Goal: Information Seeking & Learning: Learn about a topic

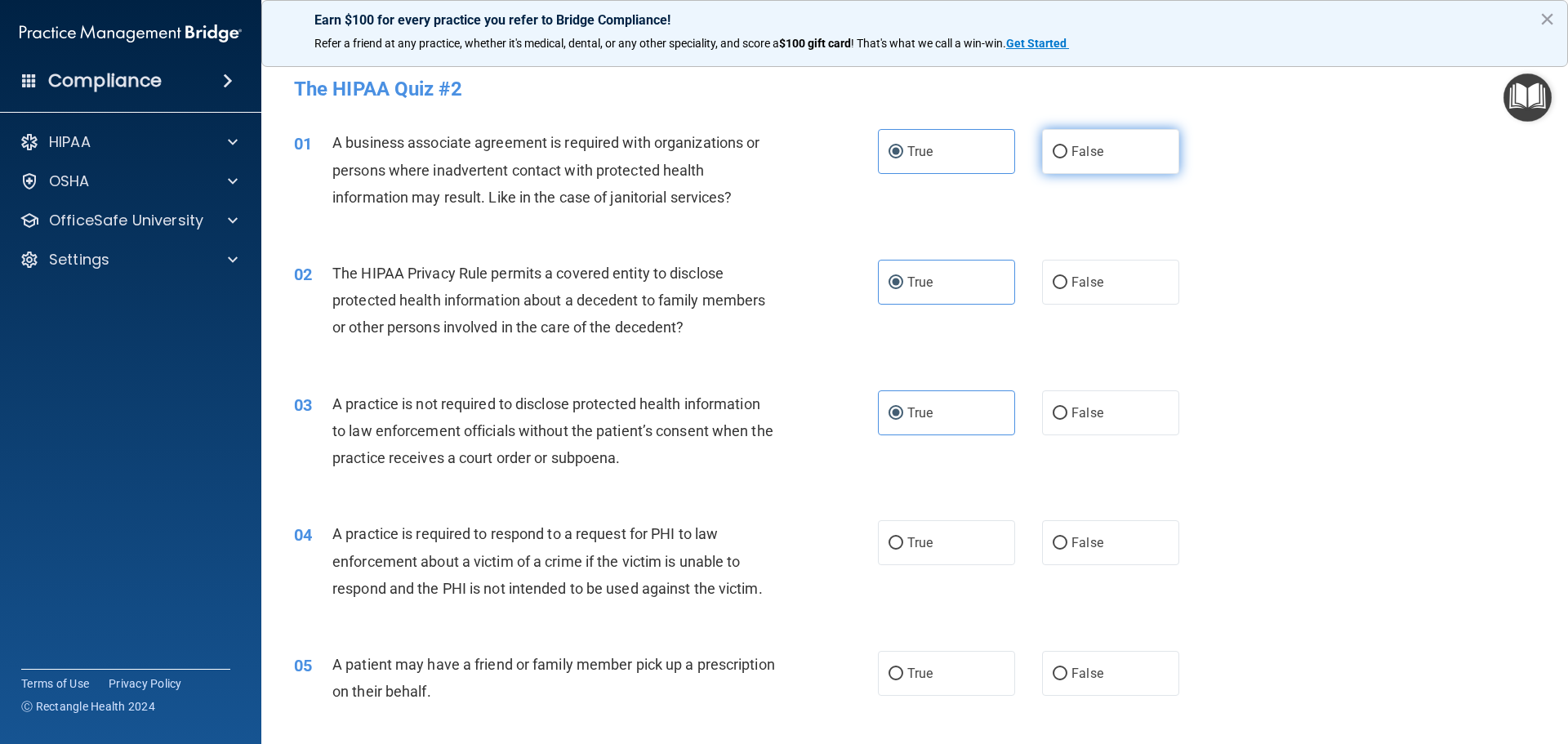
click at [1073, 164] on label "False" at bounding box center [1111, 151] width 137 height 45
click at [1068, 158] on input "False" at bounding box center [1060, 152] width 15 height 12
radio input "true"
radio input "false"
click at [1087, 409] on span "False" at bounding box center [1088, 413] width 32 height 16
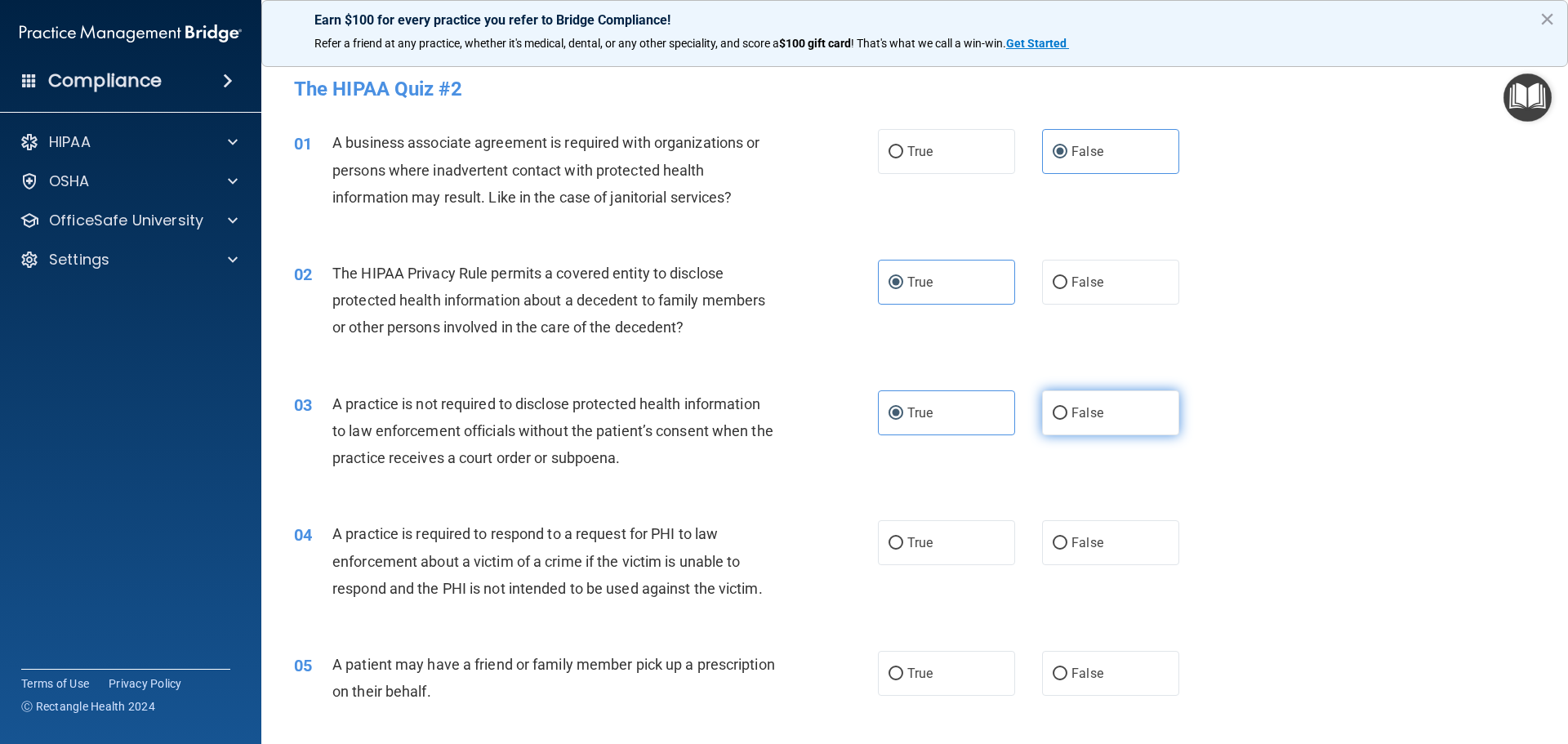
click at [1068, 409] on input "False" at bounding box center [1060, 414] width 15 height 12
radio input "true"
radio input "false"
click at [923, 534] on label "True" at bounding box center [947, 542] width 137 height 45
click at [904, 537] on input "True" at bounding box center [896, 543] width 15 height 12
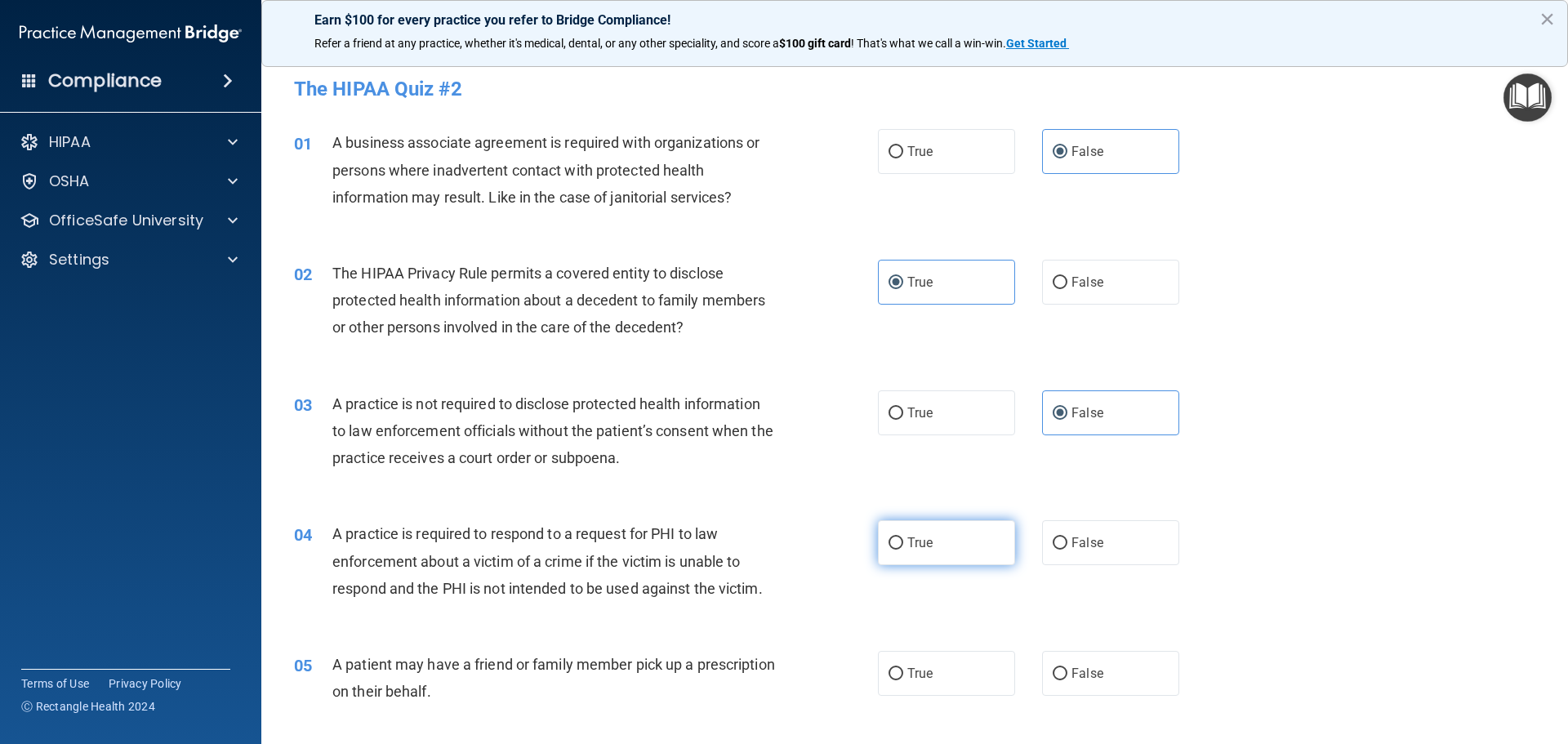
radio input "true"
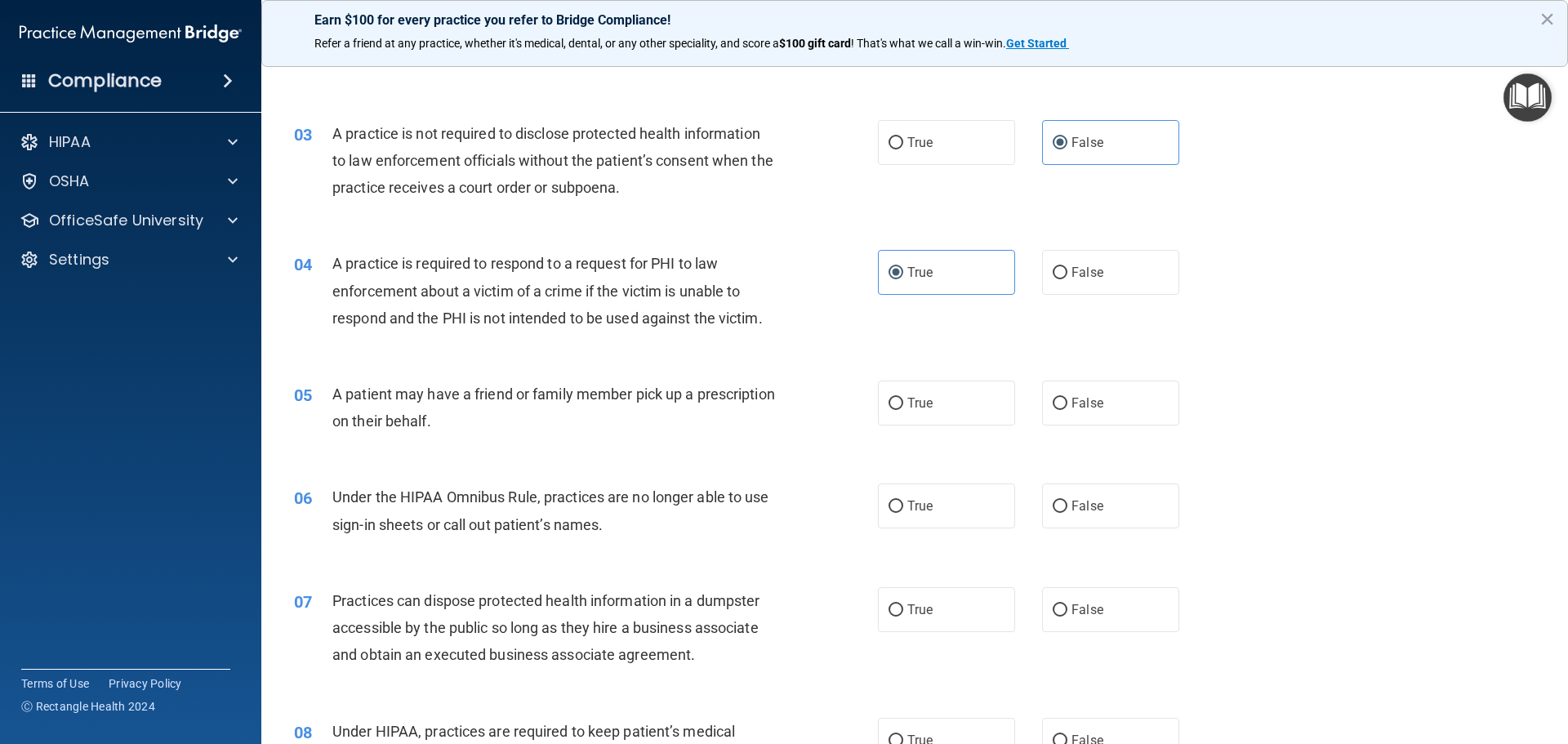
scroll to position [327, 0]
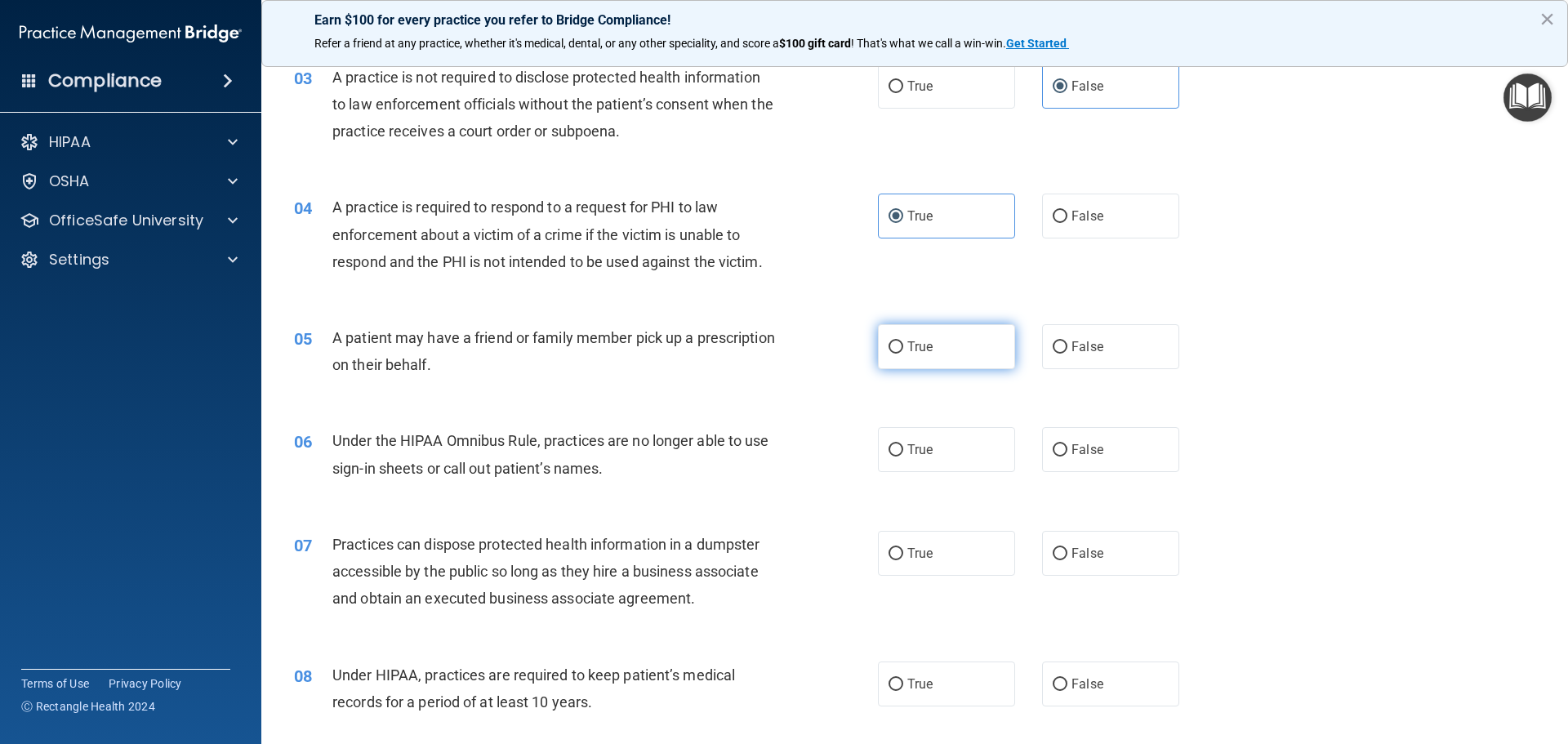
click at [931, 351] on label "True" at bounding box center [947, 346] width 137 height 45
click at [904, 351] on input "True" at bounding box center [896, 348] width 15 height 12
radio input "true"
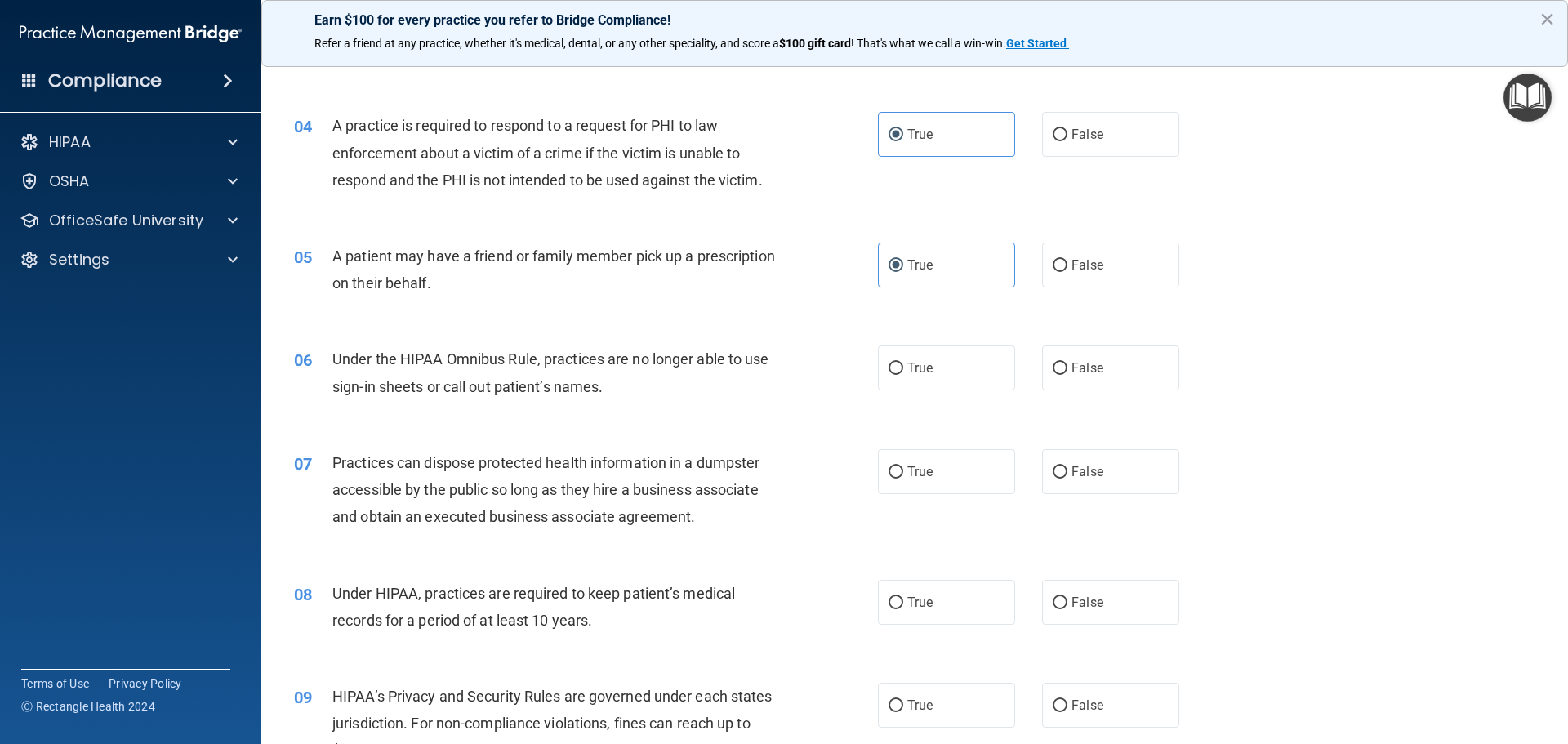
scroll to position [571, 0]
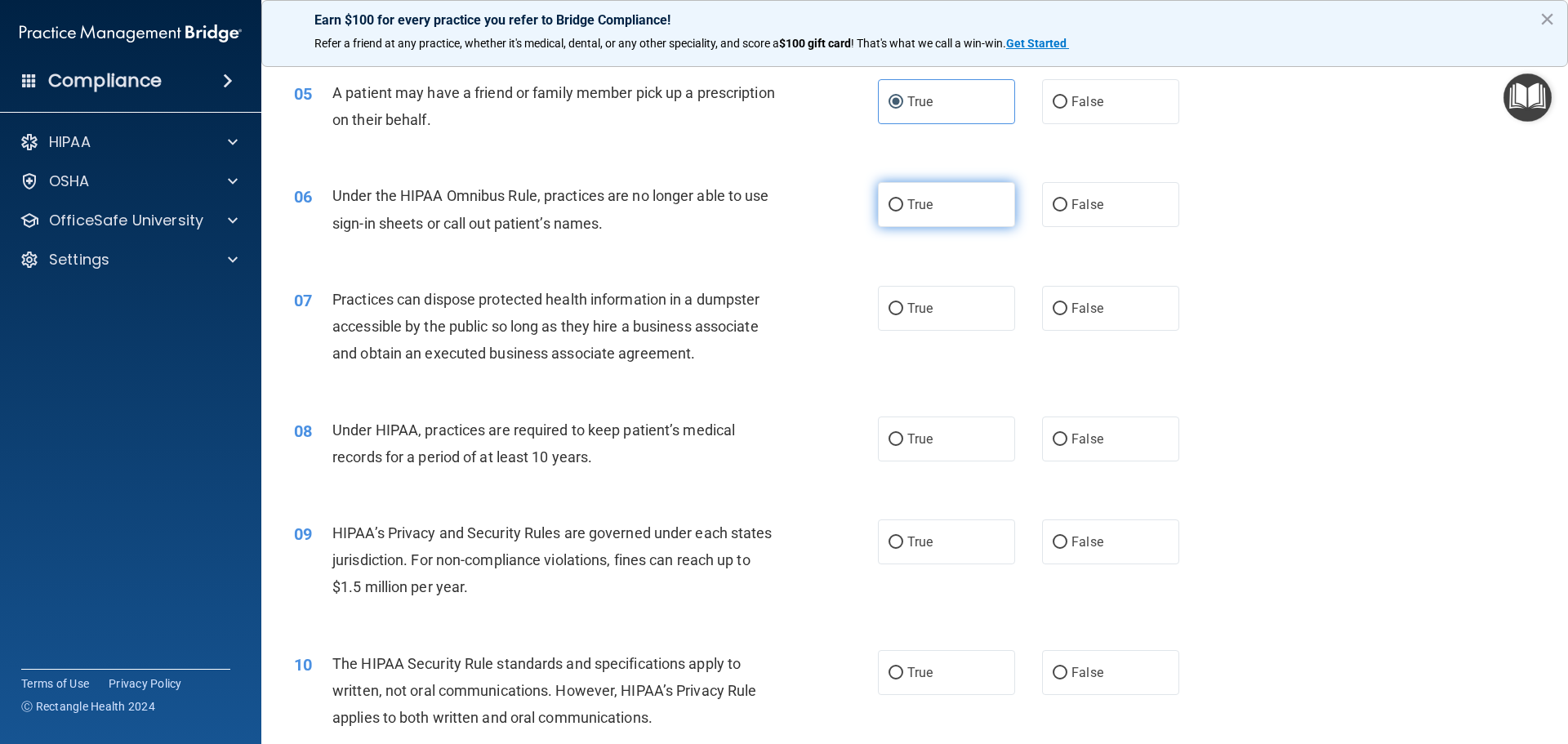
click at [968, 217] on label "True" at bounding box center [947, 204] width 137 height 45
click at [904, 211] on input "True" at bounding box center [896, 205] width 15 height 12
radio input "true"
click at [1092, 306] on span "False" at bounding box center [1088, 308] width 32 height 16
click at [1068, 306] on input "False" at bounding box center [1060, 309] width 15 height 12
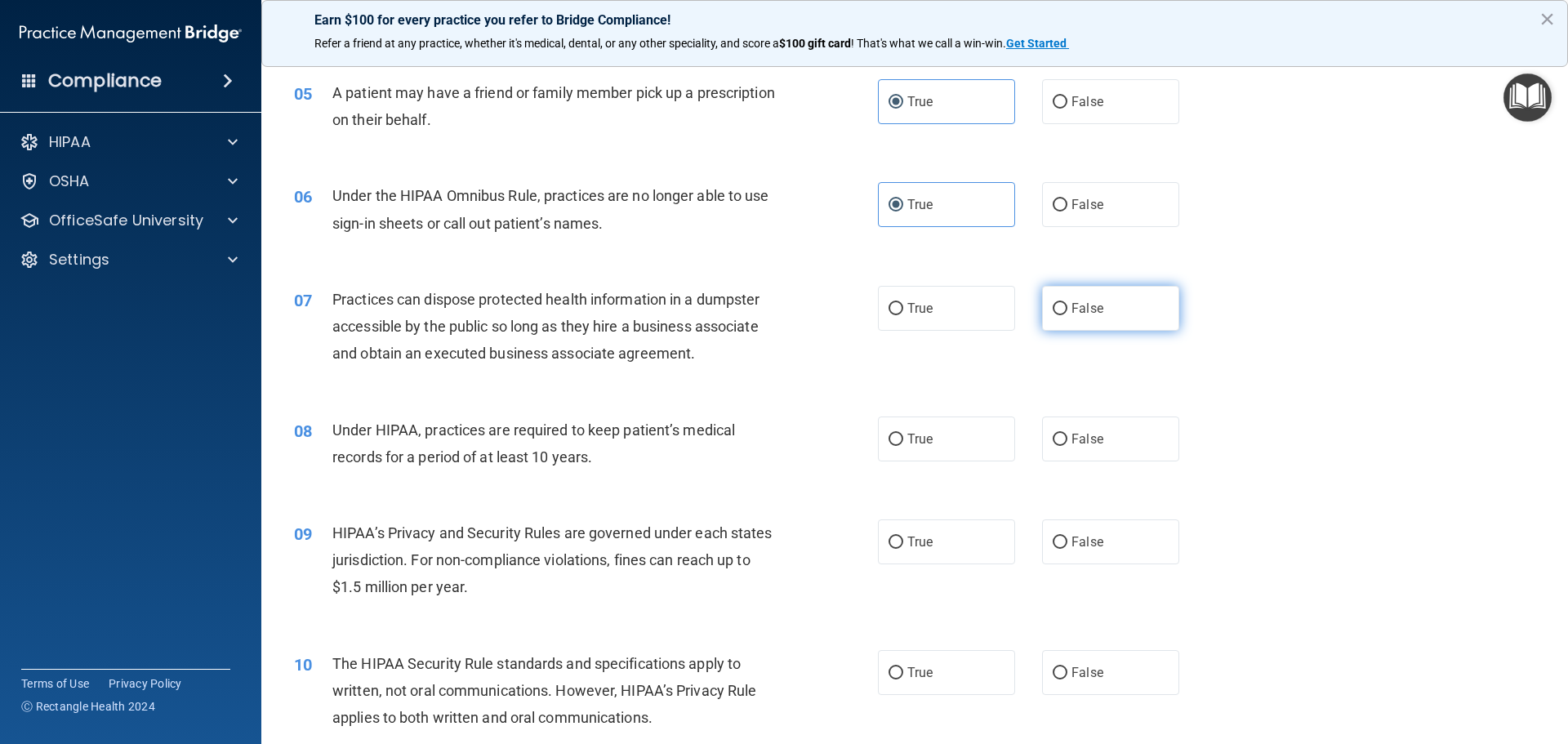
radio input "true"
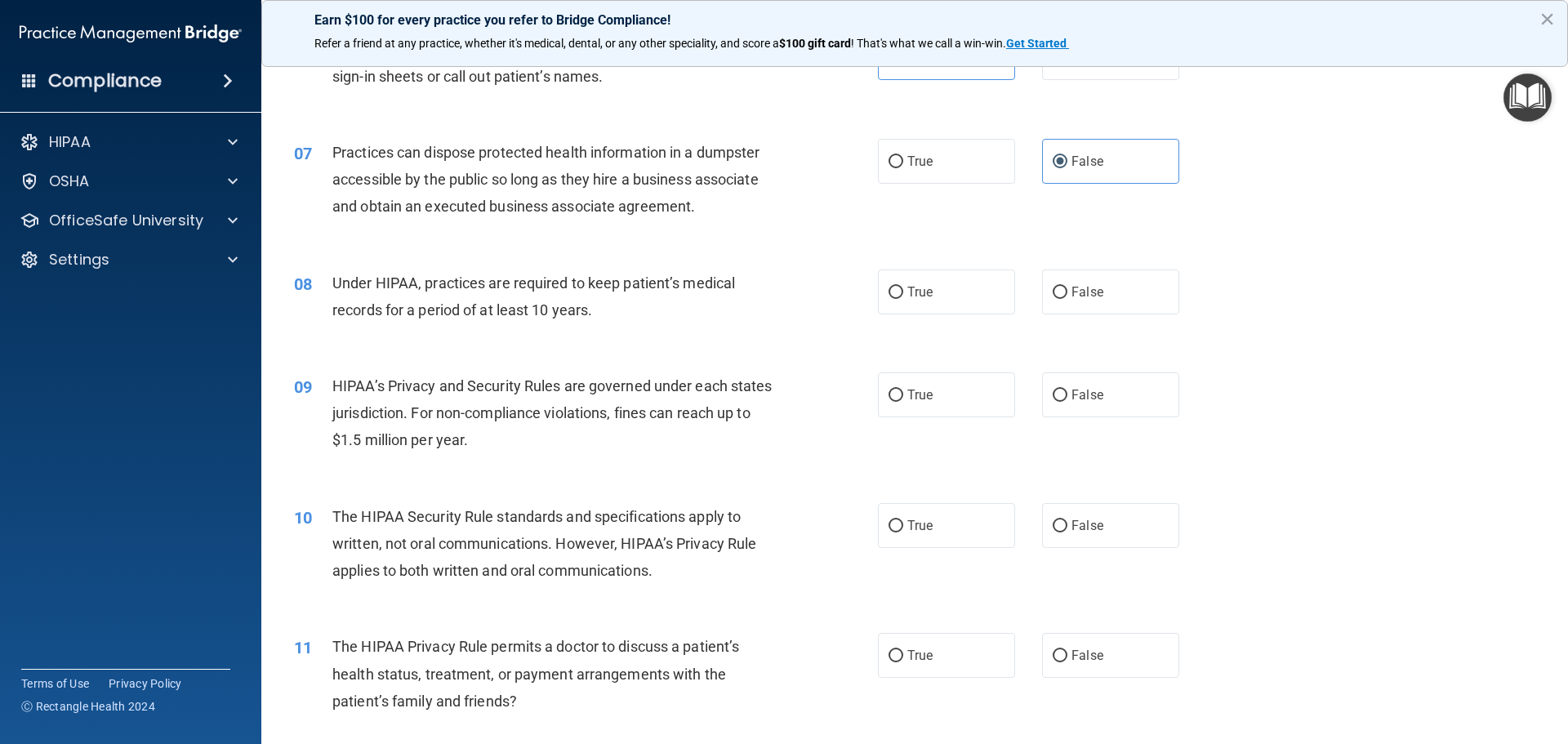
scroll to position [735, 0]
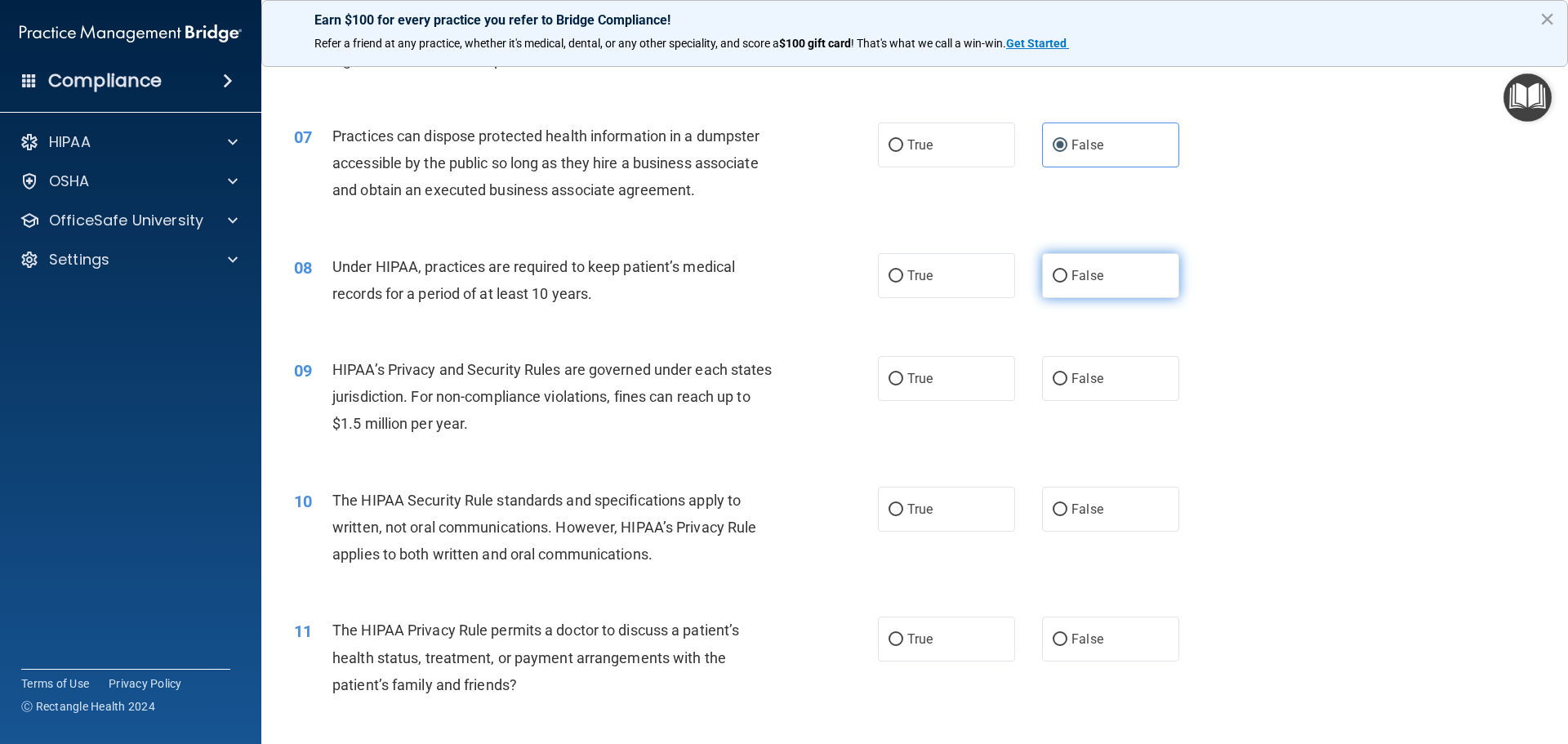
click at [1088, 282] on span "False" at bounding box center [1088, 276] width 32 height 16
click at [1068, 282] on input "False" at bounding box center [1060, 276] width 15 height 12
radio input "true"
click at [943, 387] on label "True" at bounding box center [947, 378] width 137 height 45
click at [904, 386] on input "True" at bounding box center [896, 379] width 15 height 12
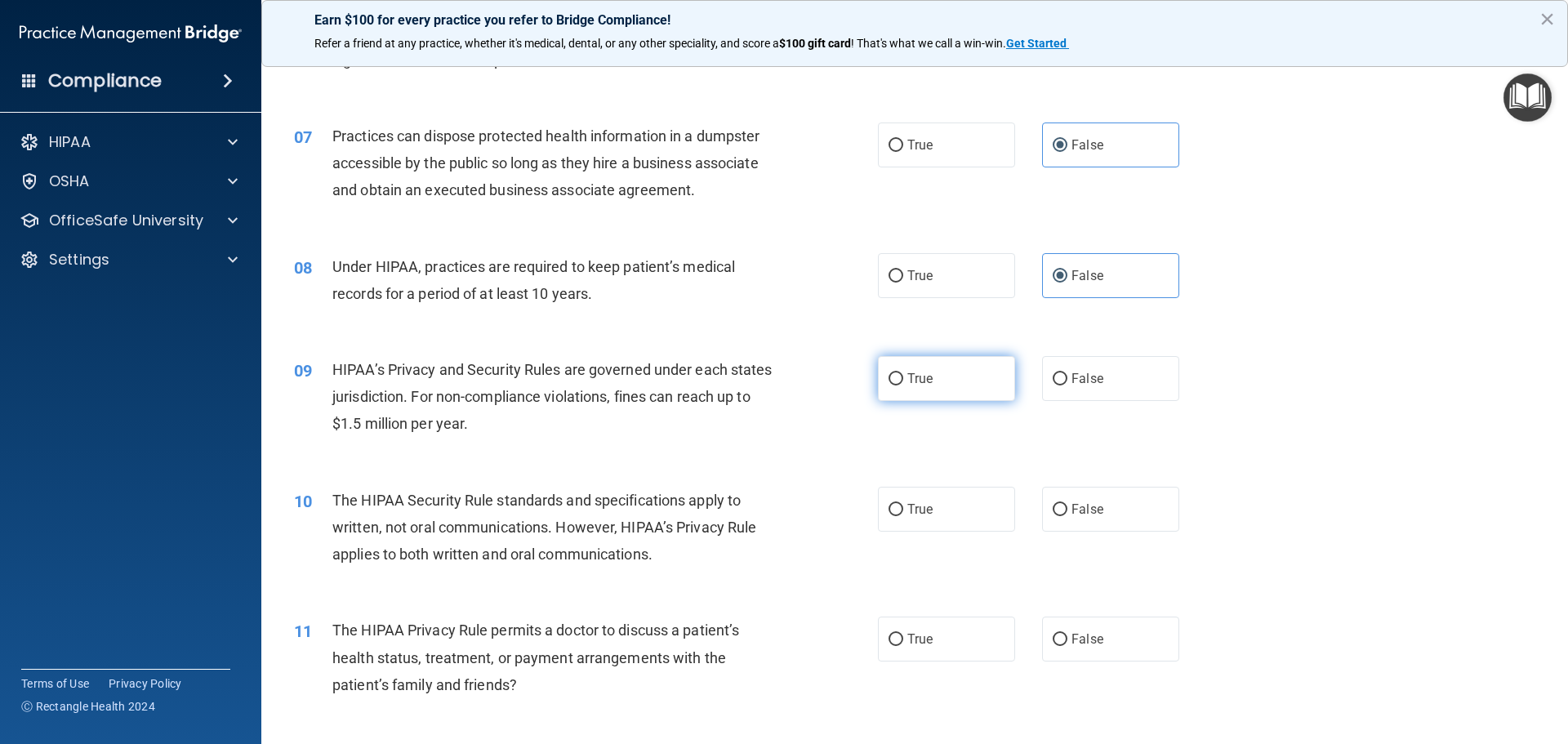
radio input "true"
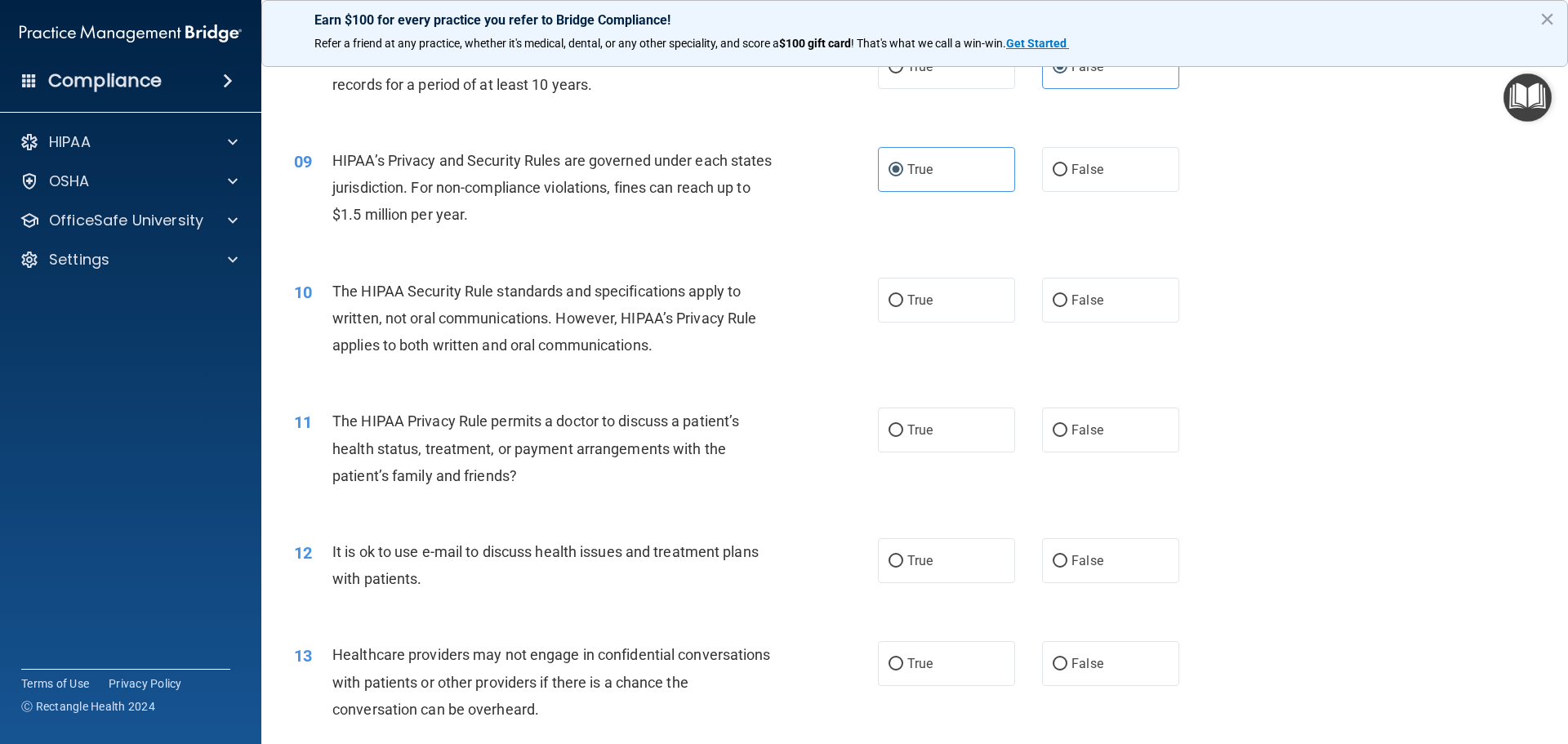
scroll to position [1062, 0]
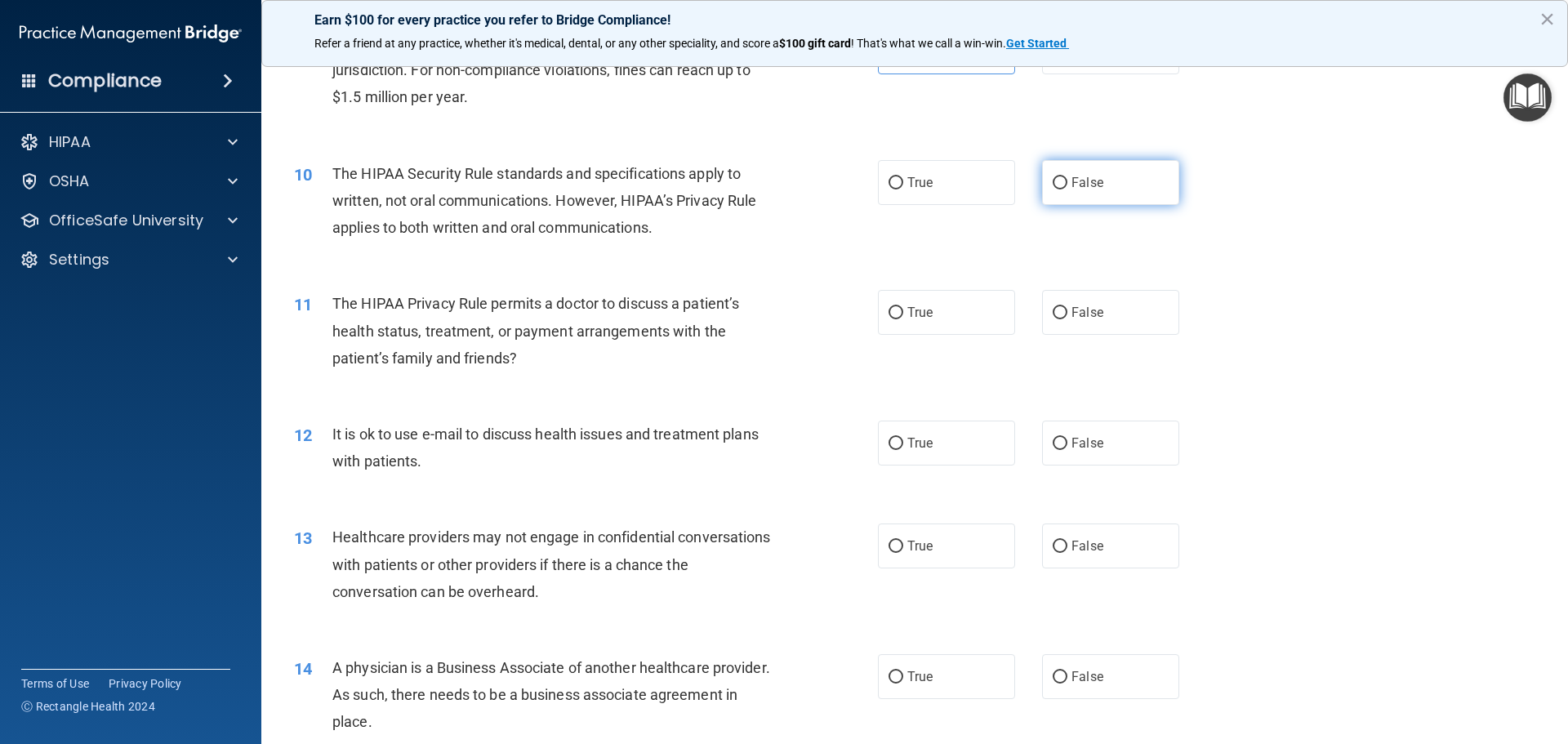
click at [1078, 188] on span "False" at bounding box center [1088, 182] width 32 height 16
click at [1068, 188] on input "False" at bounding box center [1060, 183] width 15 height 12
radio input "true"
click at [934, 181] on label "True" at bounding box center [947, 182] width 137 height 45
click at [904, 181] on input "True" at bounding box center [896, 183] width 15 height 12
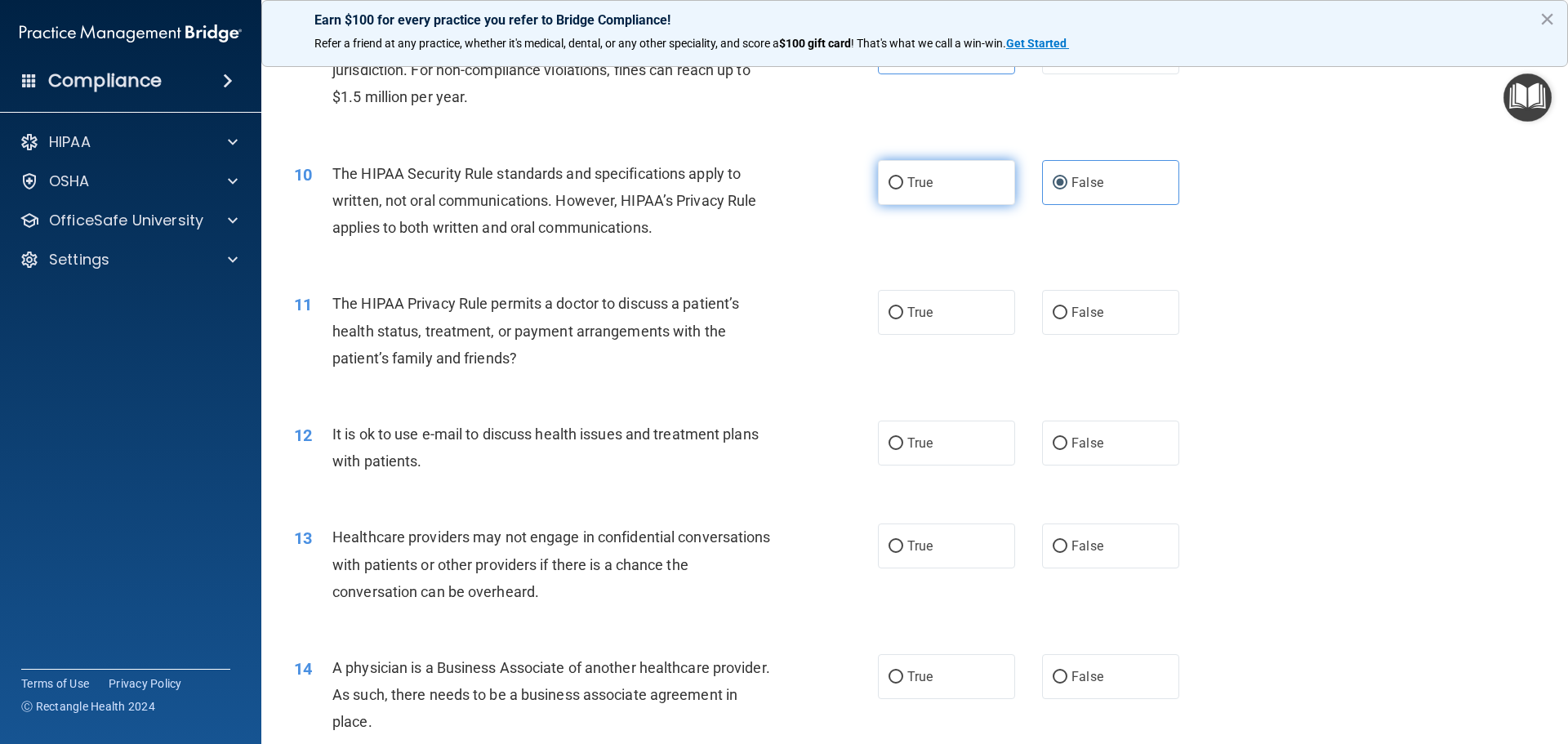
radio input "true"
radio input "false"
click at [963, 315] on label "True" at bounding box center [947, 312] width 137 height 45
click at [904, 315] on input "True" at bounding box center [896, 313] width 15 height 12
radio input "true"
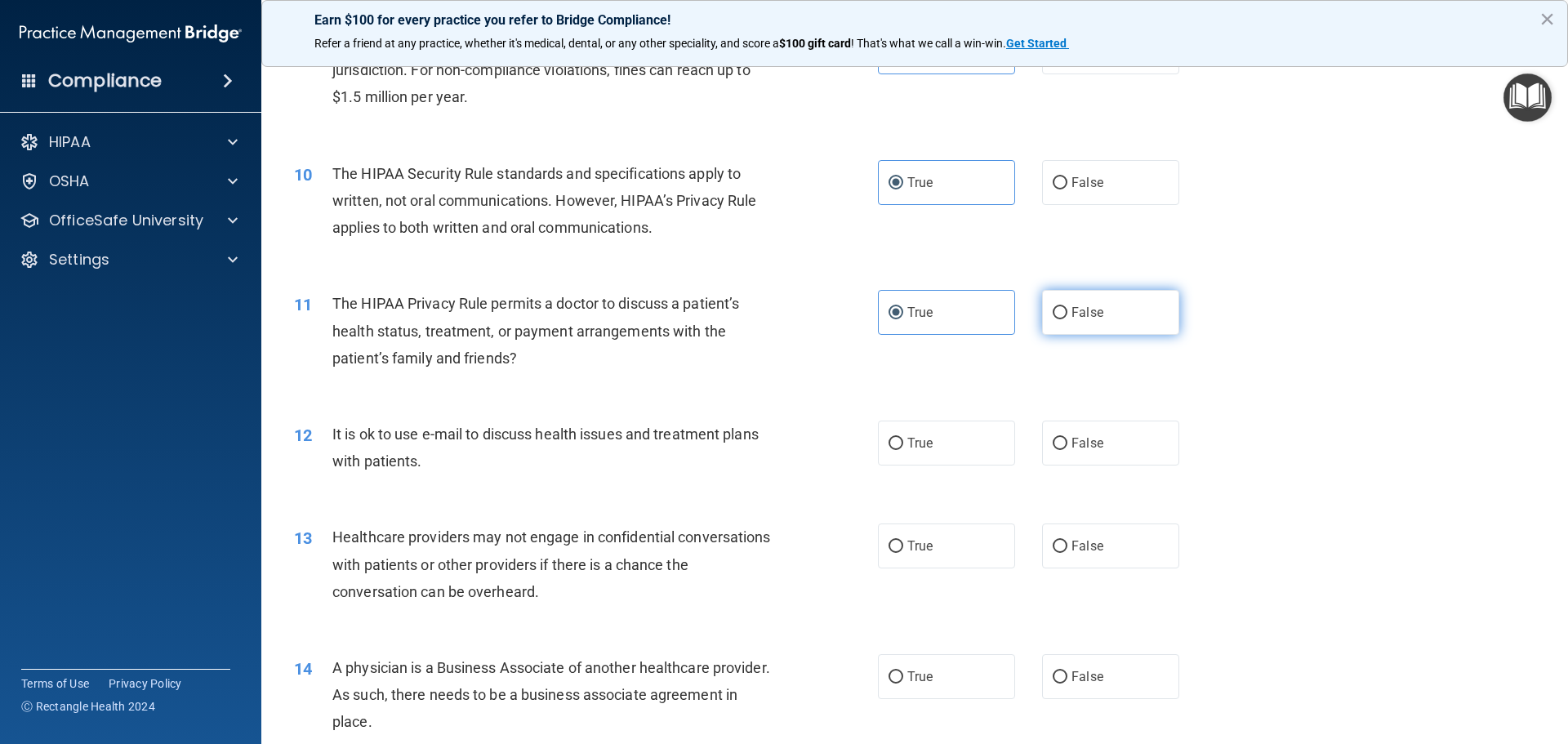
click at [1105, 310] on label "False" at bounding box center [1111, 312] width 137 height 45
click at [1068, 310] on input "False" at bounding box center [1060, 313] width 15 height 12
radio input "true"
radio input "false"
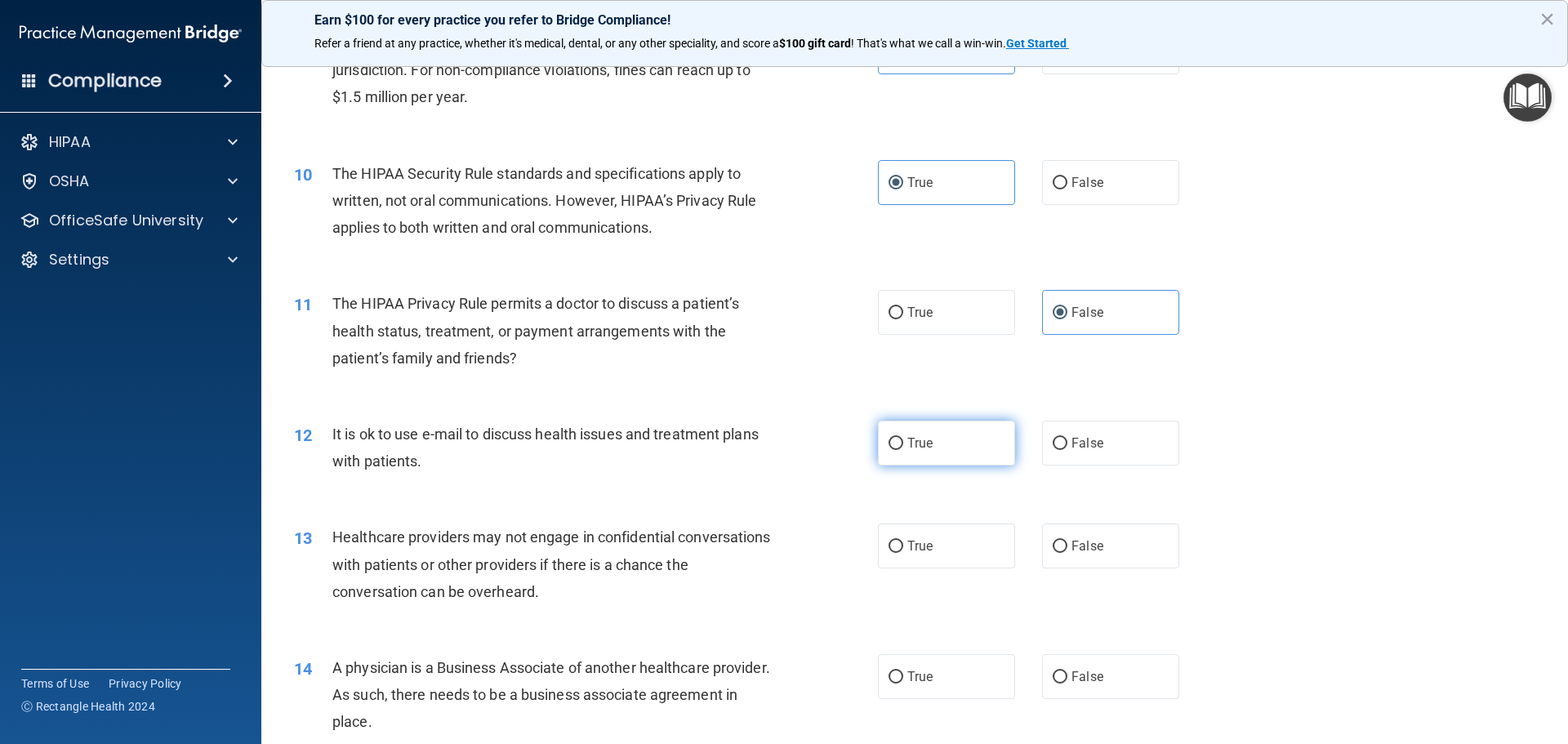
click at [978, 457] on label "True" at bounding box center [947, 443] width 137 height 45
click at [904, 450] on input "True" at bounding box center [896, 444] width 15 height 12
radio input "true"
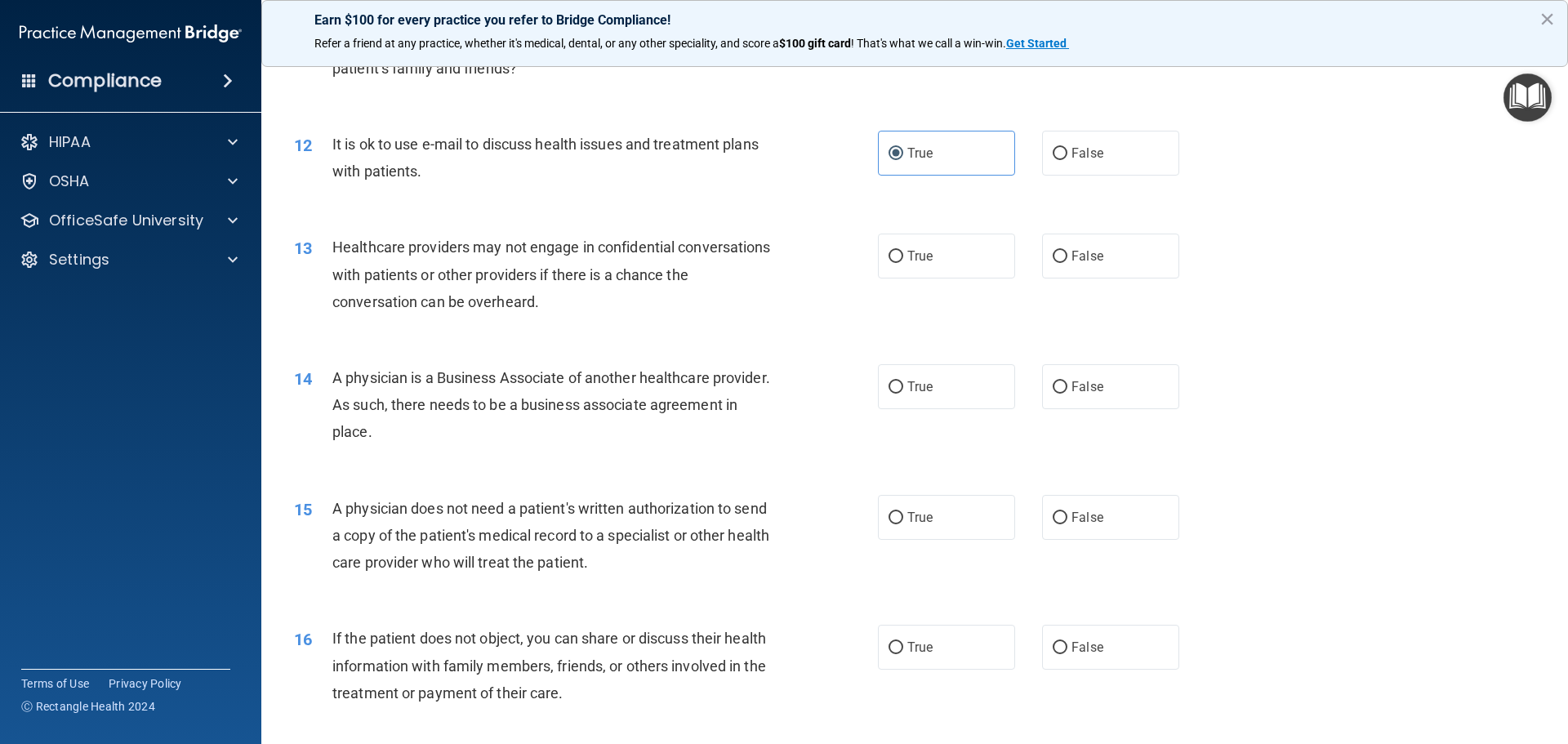
scroll to position [1388, 0]
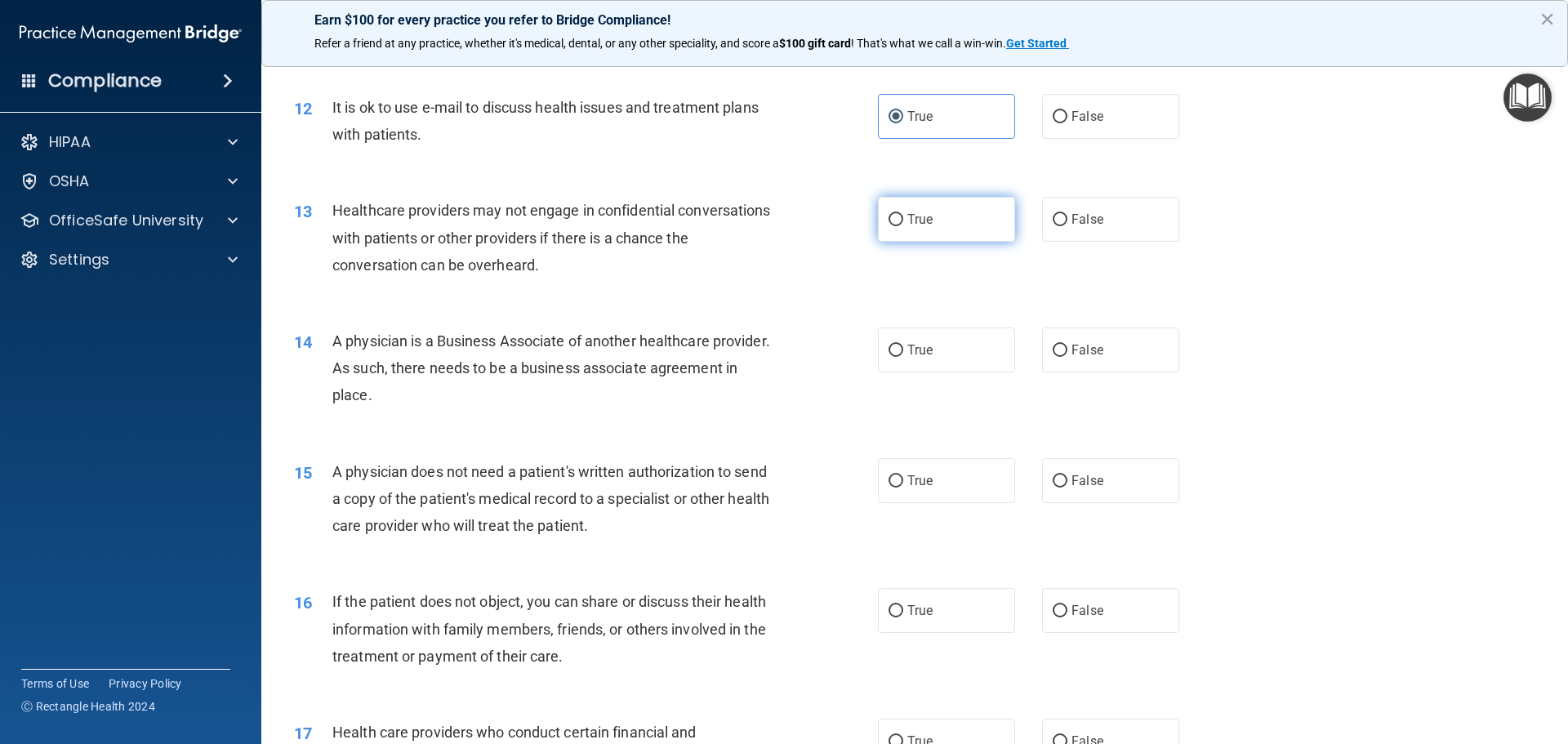
click at [960, 213] on label "True" at bounding box center [947, 218] width 137 height 45
click at [904, 214] on input "True" at bounding box center [896, 220] width 15 height 12
radio input "true"
click at [1087, 361] on label "False" at bounding box center [1111, 350] width 137 height 45
click at [1068, 357] on input "False" at bounding box center [1060, 350] width 15 height 12
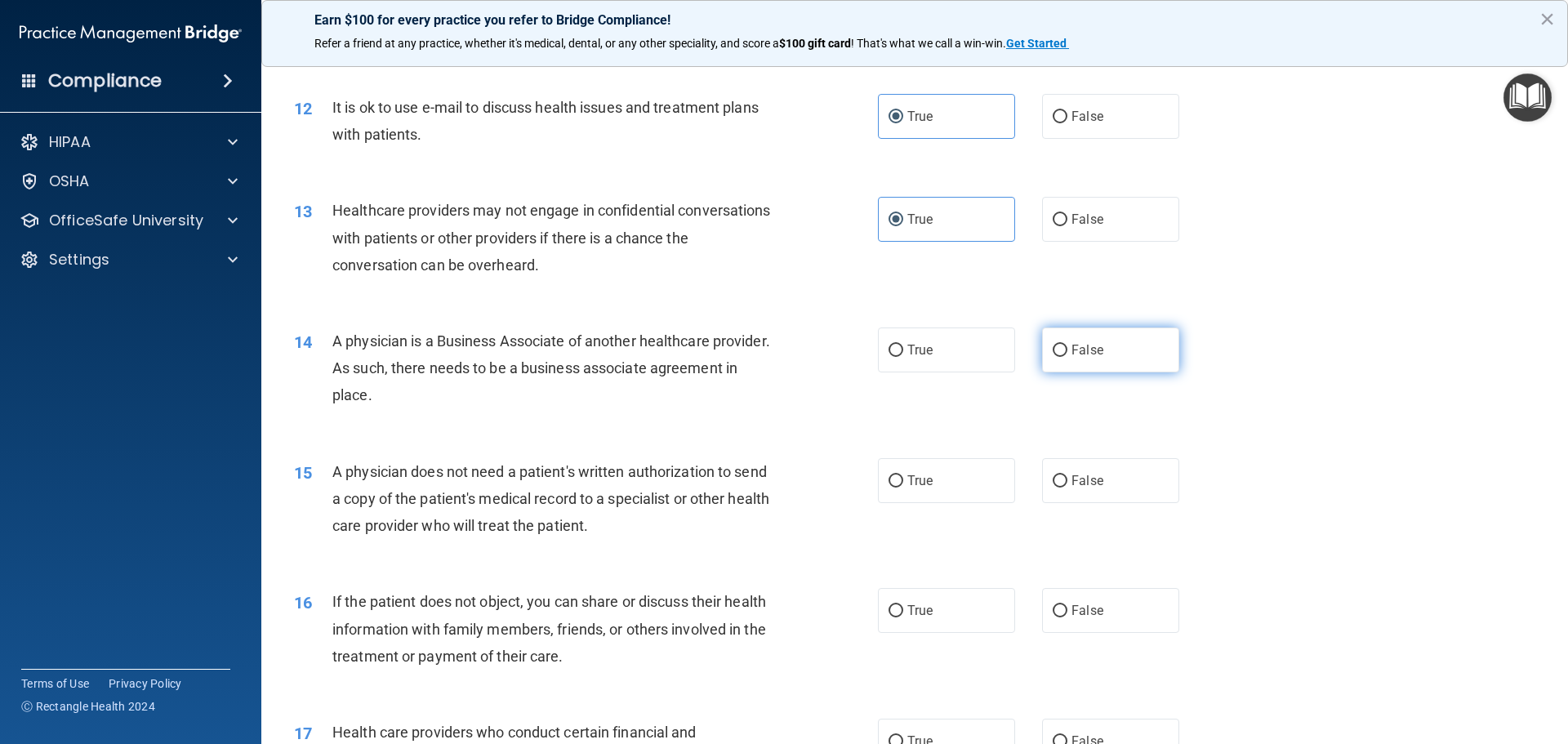
radio input "true"
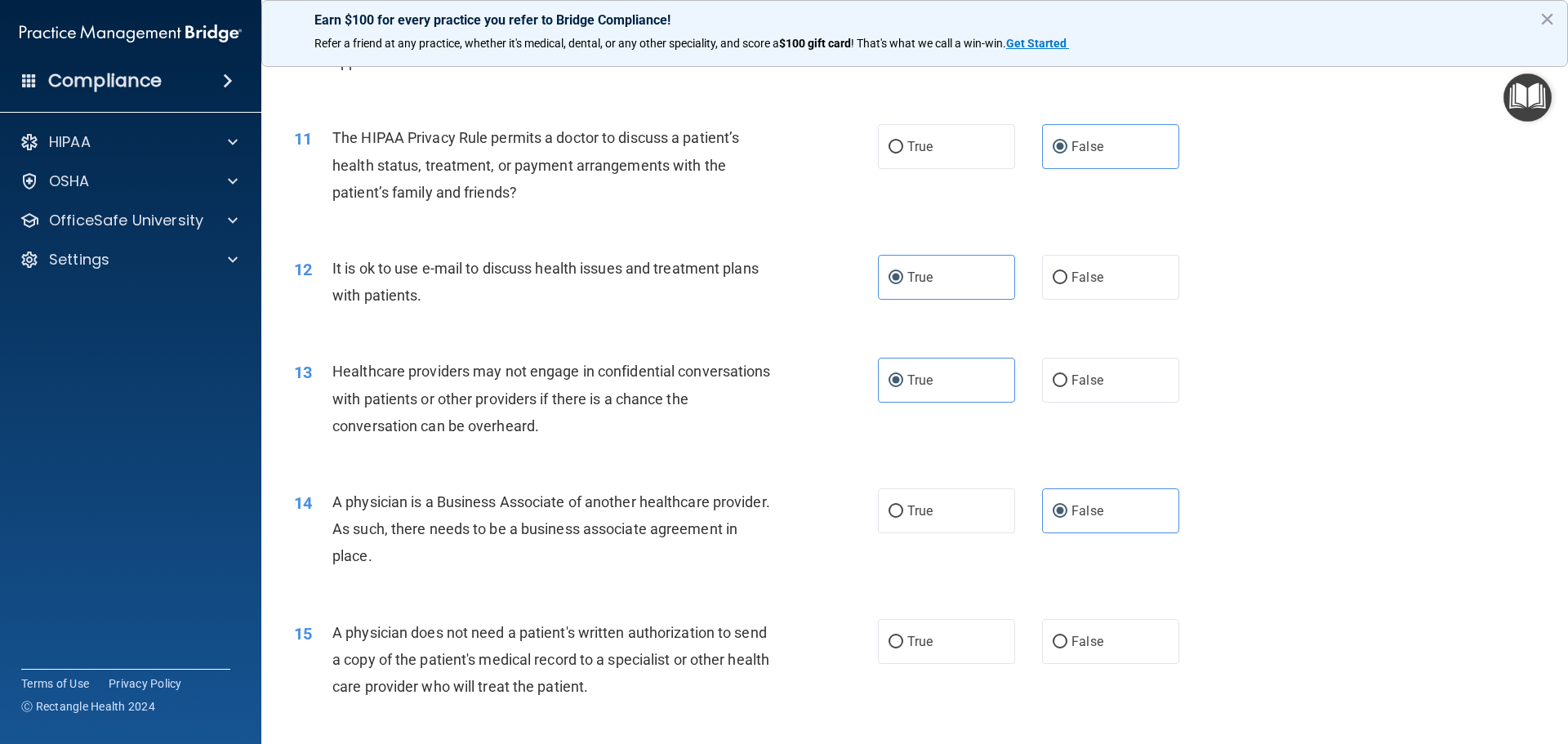
scroll to position [1307, 0]
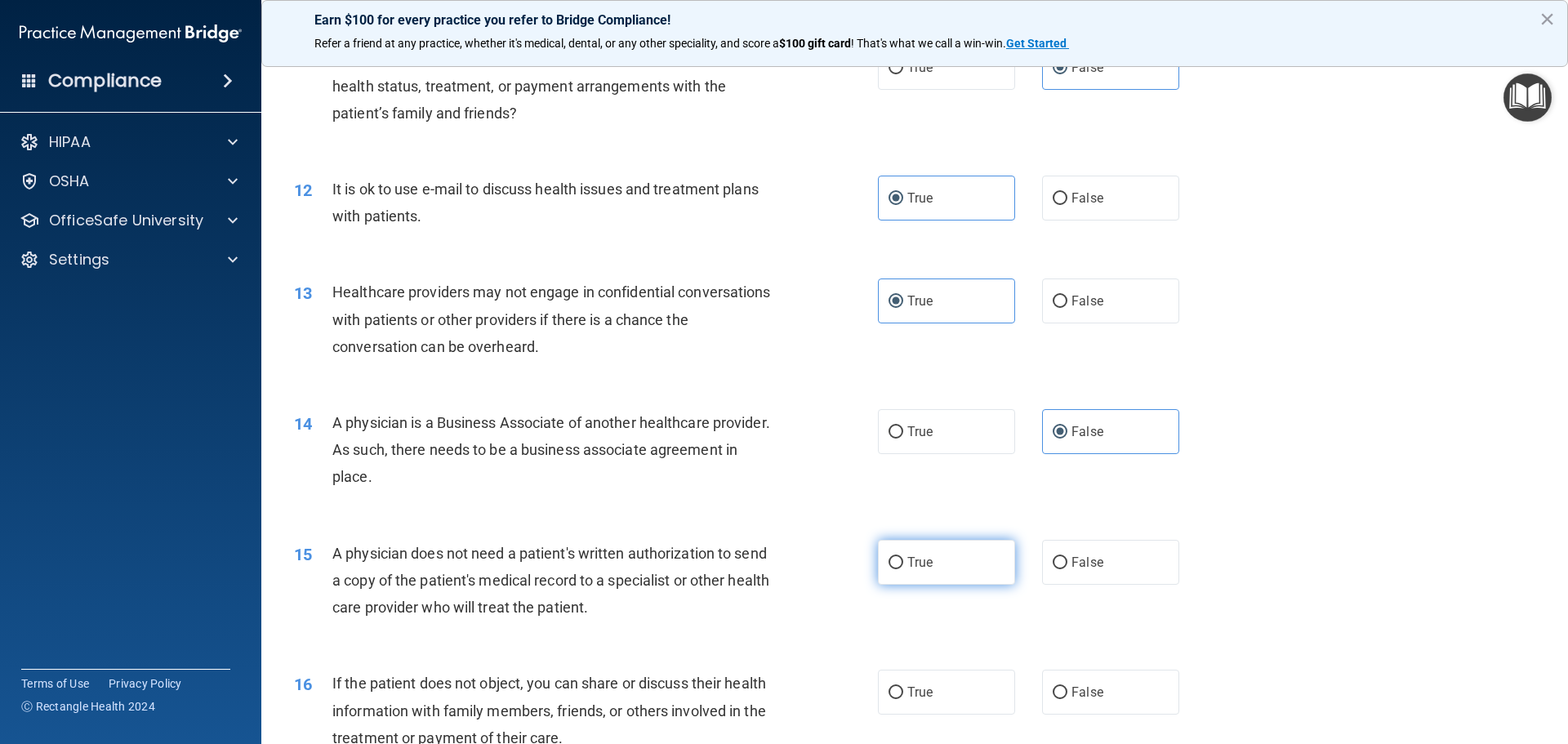
click at [938, 568] on label "True" at bounding box center [947, 562] width 137 height 45
click at [904, 568] on input "True" at bounding box center [896, 563] width 15 height 12
radio input "true"
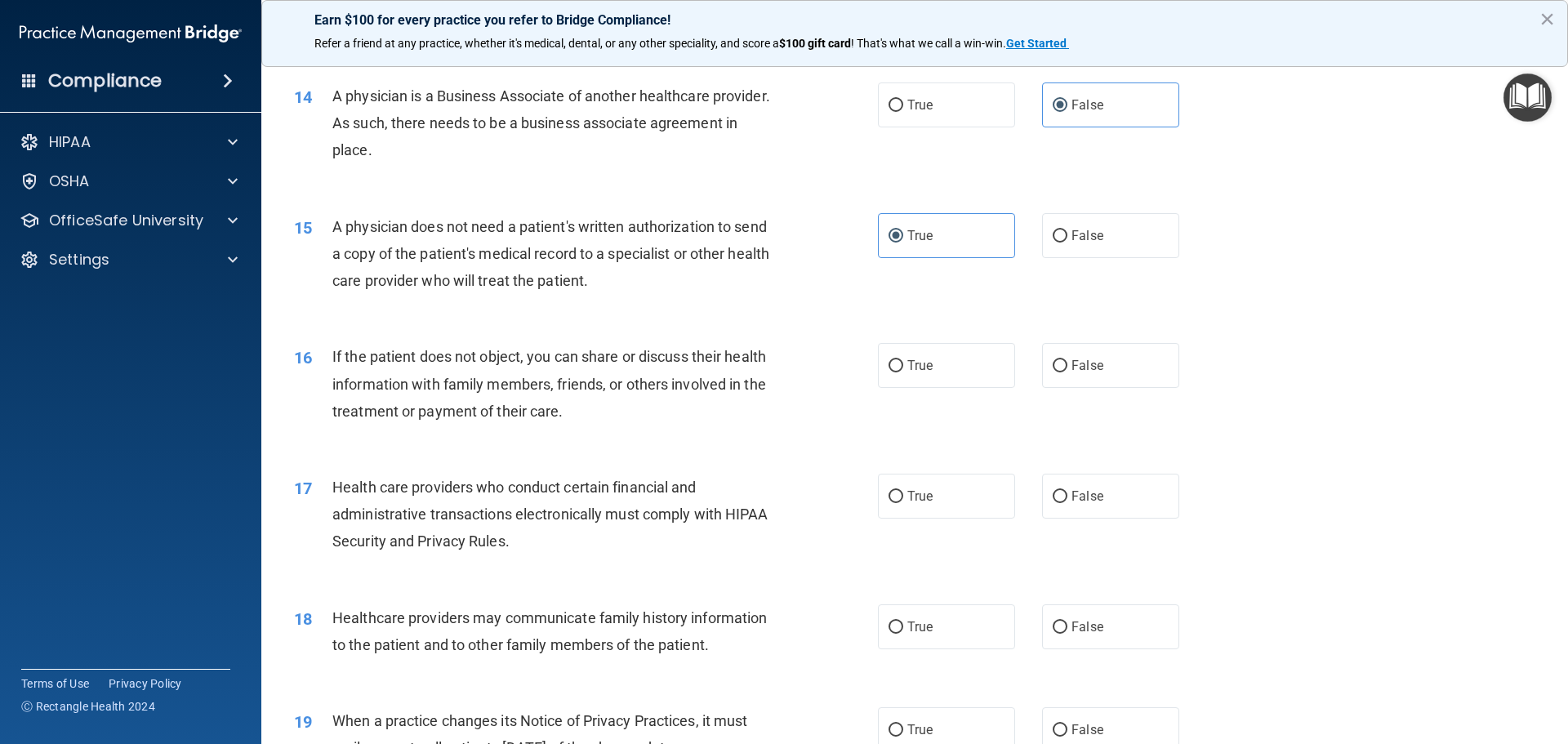
scroll to position [1878, 0]
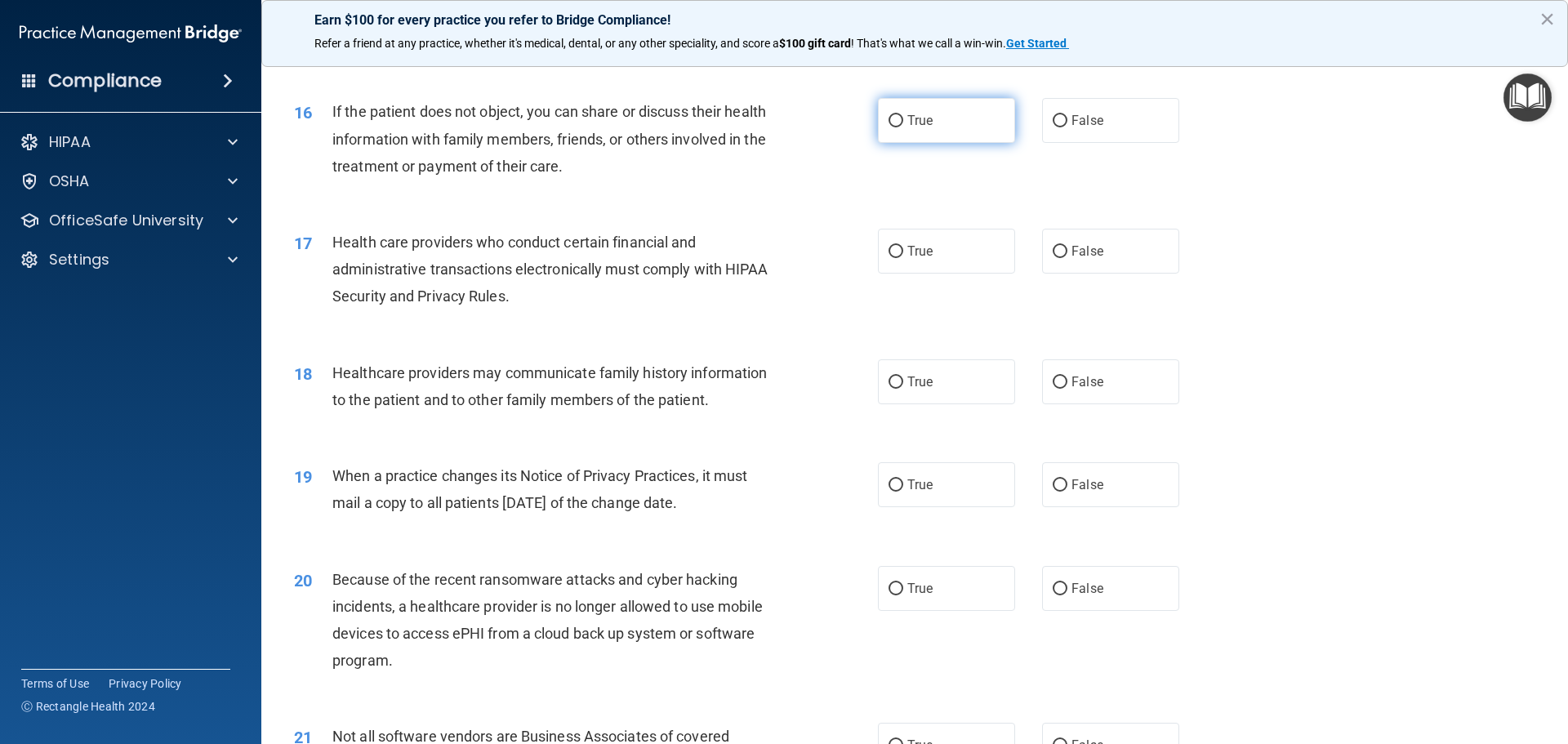
click at [934, 129] on label "True" at bounding box center [947, 120] width 137 height 45
click at [904, 128] on input "True" at bounding box center [896, 122] width 15 height 12
radio input "true"
click at [952, 249] on label "True" at bounding box center [947, 251] width 137 height 45
click at [904, 249] on input "True" at bounding box center [896, 252] width 15 height 12
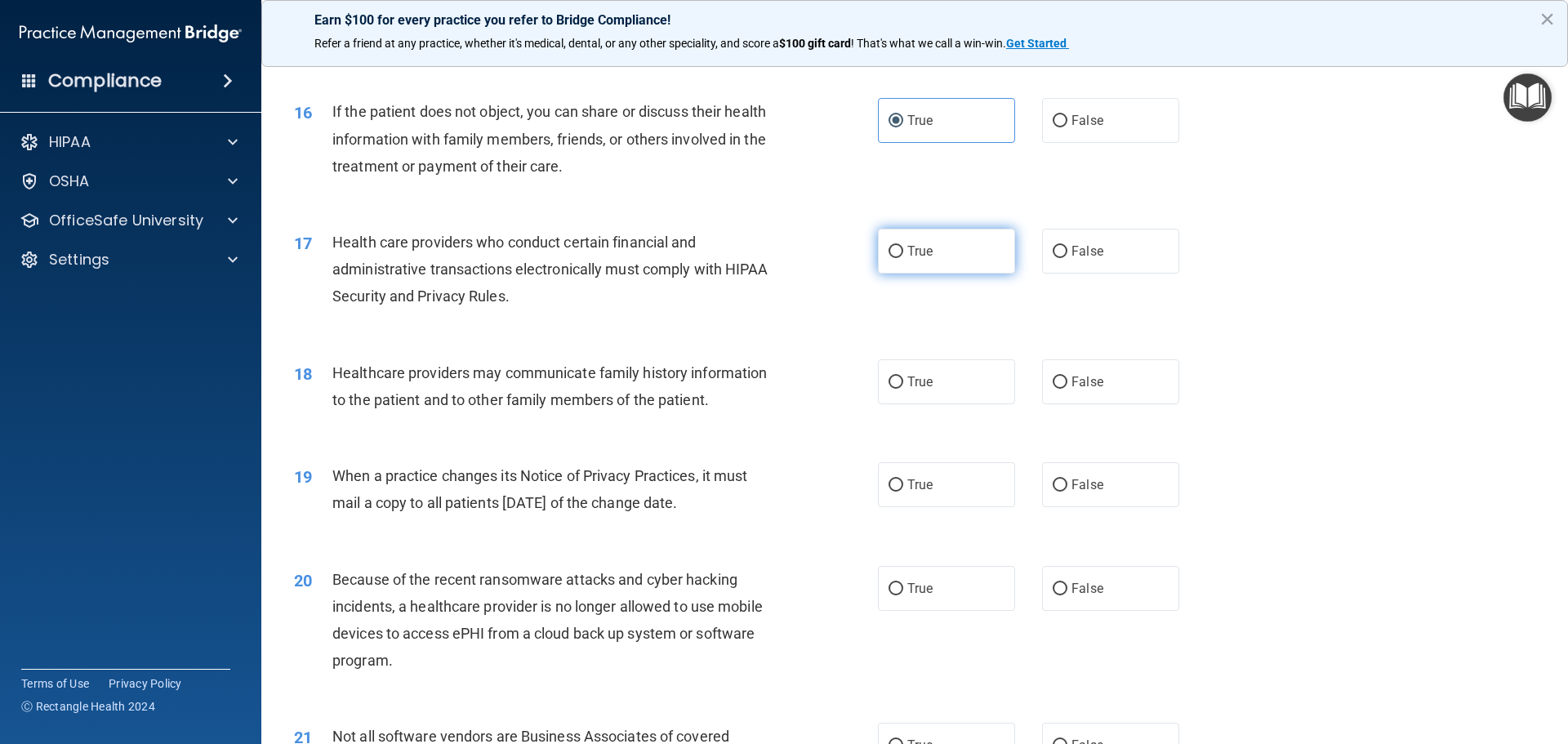
radio input "true"
click at [961, 393] on label "True" at bounding box center [947, 381] width 137 height 45
click at [904, 388] on input "True" at bounding box center [896, 383] width 15 height 12
radio input "true"
click at [934, 492] on label "True" at bounding box center [947, 484] width 137 height 45
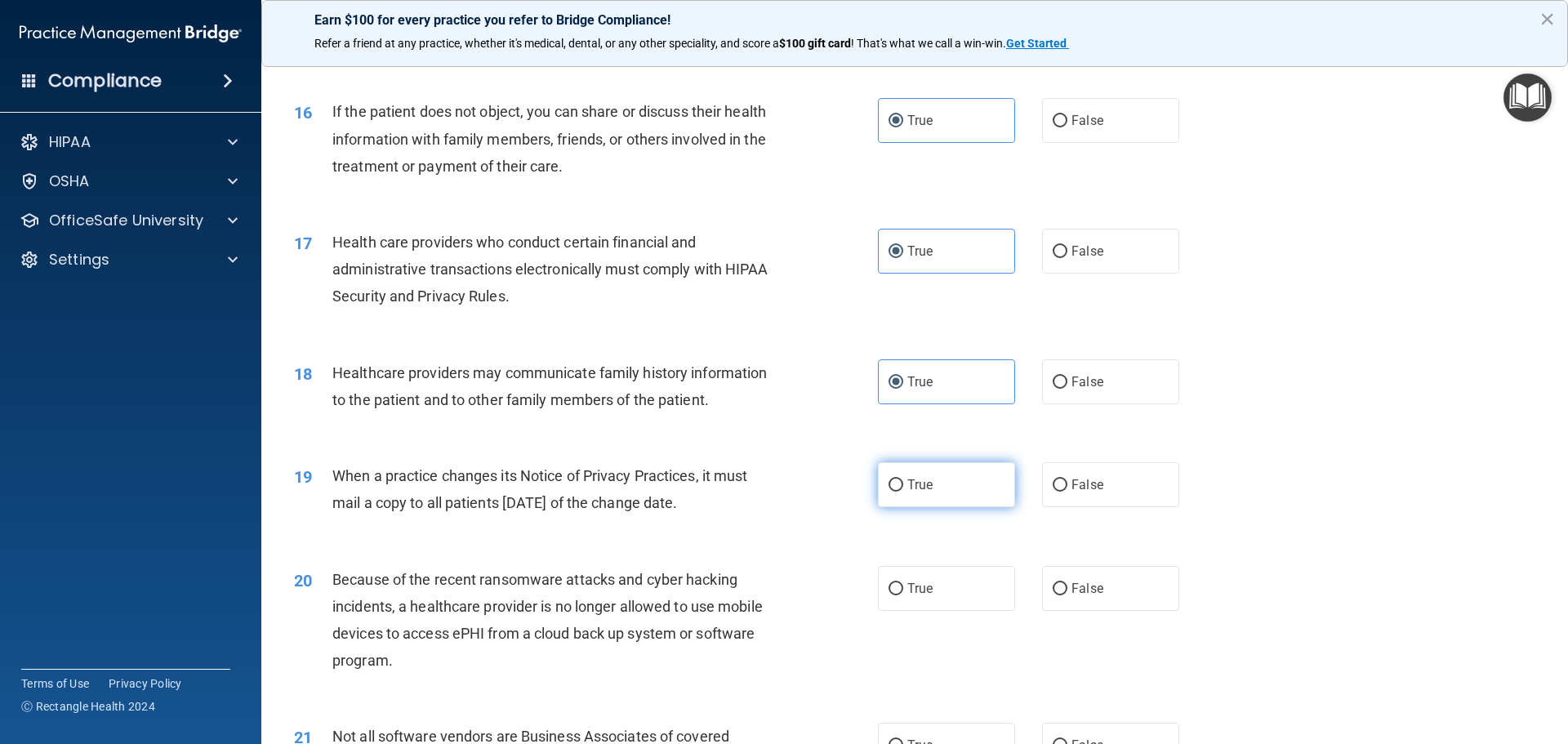
click at [904, 491] on input "True" at bounding box center [896, 485] width 15 height 12
radio input "true"
click at [939, 599] on label "True" at bounding box center [947, 588] width 137 height 45
click at [904, 595] on input "True" at bounding box center [896, 589] width 15 height 12
radio input "true"
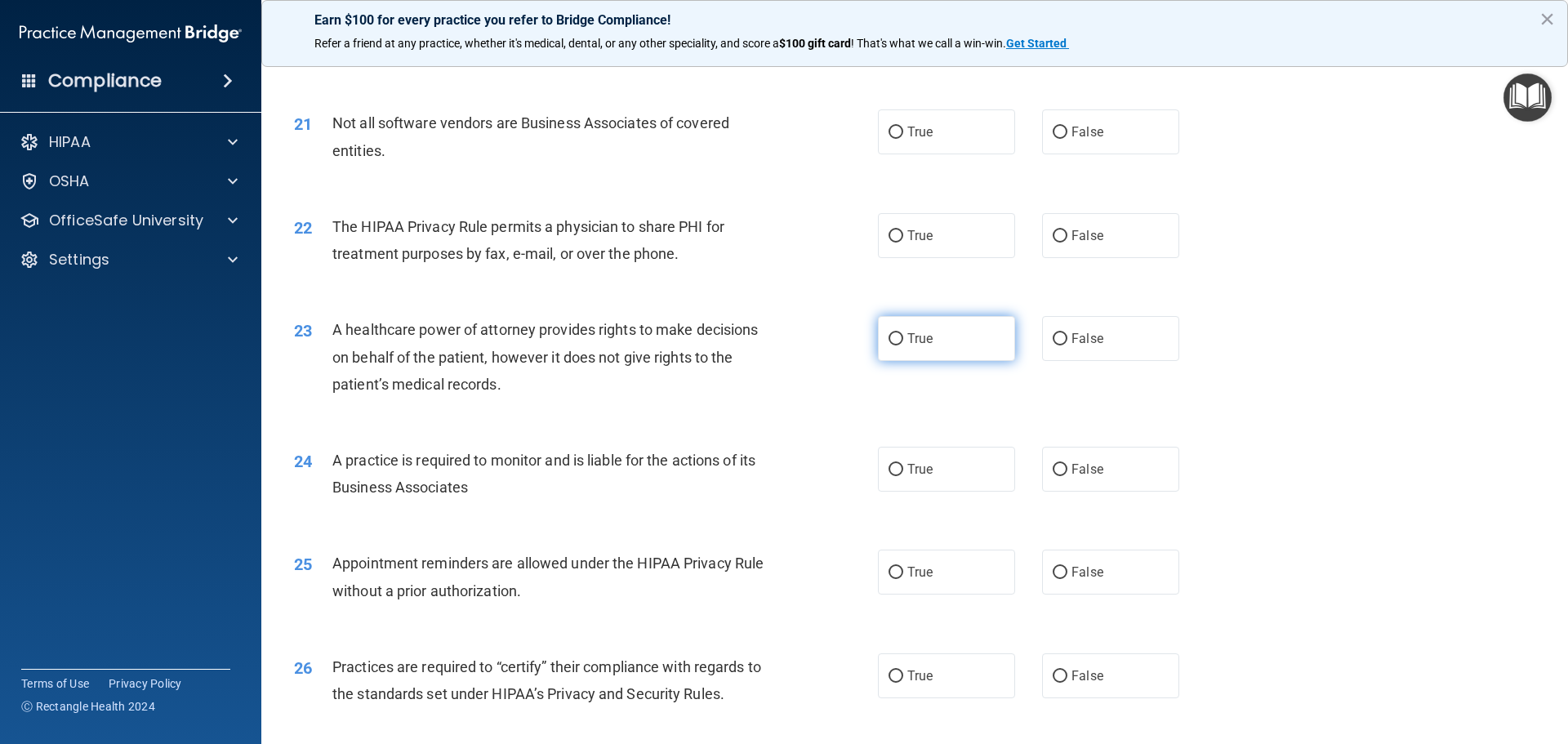
scroll to position [2531, 0]
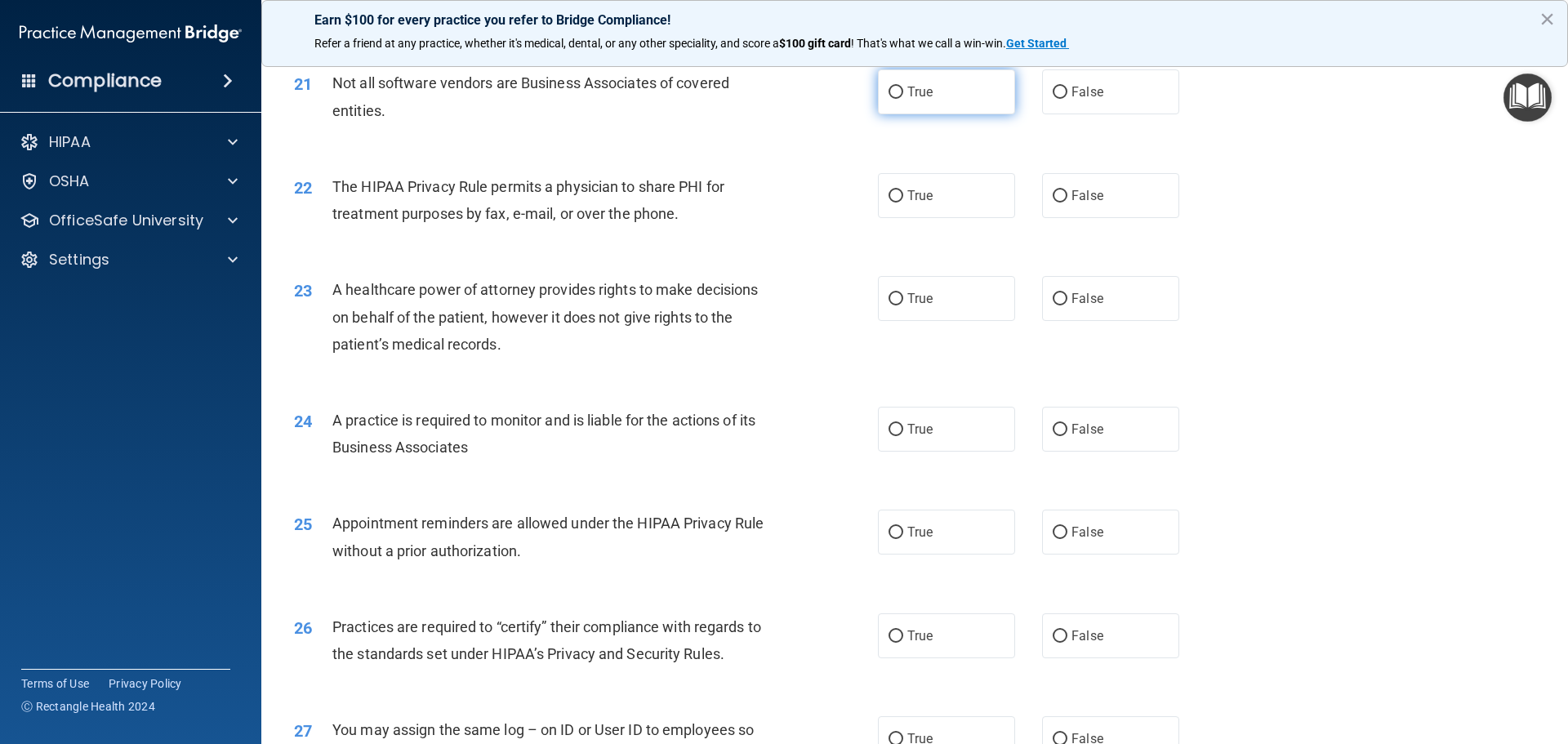
click at [949, 91] on label "True" at bounding box center [947, 92] width 137 height 45
click at [904, 91] on input "True" at bounding box center [896, 92] width 15 height 12
radio input "true"
click at [983, 191] on label "True" at bounding box center [947, 195] width 137 height 45
click at [904, 191] on input "True" at bounding box center [896, 196] width 15 height 12
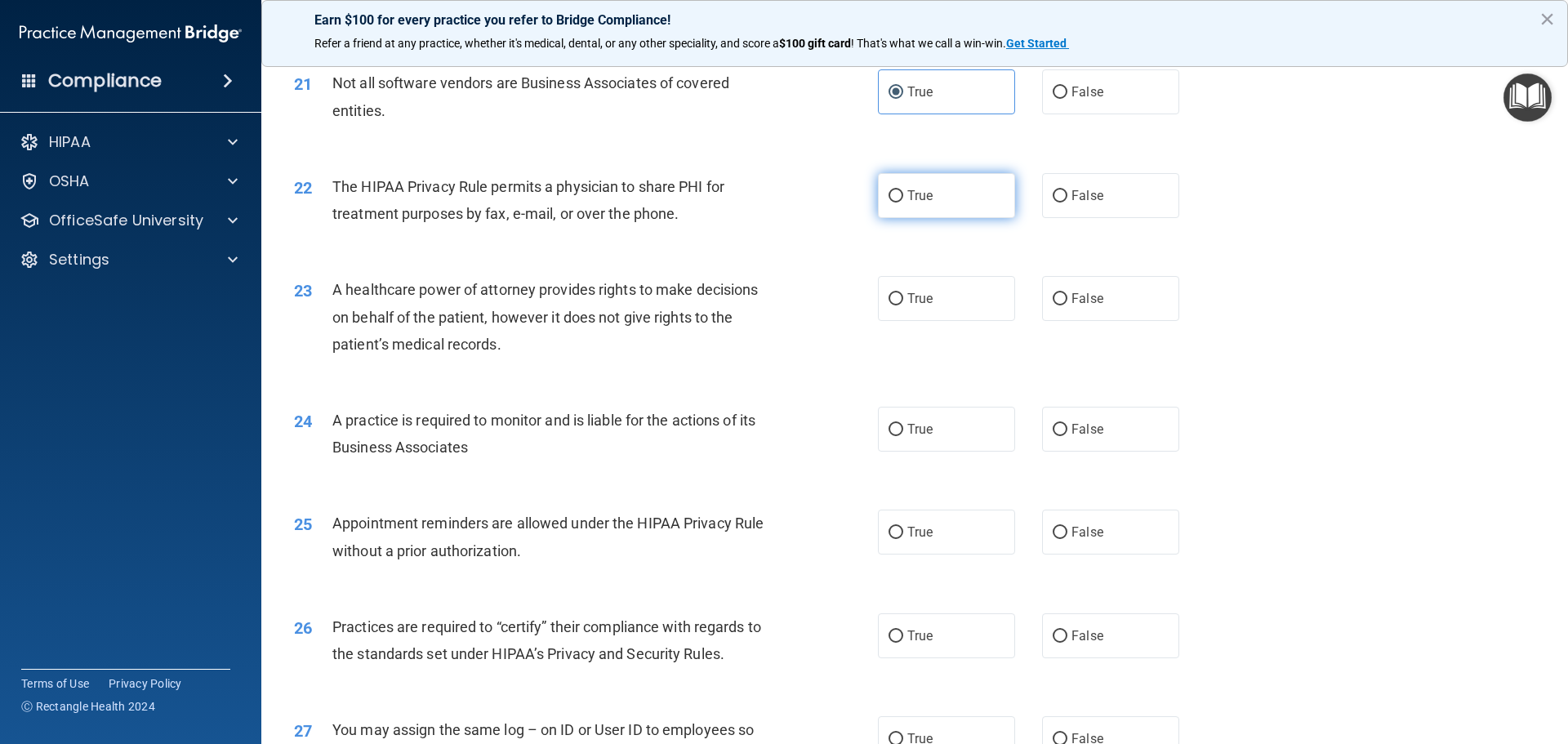
radio input "true"
click at [1108, 308] on label "False" at bounding box center [1111, 298] width 137 height 45
click at [1068, 306] on input "False" at bounding box center [1060, 299] width 15 height 12
radio input "true"
click at [958, 531] on label "True" at bounding box center [947, 532] width 137 height 45
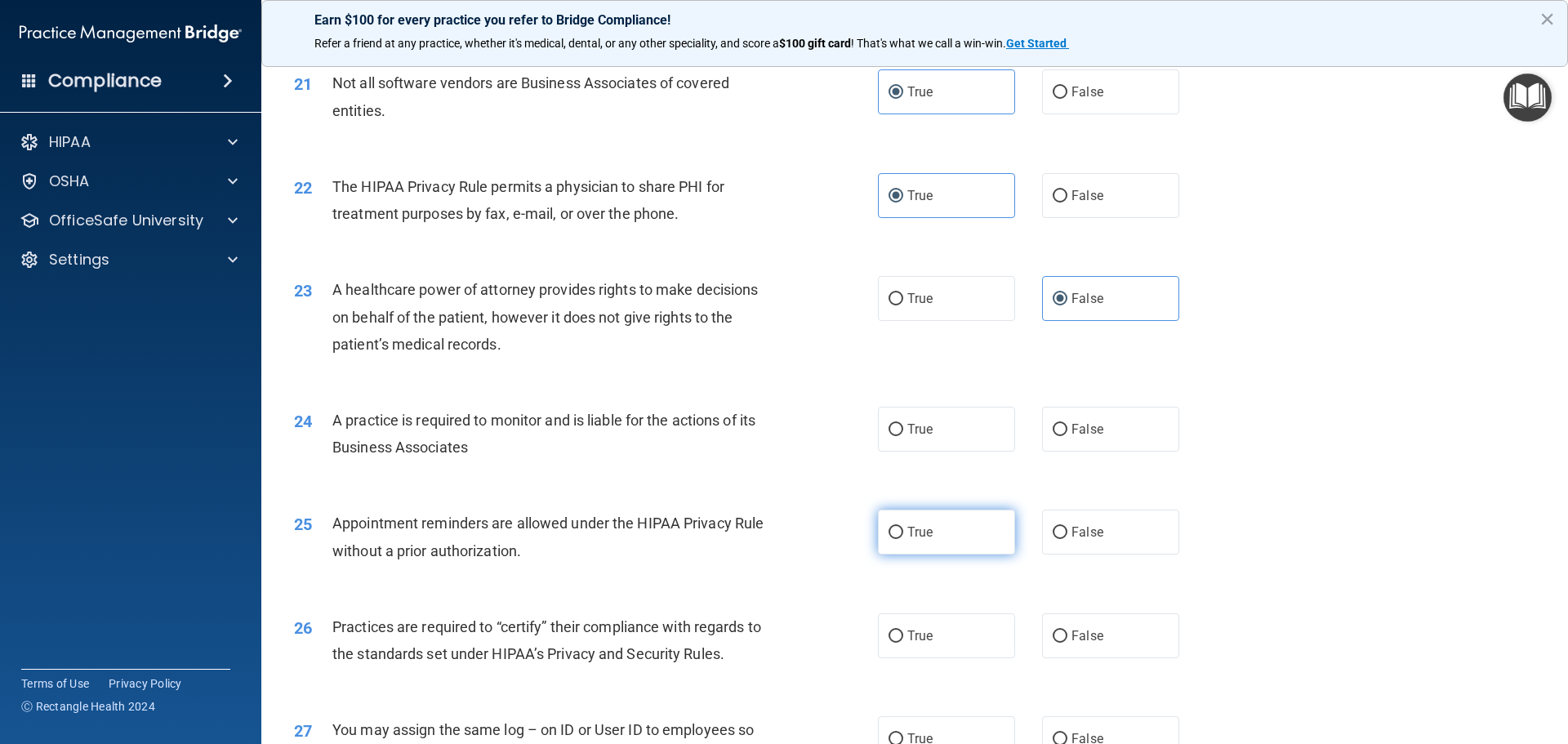
click at [904, 531] on input "True" at bounding box center [896, 533] width 15 height 12
radio input "true"
click at [1139, 424] on label "False" at bounding box center [1111, 429] width 137 height 45
click at [1068, 424] on input "False" at bounding box center [1060, 430] width 15 height 12
radio input "true"
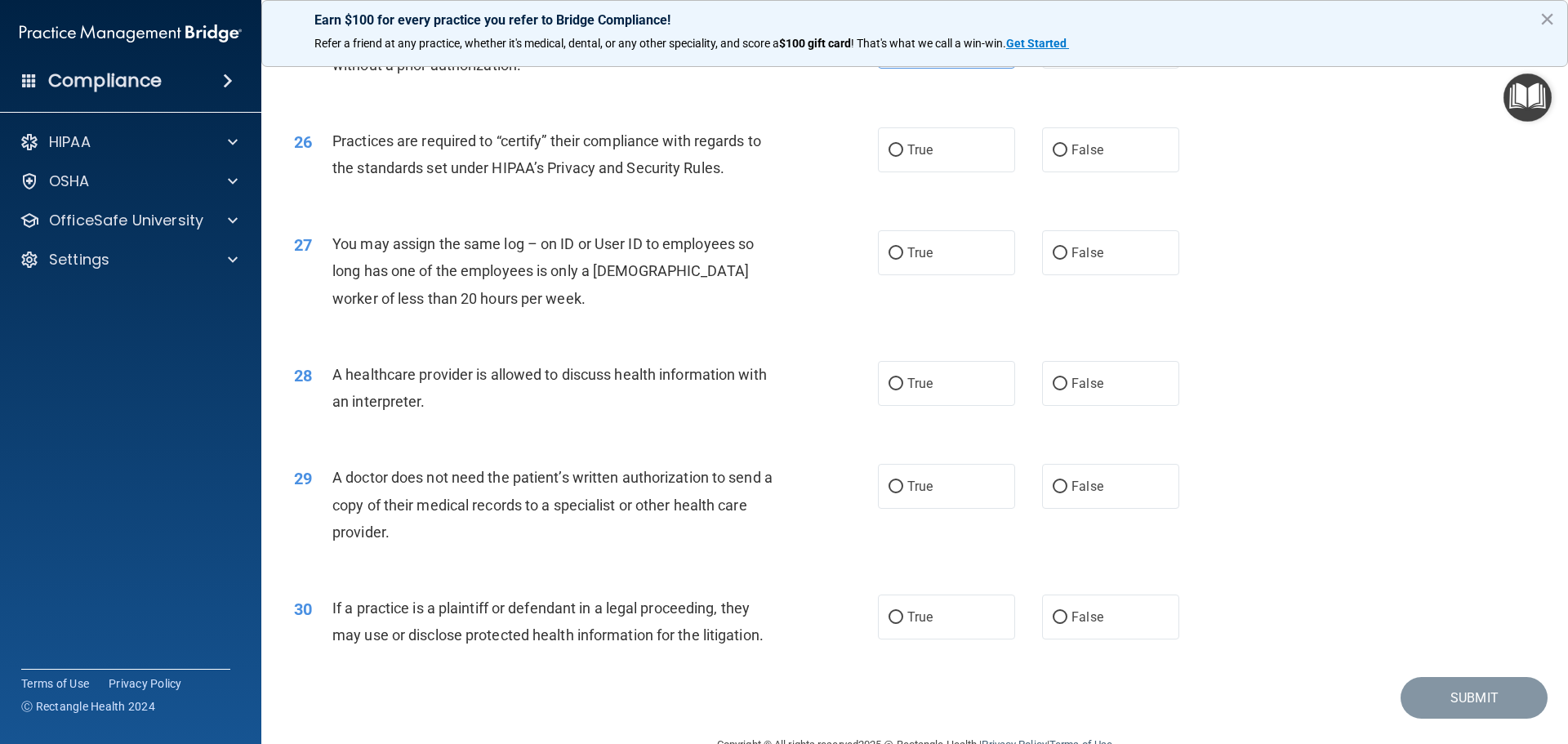
scroll to position [3021, 0]
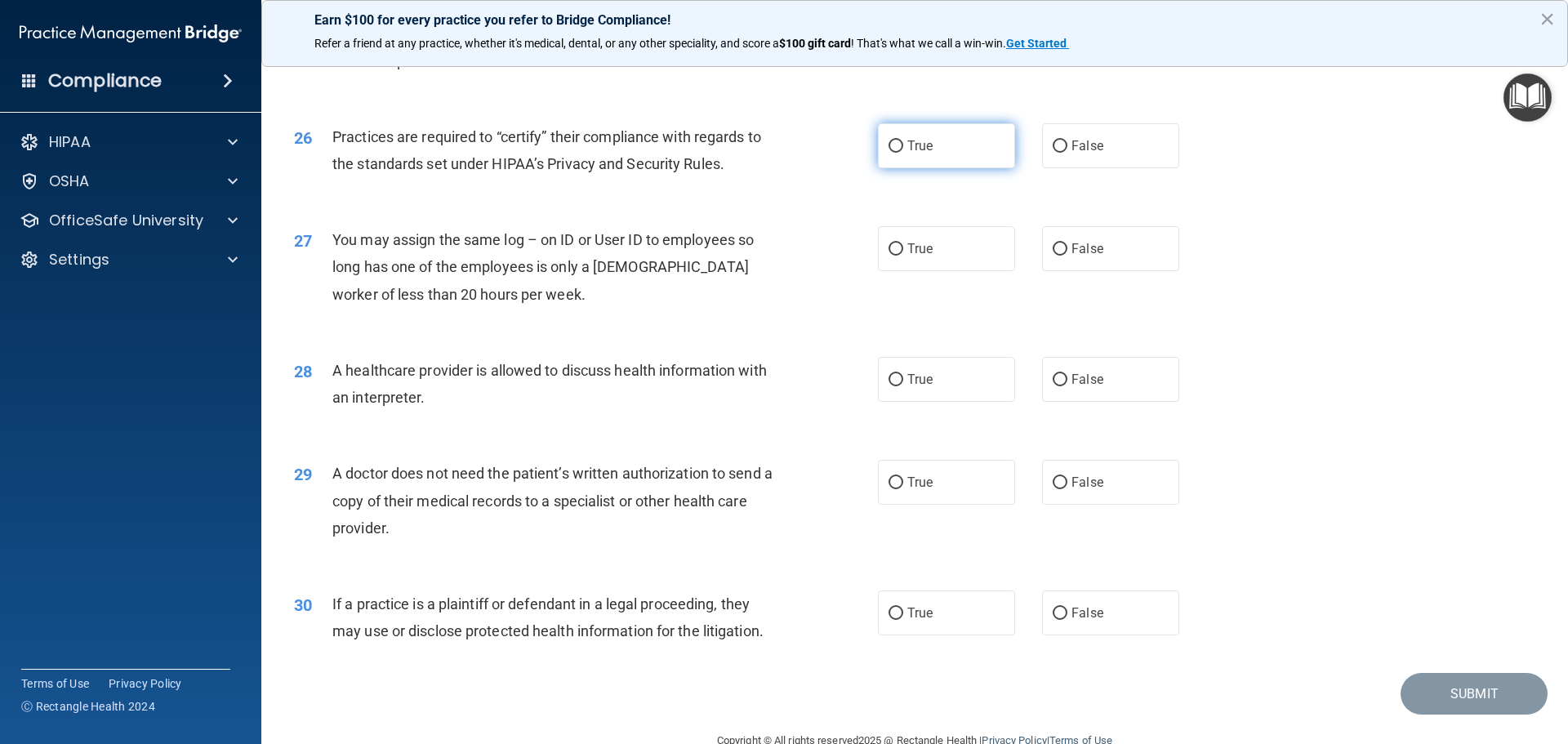
click at [956, 144] on label "True" at bounding box center [947, 145] width 137 height 45
click at [904, 144] on input "True" at bounding box center [896, 147] width 15 height 12
radio input "true"
click at [1056, 252] on input "False" at bounding box center [1060, 249] width 15 height 12
radio input "true"
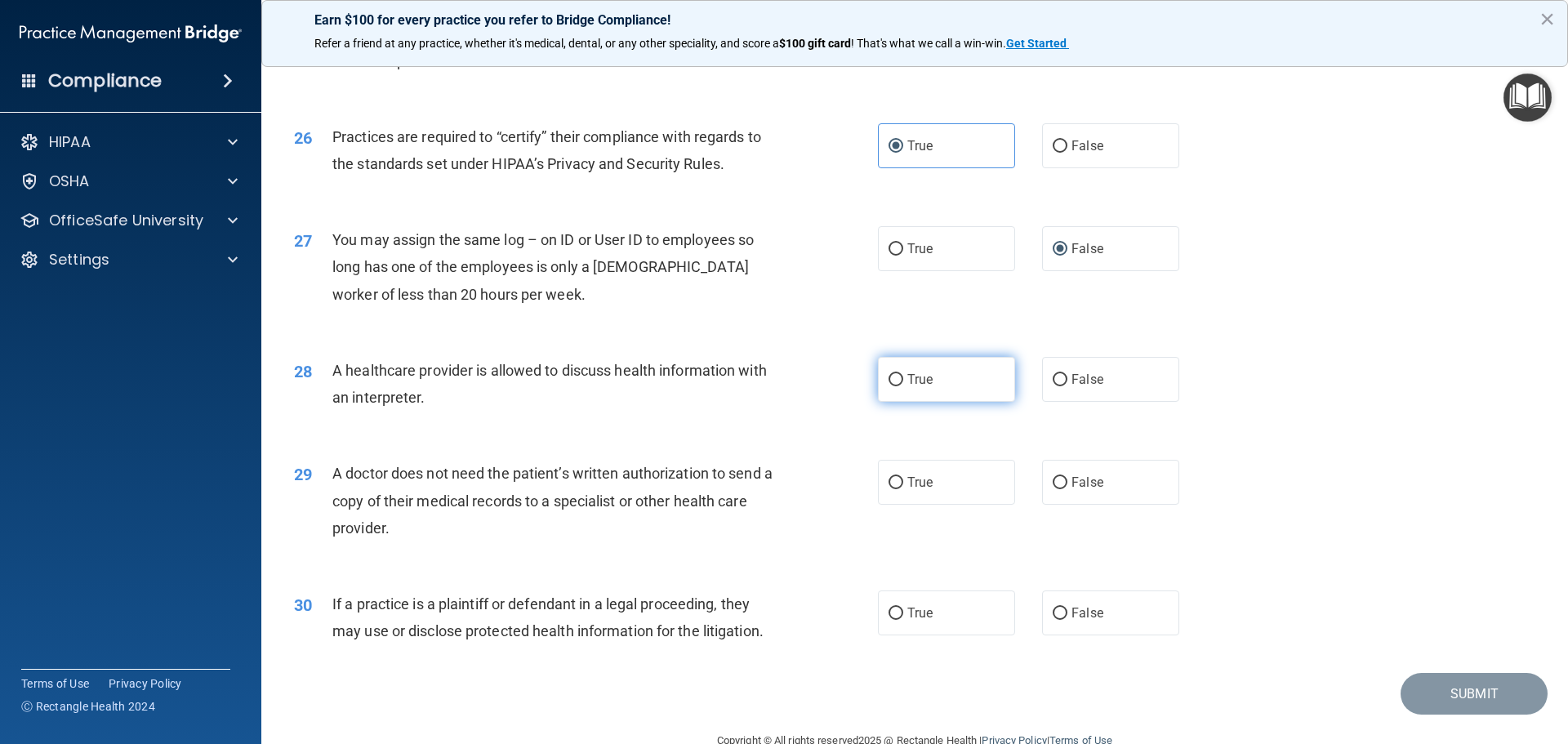
click at [961, 380] on label "True" at bounding box center [947, 379] width 137 height 45
click at [904, 380] on input "True" at bounding box center [896, 380] width 15 height 12
radio input "true"
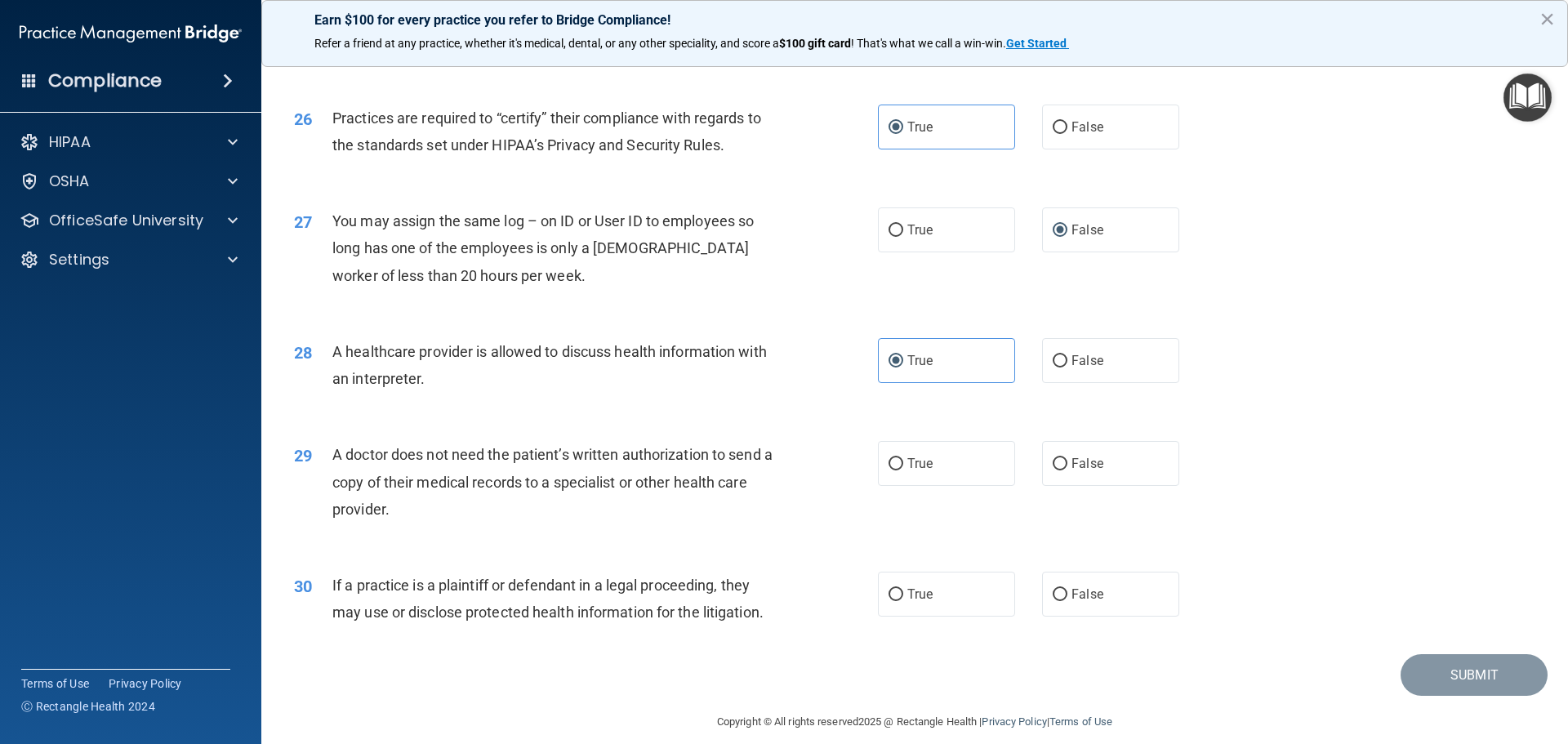
scroll to position [3057, 0]
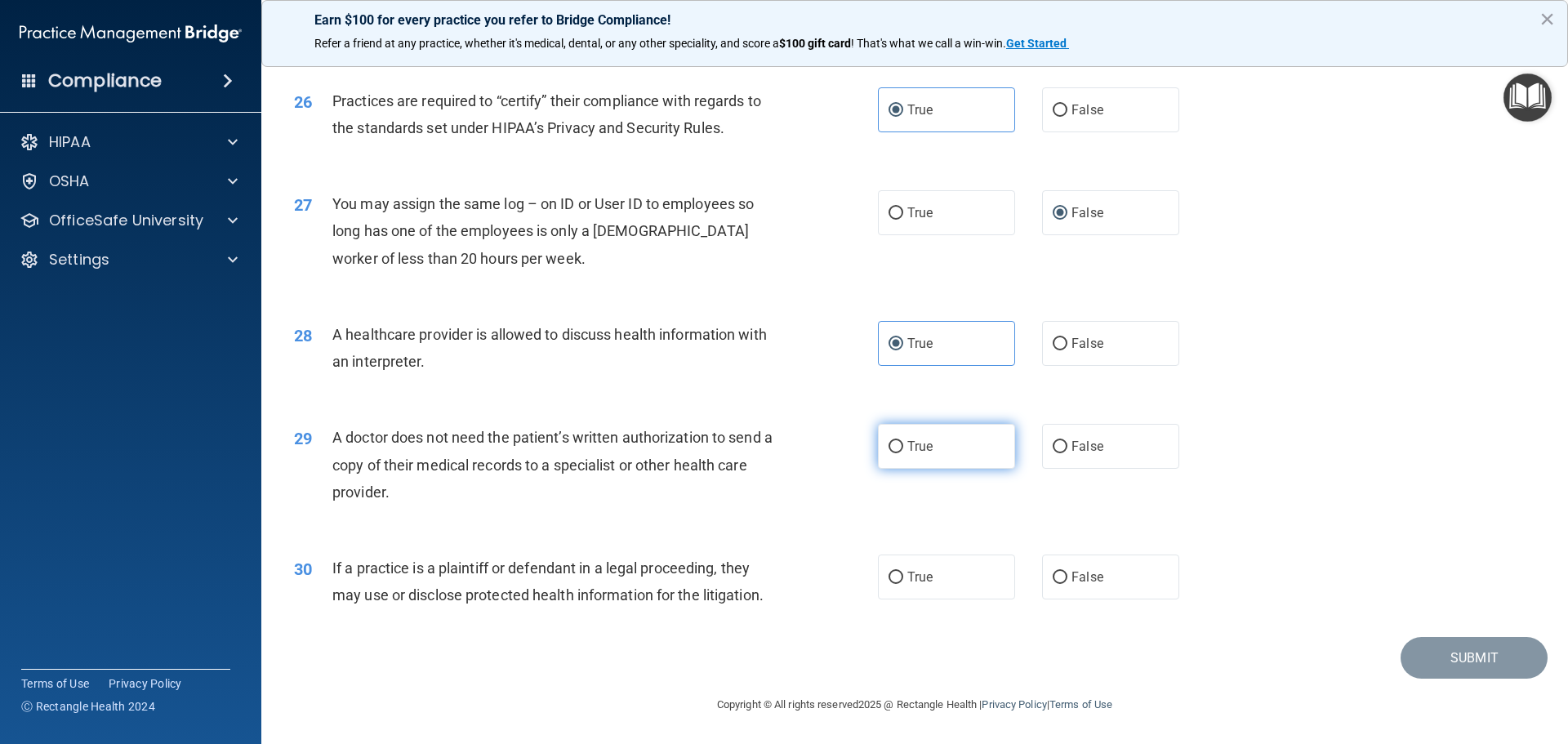
click at [958, 448] on label "True" at bounding box center [947, 446] width 137 height 45
click at [904, 448] on input "True" at bounding box center [896, 447] width 15 height 12
radio input "true"
click at [939, 582] on label "True" at bounding box center [947, 577] width 137 height 45
click at [904, 582] on input "True" at bounding box center [896, 578] width 15 height 12
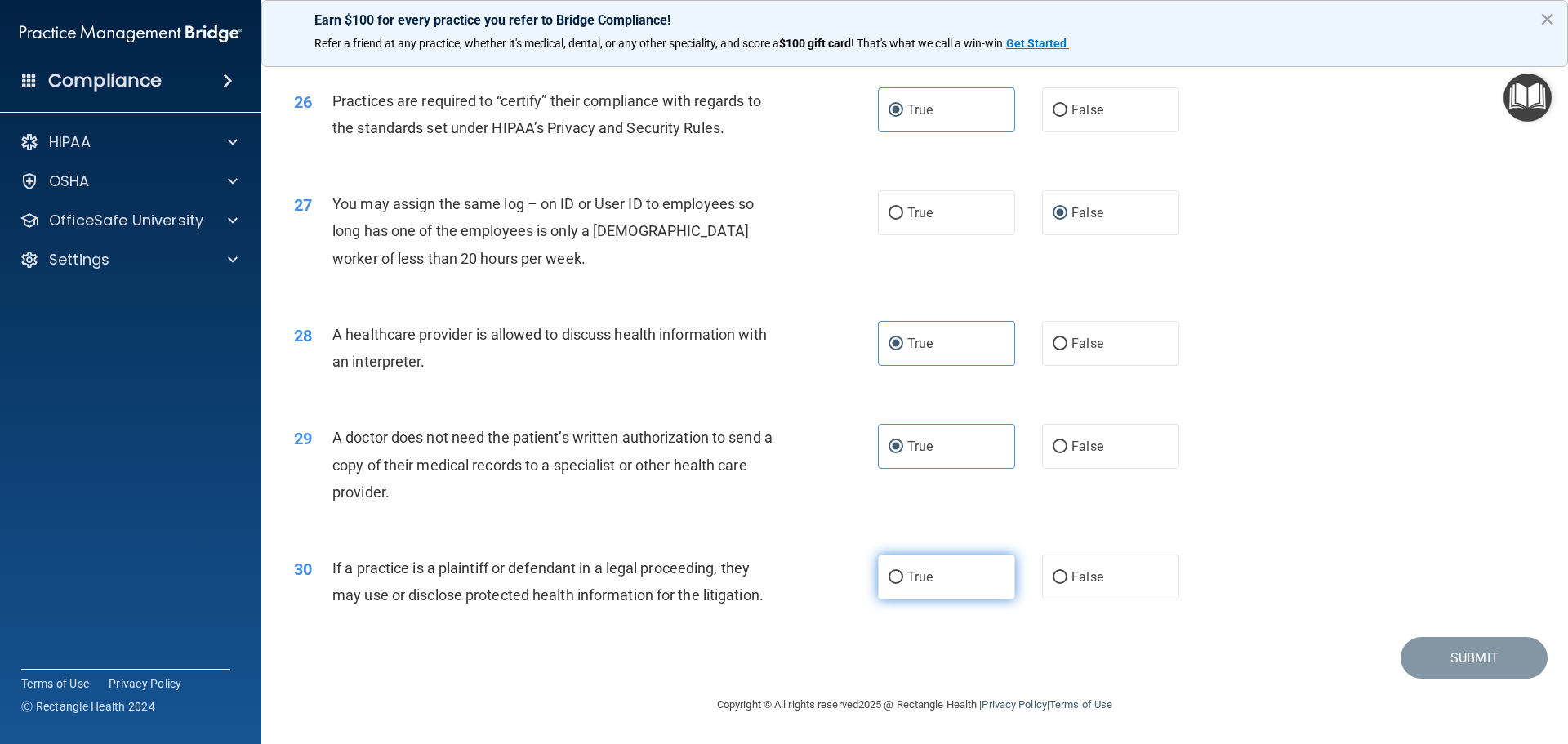
radio input "true"
click at [1429, 649] on button "Submit" at bounding box center [1474, 657] width 147 height 41
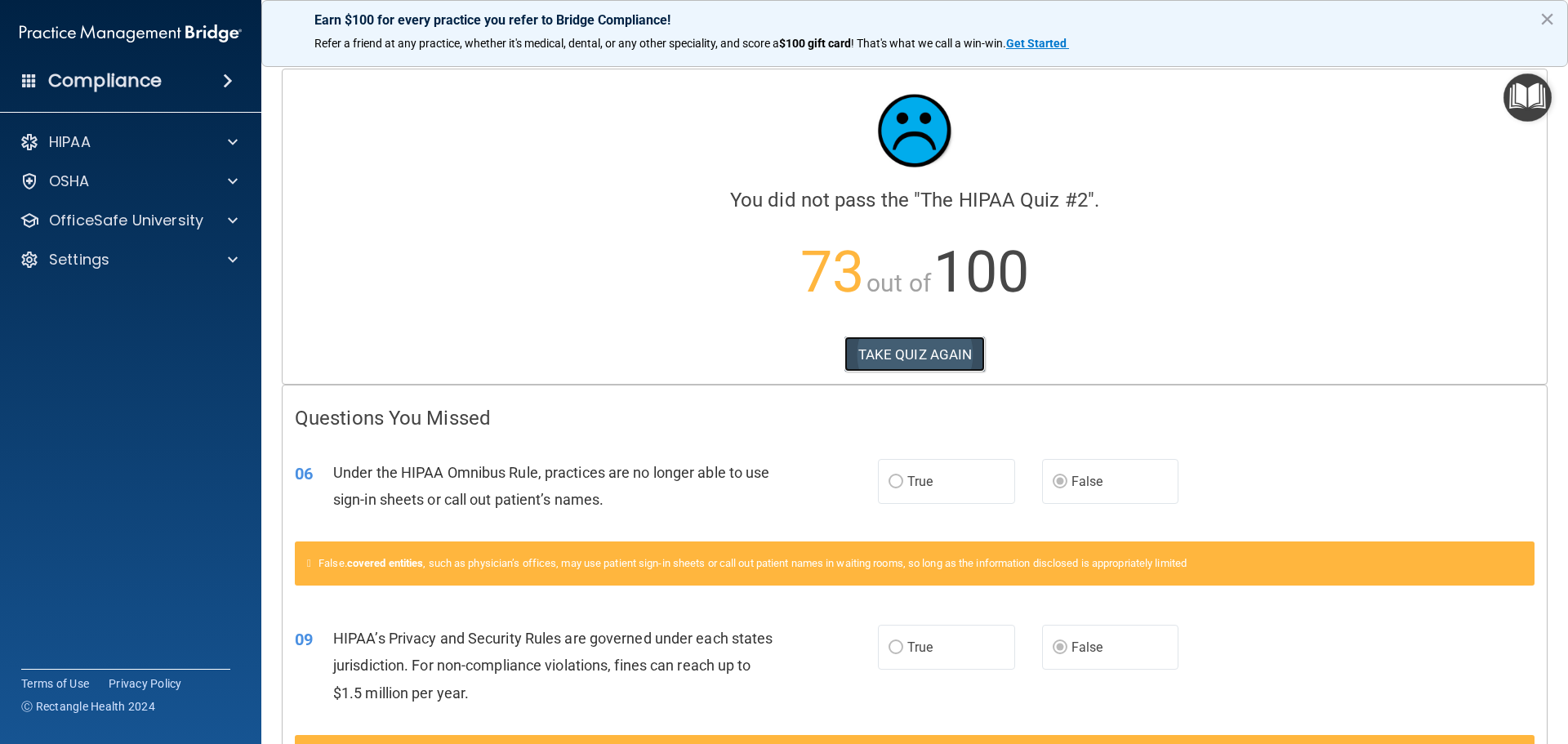
click at [901, 350] on button "TAKE QUIZ AGAIN" at bounding box center [915, 354] width 141 height 36
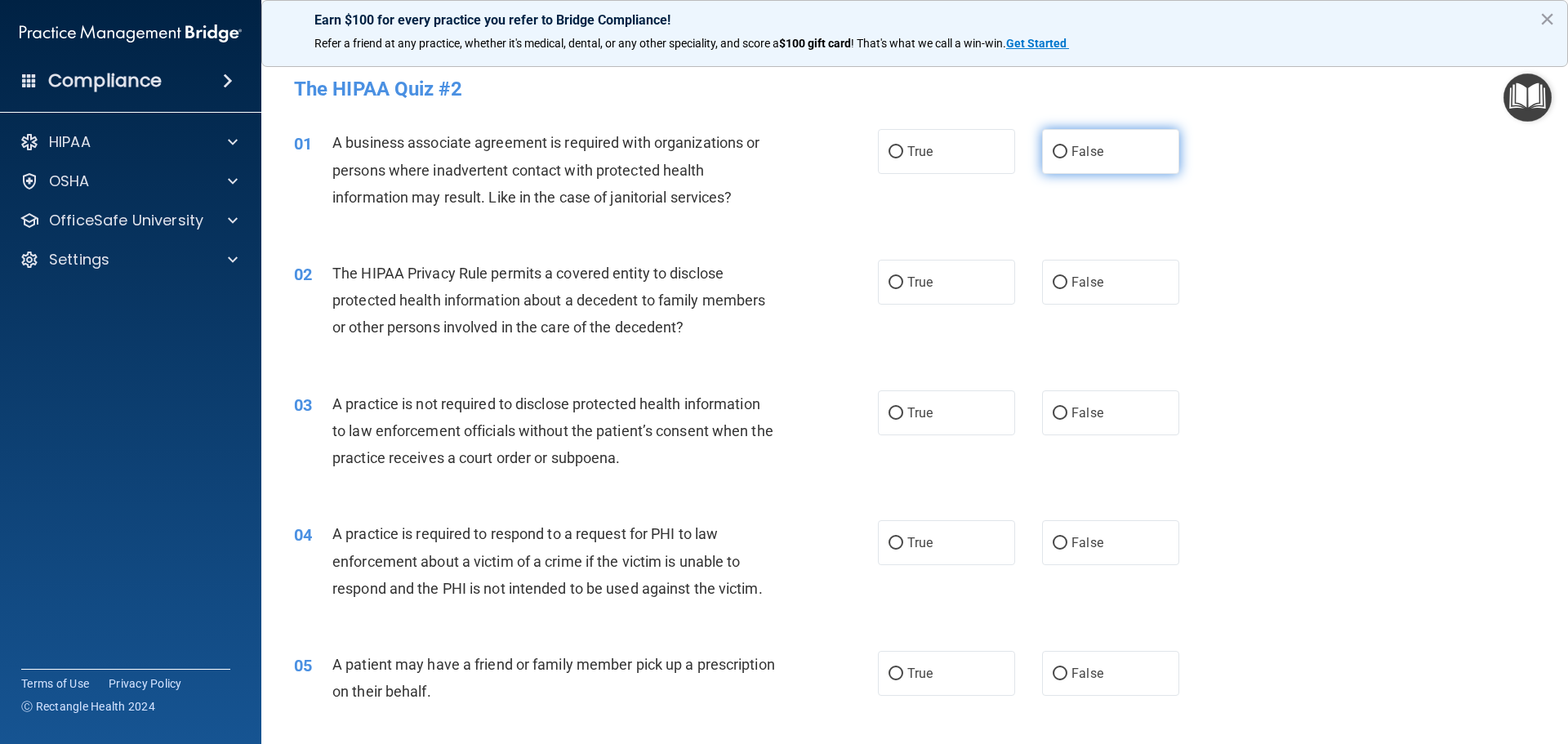
click at [1098, 158] on label "False" at bounding box center [1111, 151] width 137 height 45
click at [1068, 158] on input "False" at bounding box center [1060, 152] width 15 height 12
radio input "true"
click at [967, 266] on label "True" at bounding box center [947, 282] width 137 height 45
click at [904, 276] on input "True" at bounding box center [896, 283] width 15 height 12
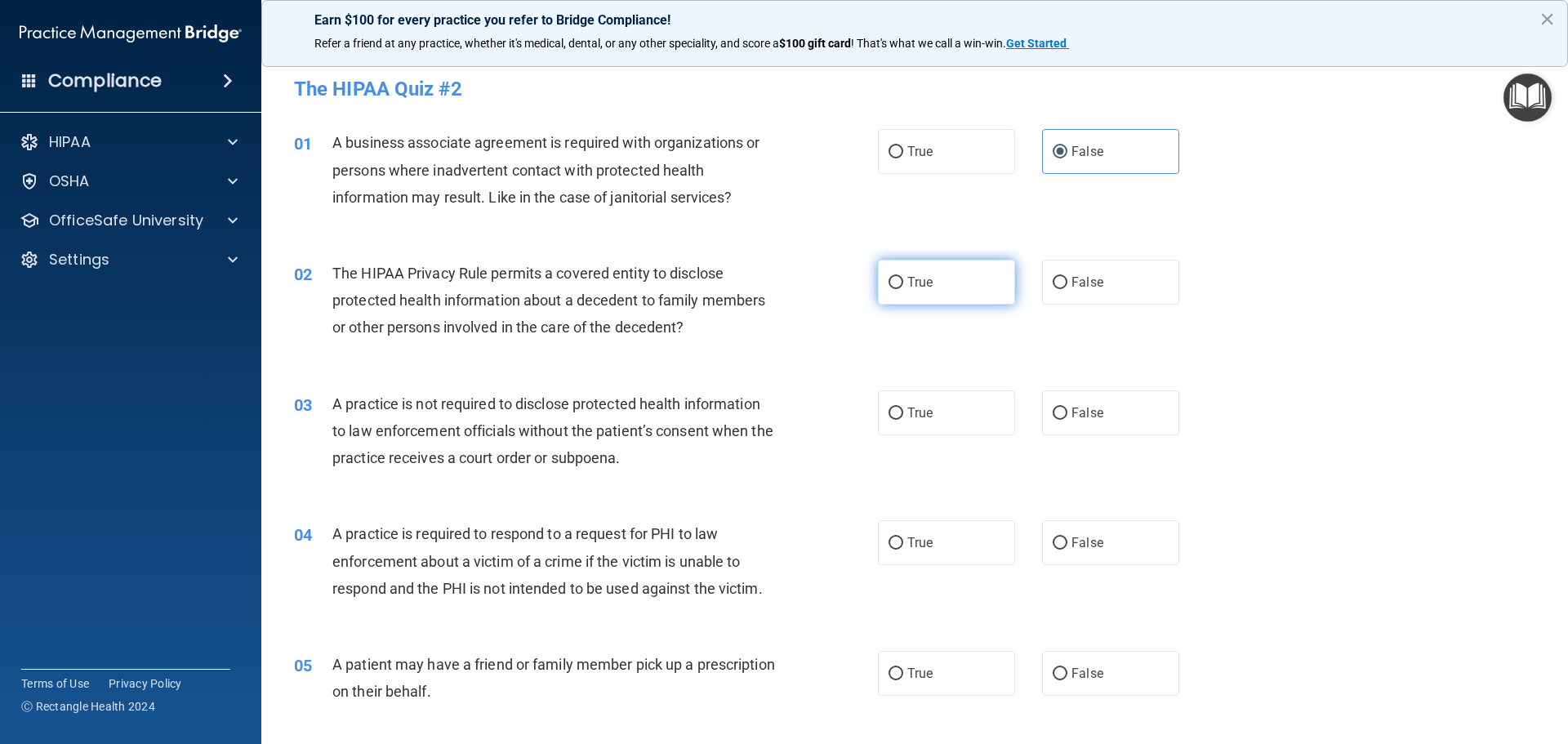
radio input "true"
click at [1094, 437] on div "03 A practice is not required to disclose protected health information to law e…" at bounding box center [914, 435] width 1266 height 130
click at [1121, 410] on label "False" at bounding box center [1111, 412] width 137 height 45
click at [1068, 410] on input "False" at bounding box center [1060, 414] width 15 height 12
radio input "true"
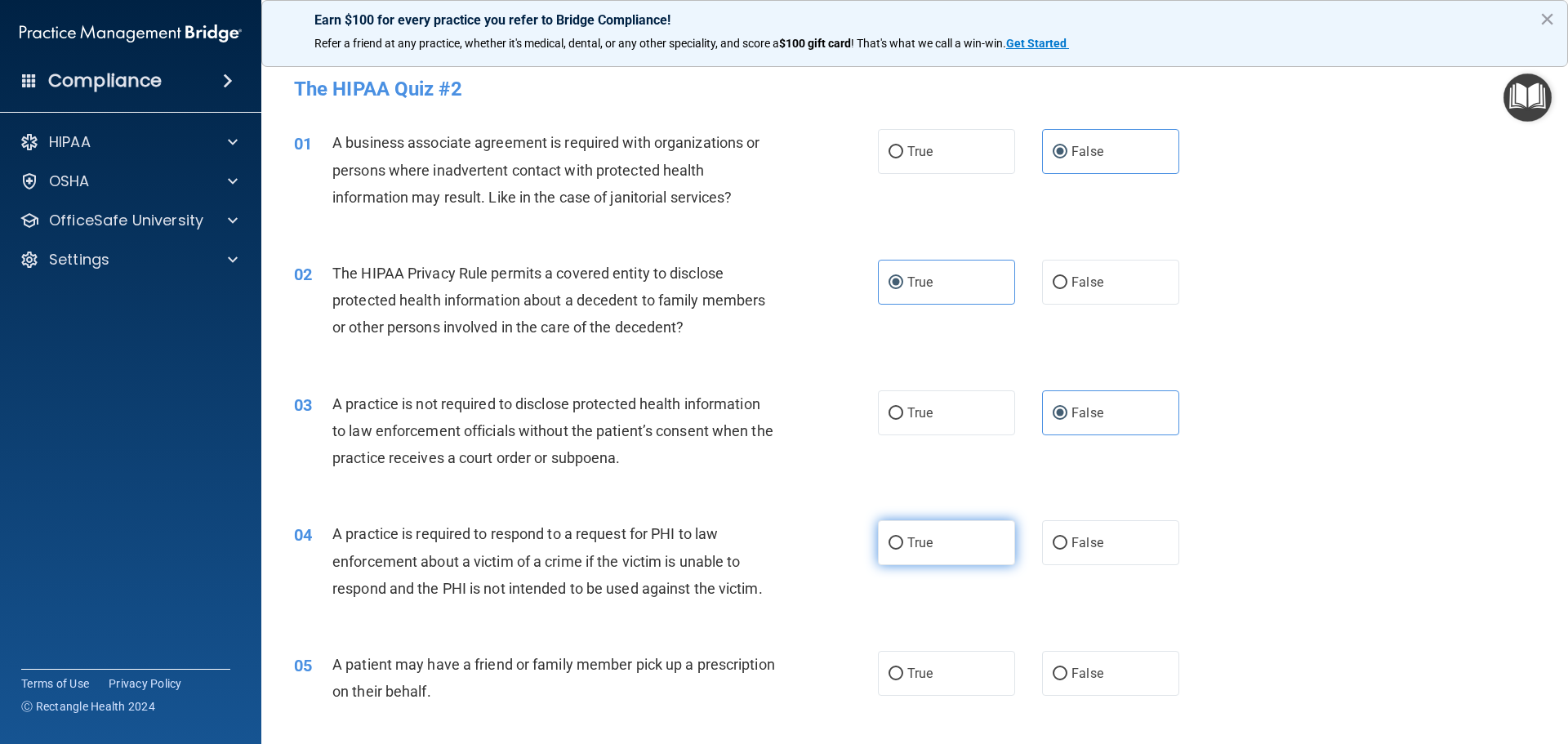
click at [943, 537] on label "True" at bounding box center [947, 542] width 137 height 45
click at [904, 537] on input "True" at bounding box center [896, 543] width 15 height 12
radio input "true"
click at [956, 678] on label "True" at bounding box center [947, 673] width 137 height 45
click at [904, 678] on input "True" at bounding box center [896, 674] width 15 height 12
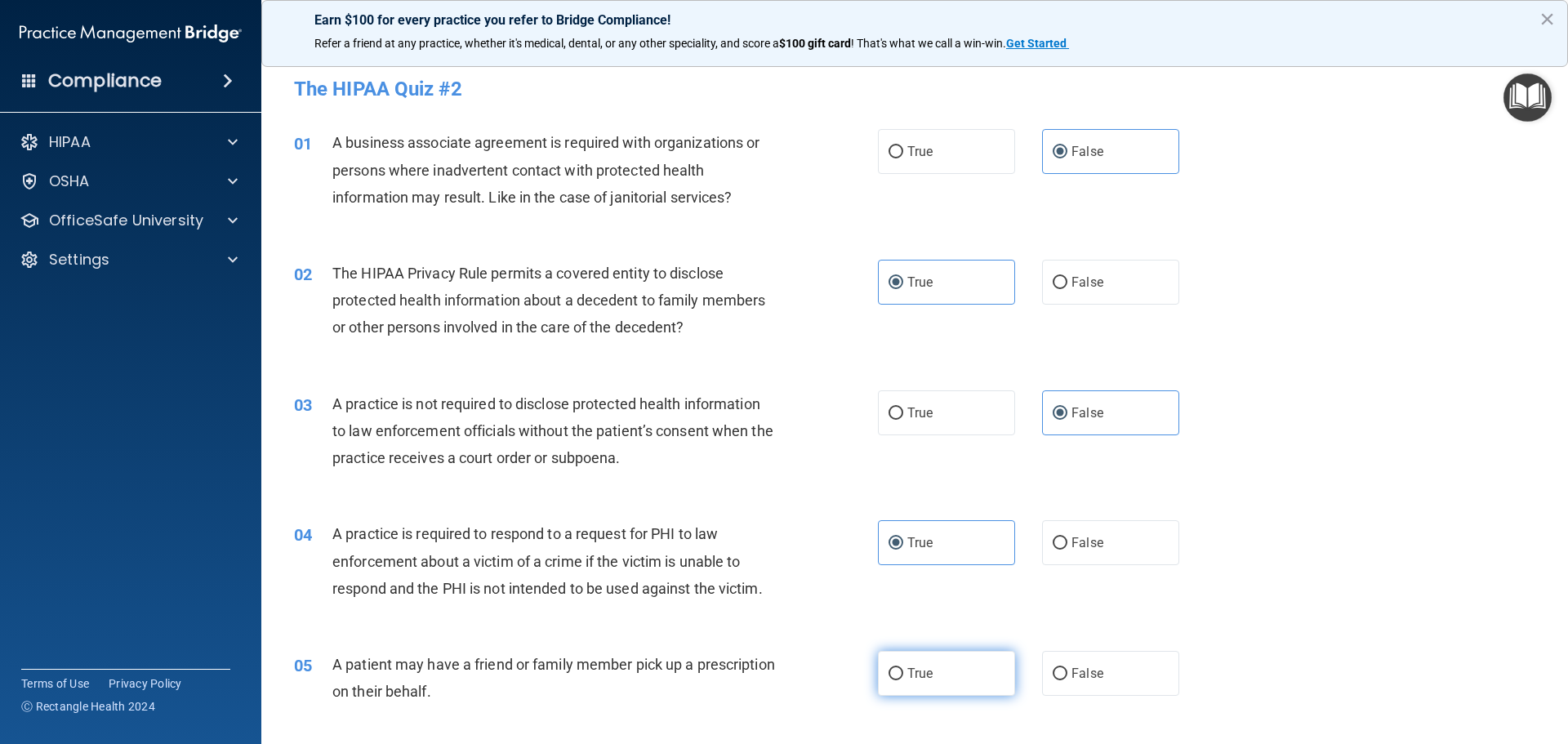
radio input "true"
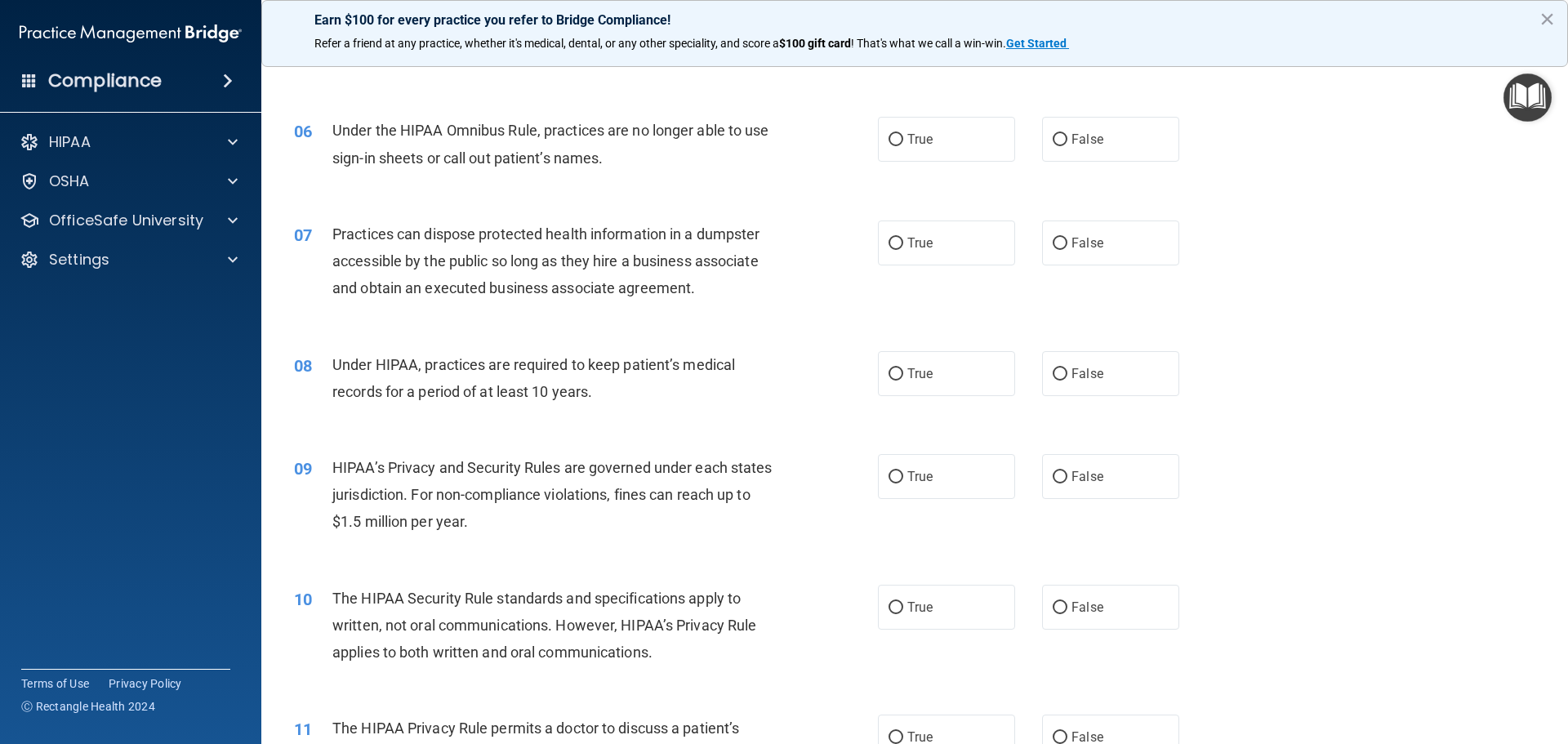
scroll to position [653, 0]
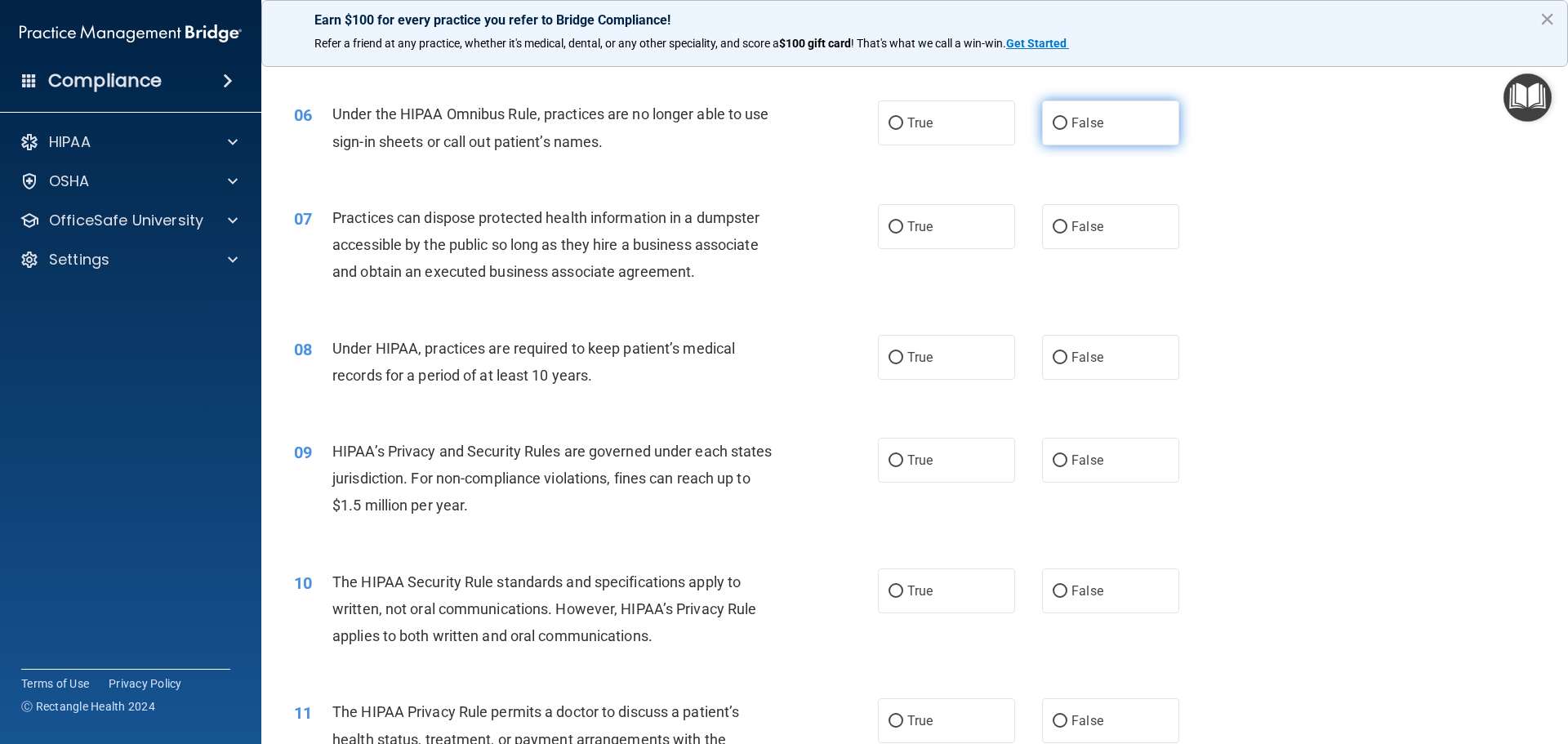
click at [1097, 132] on label "False" at bounding box center [1111, 122] width 137 height 45
click at [1068, 129] on input "False" at bounding box center [1060, 124] width 15 height 12
radio input "true"
click at [1081, 231] on span "False" at bounding box center [1088, 227] width 32 height 16
click at [1068, 231] on input "False" at bounding box center [1060, 227] width 15 height 12
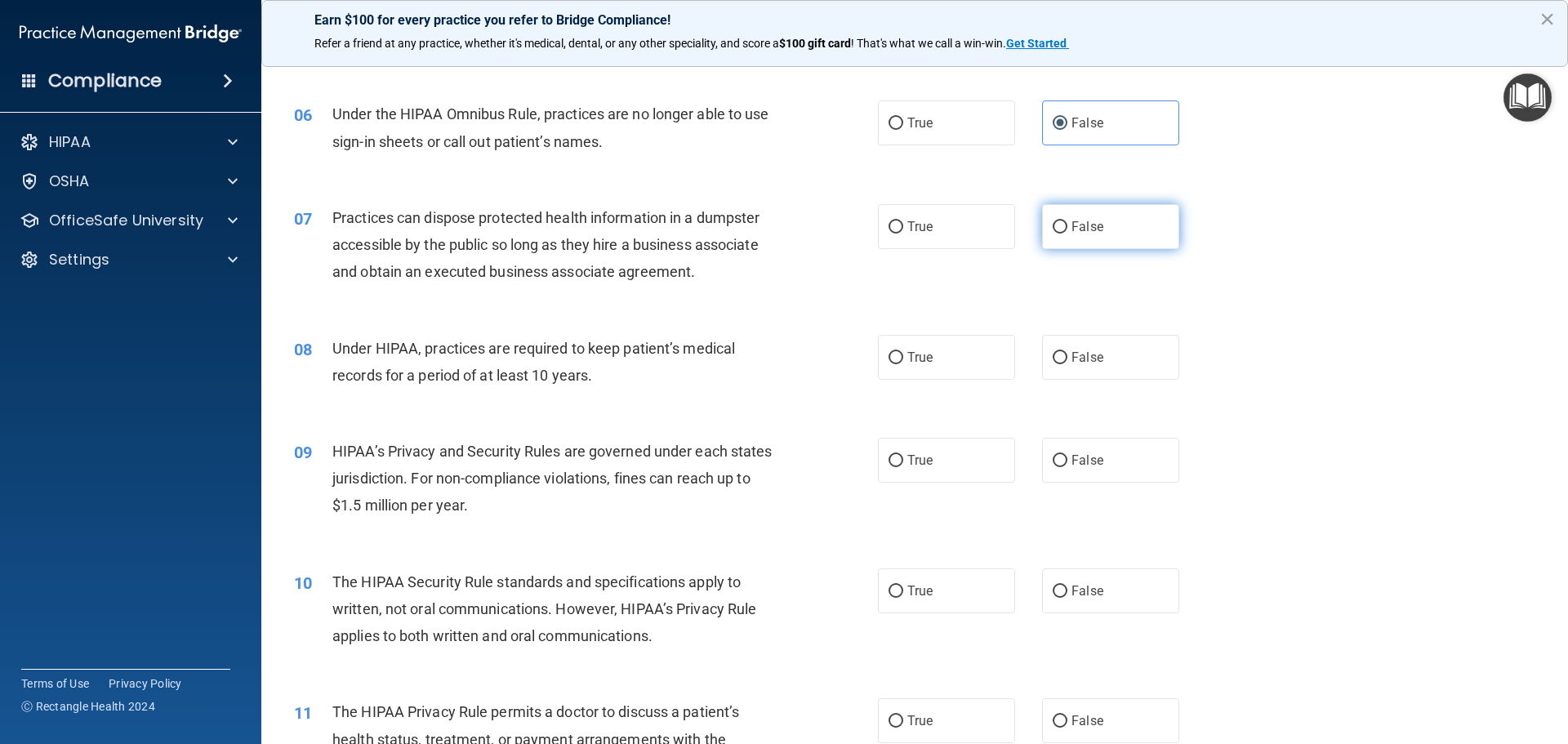
radio input "true"
click at [1106, 365] on label "False" at bounding box center [1111, 357] width 137 height 45
click at [1068, 365] on input "False" at bounding box center [1060, 358] width 15 height 12
radio input "true"
click at [1104, 474] on label "False" at bounding box center [1111, 460] width 137 height 45
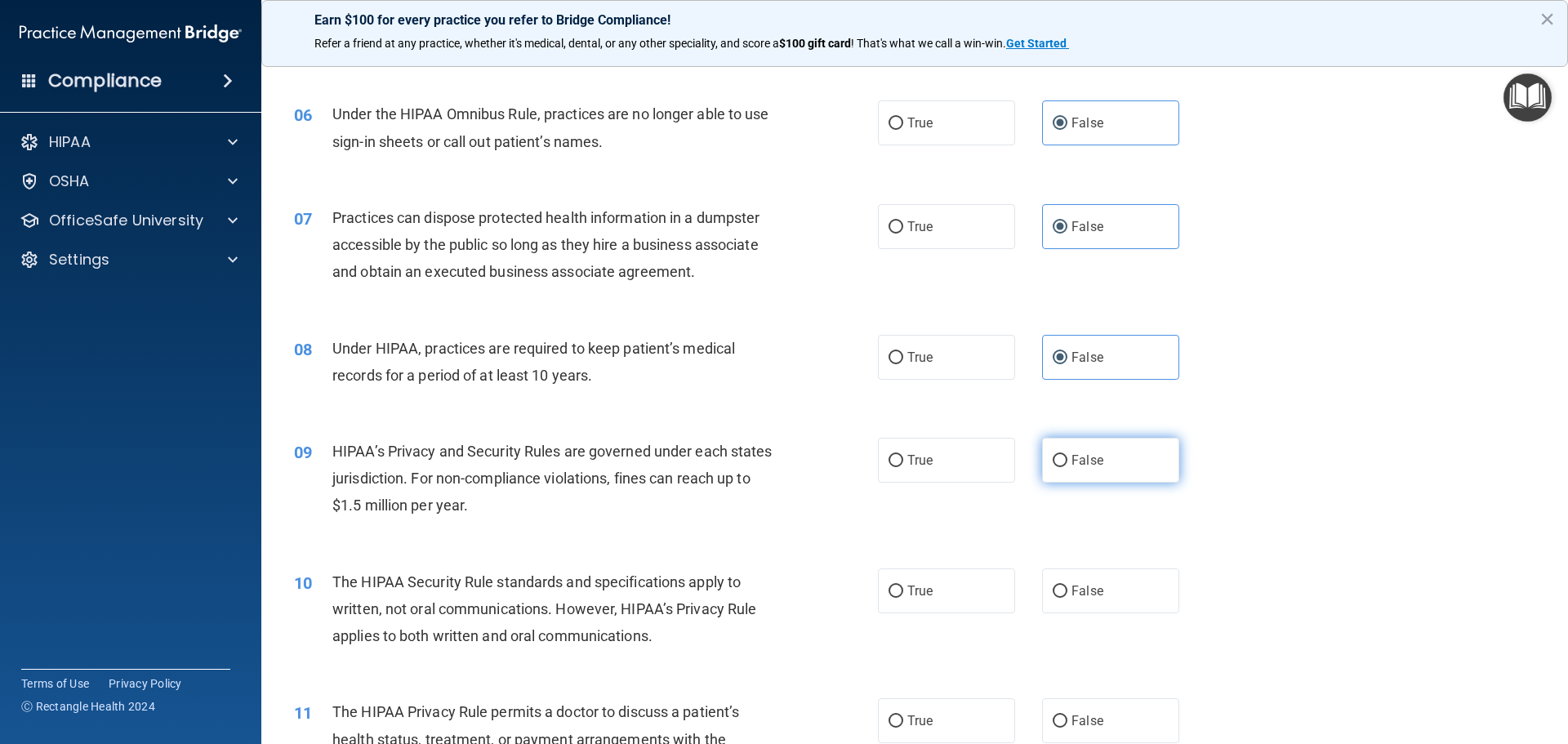
click at [1068, 467] on input "False" at bounding box center [1060, 461] width 15 height 12
radio input "true"
click at [914, 607] on label "True" at bounding box center [947, 590] width 137 height 45
click at [904, 598] on input "True" at bounding box center [896, 592] width 15 height 12
radio input "true"
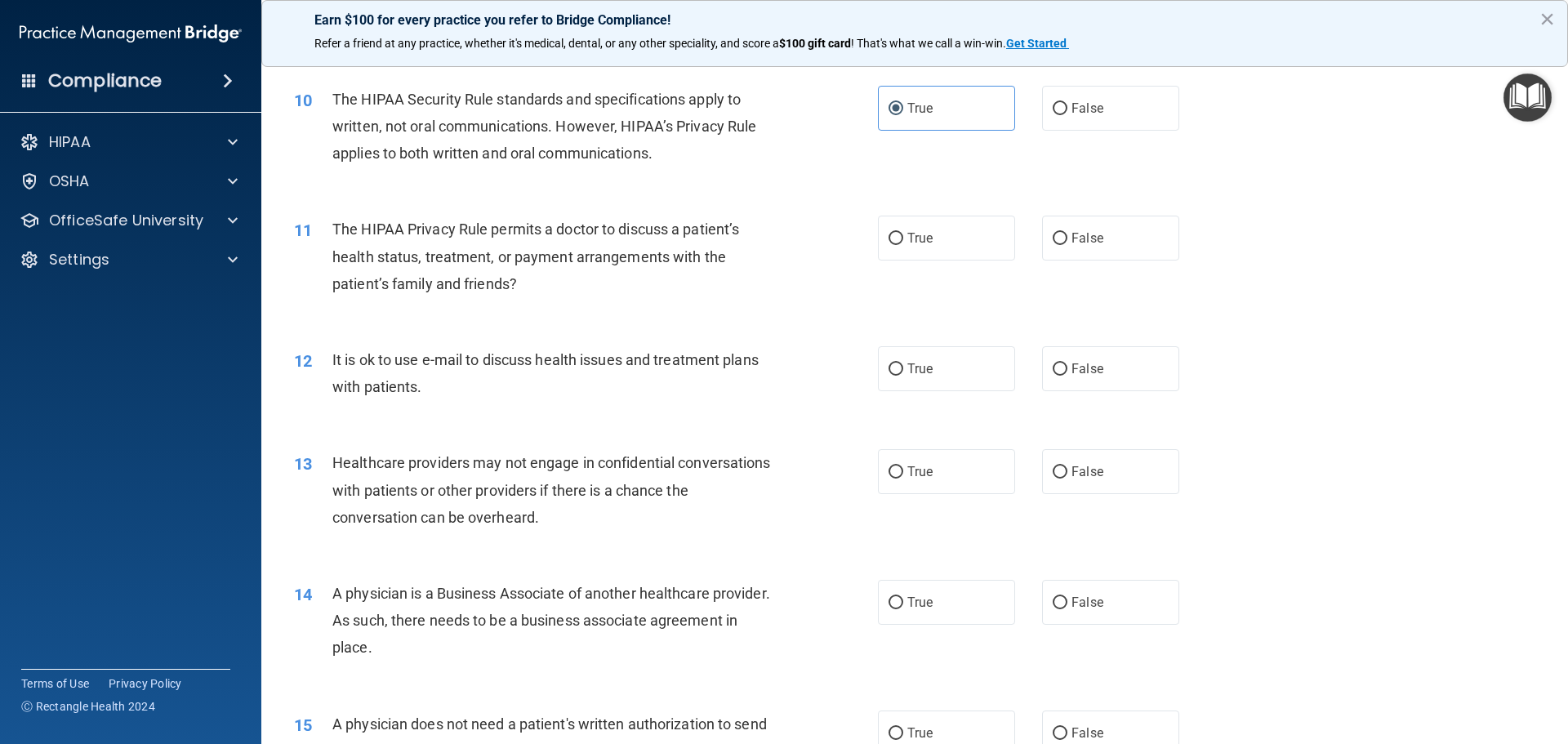
scroll to position [1143, 0]
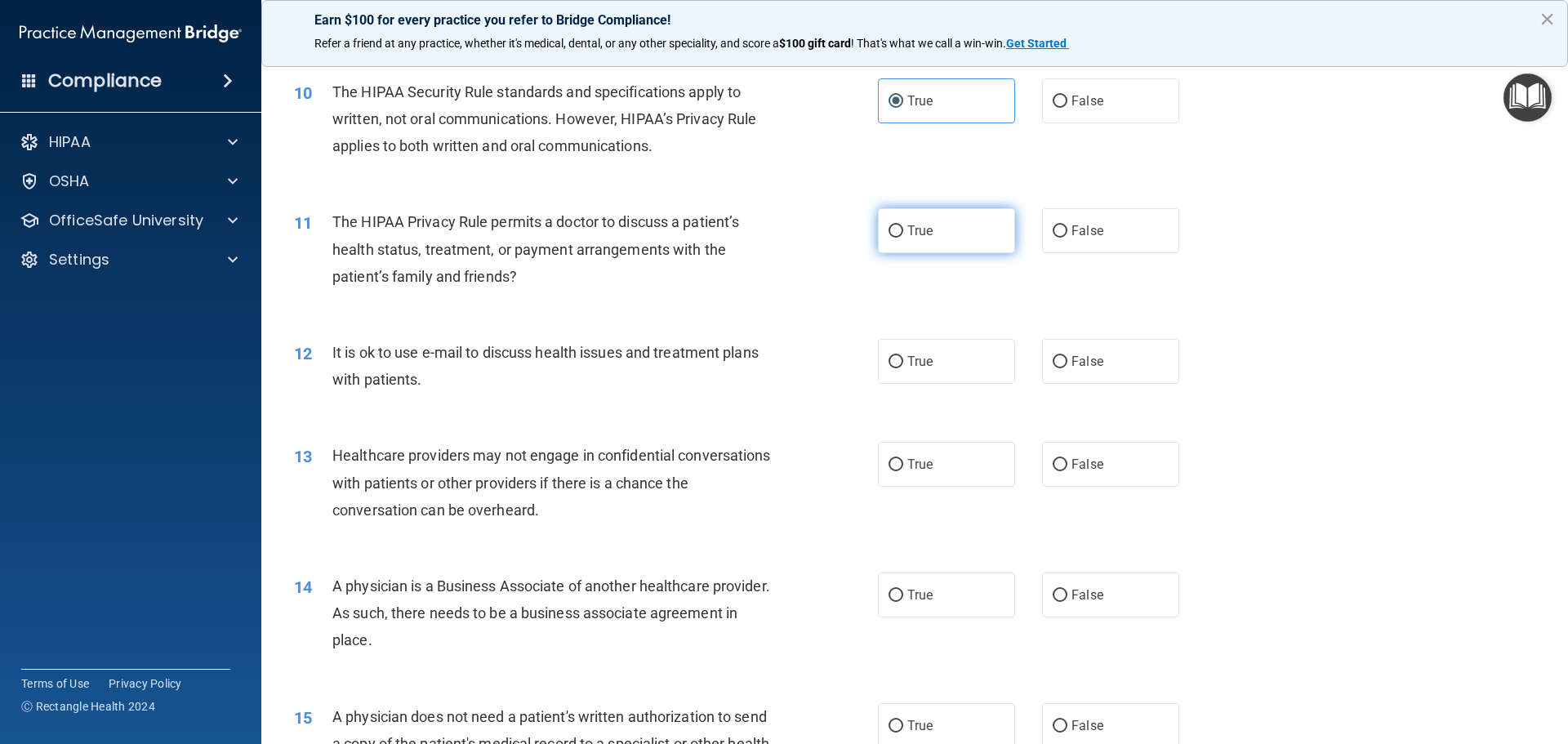
click at [979, 240] on label "True" at bounding box center [947, 230] width 137 height 45
click at [904, 238] on input "True" at bounding box center [896, 232] width 15 height 12
radio input "true"
click at [964, 365] on label "True" at bounding box center [947, 361] width 137 height 45
click at [904, 365] on input "True" at bounding box center [896, 362] width 15 height 12
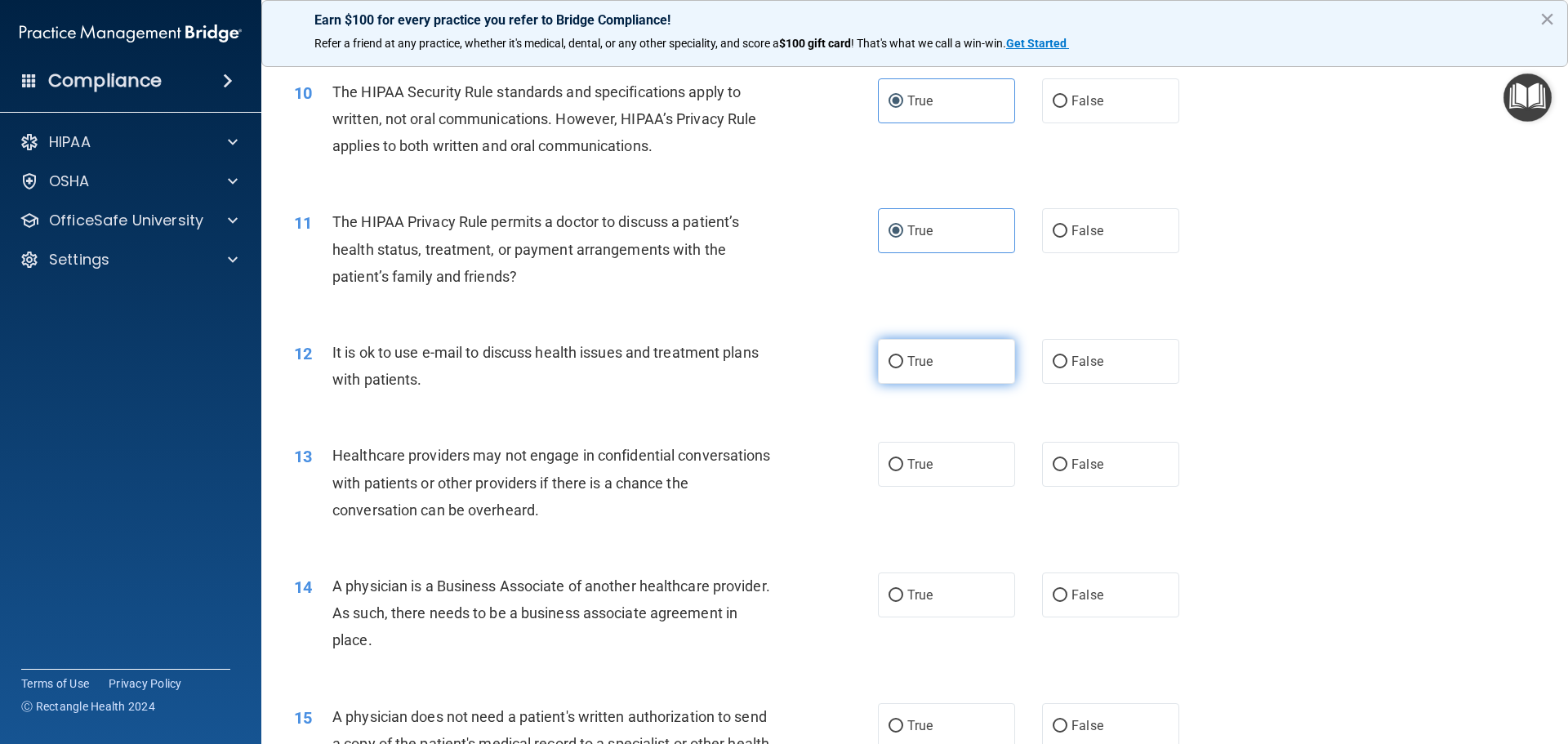
radio input "true"
click at [1111, 475] on label "False" at bounding box center [1111, 464] width 137 height 45
click at [1068, 471] on input "False" at bounding box center [1060, 465] width 15 height 12
radio input "true"
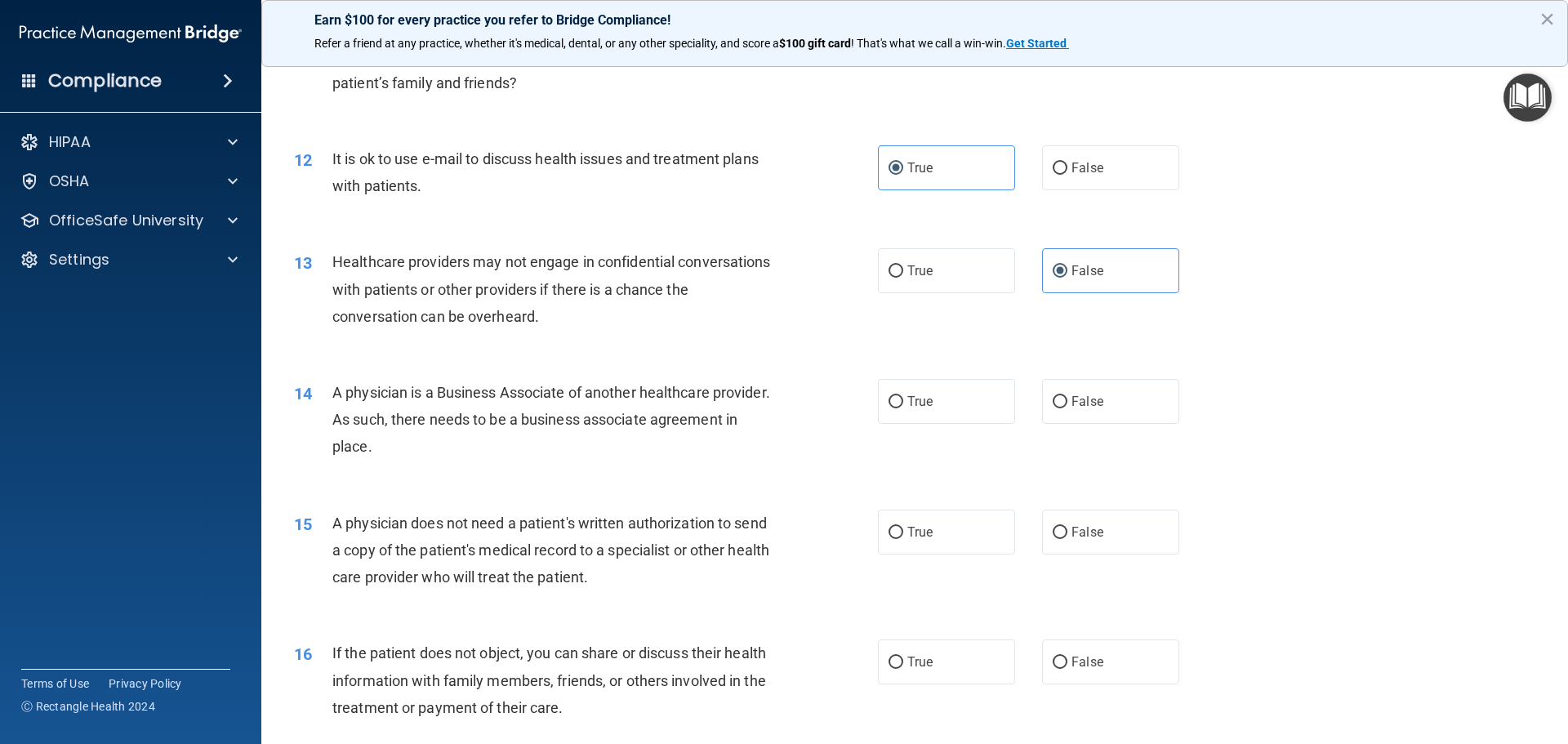
scroll to position [1388, 0]
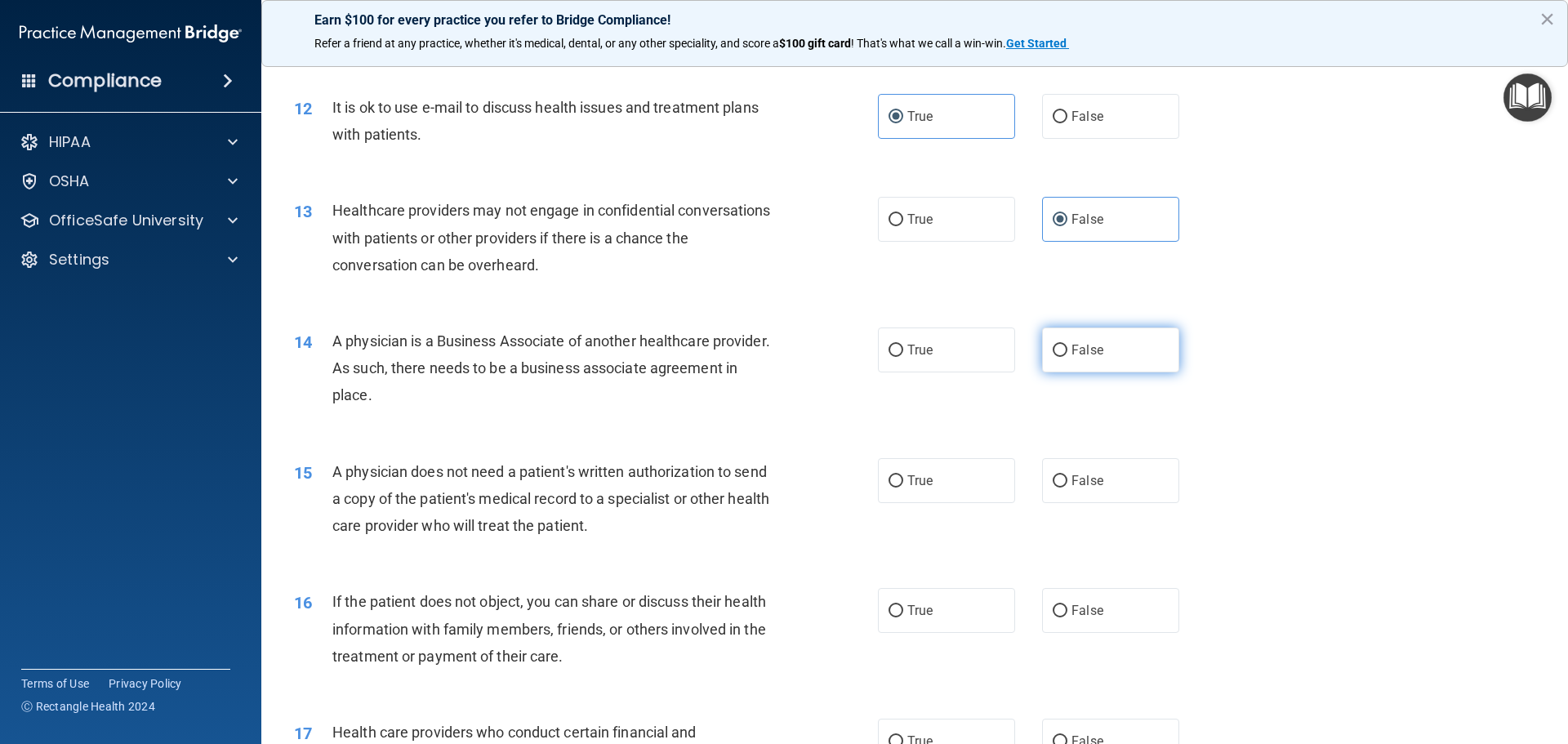
click at [1098, 359] on label "False" at bounding box center [1111, 350] width 137 height 45
click at [1068, 357] on input "False" at bounding box center [1060, 350] width 15 height 12
radio input "true"
click at [958, 484] on label "True" at bounding box center [947, 480] width 137 height 45
click at [904, 484] on input "True" at bounding box center [896, 482] width 15 height 12
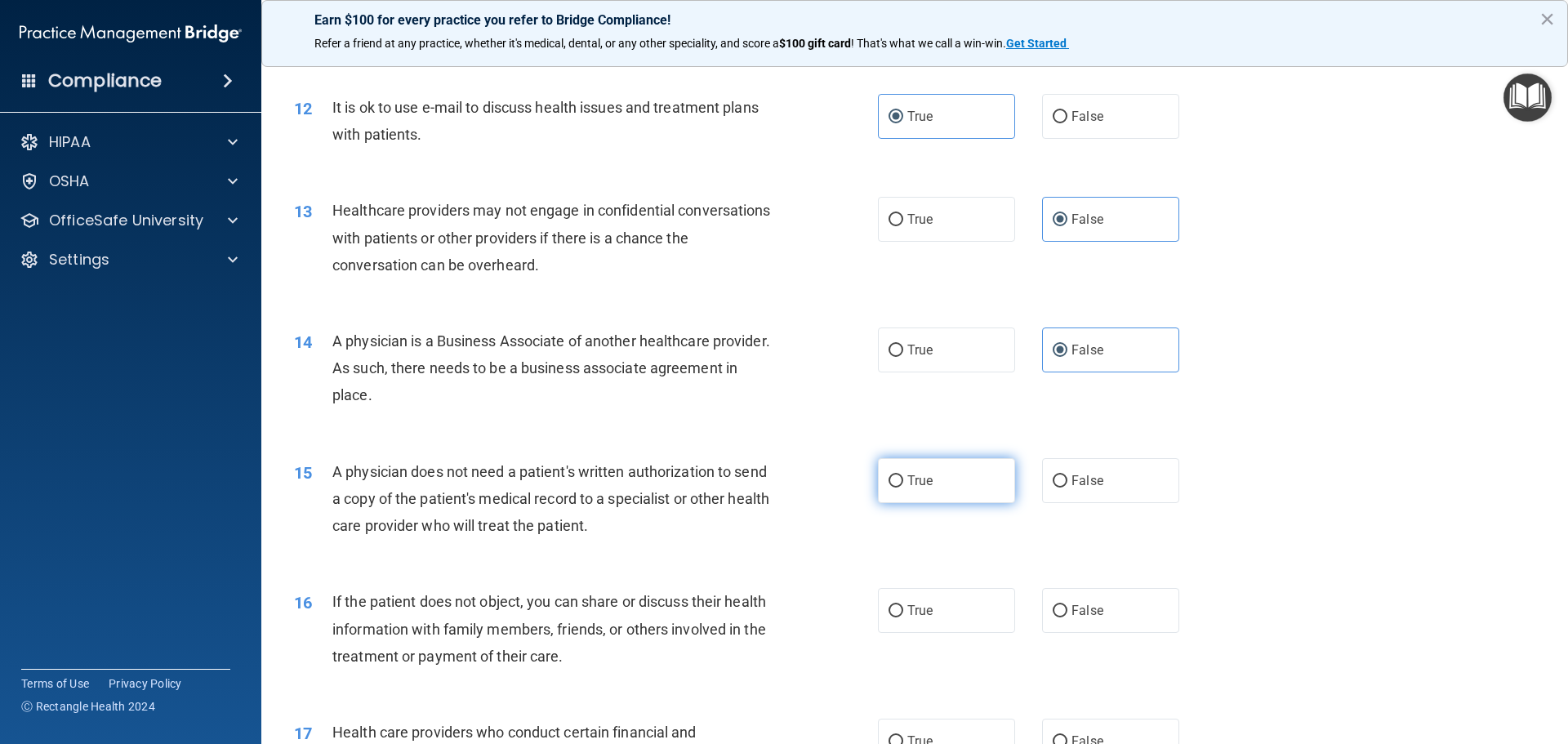
radio input "true"
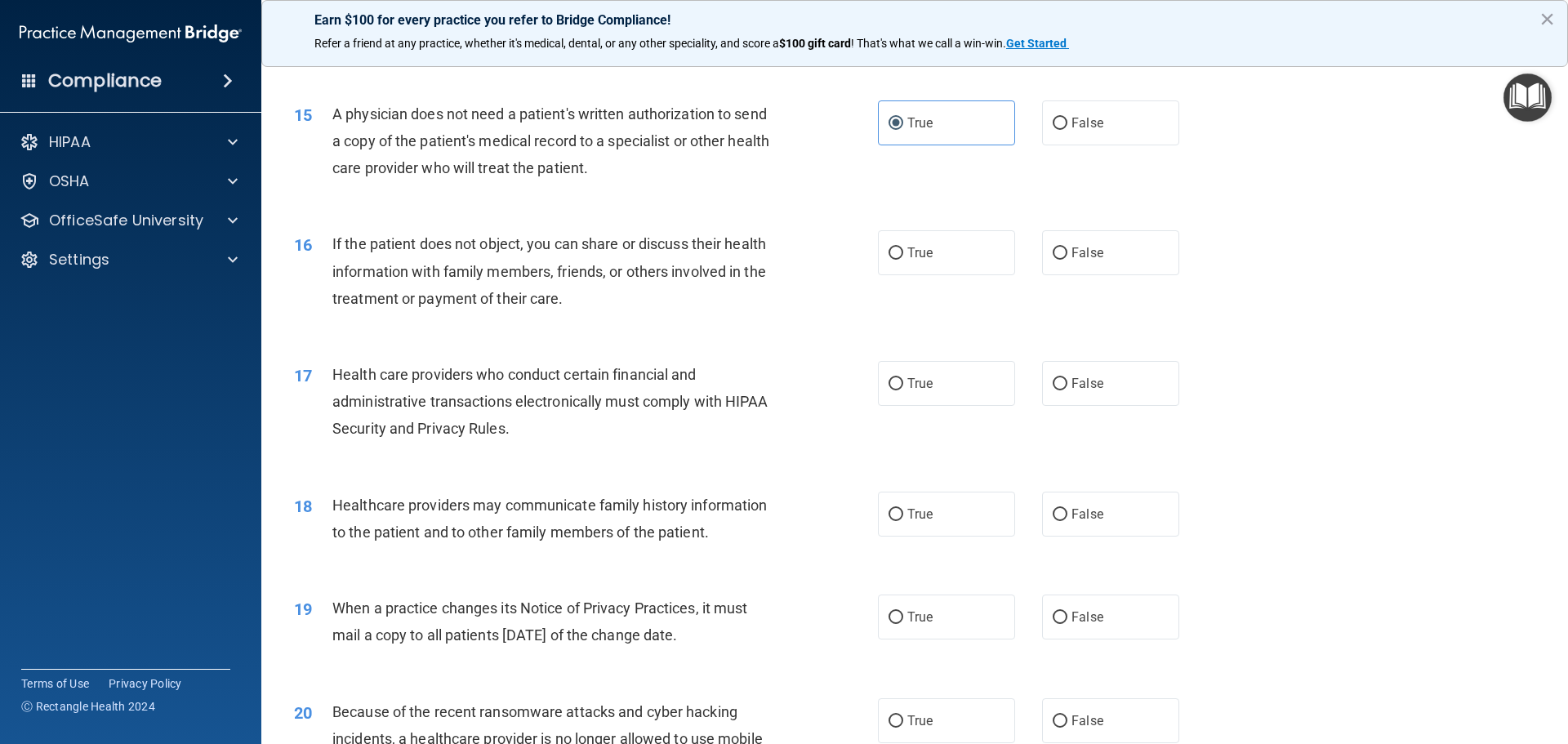
scroll to position [1796, 0]
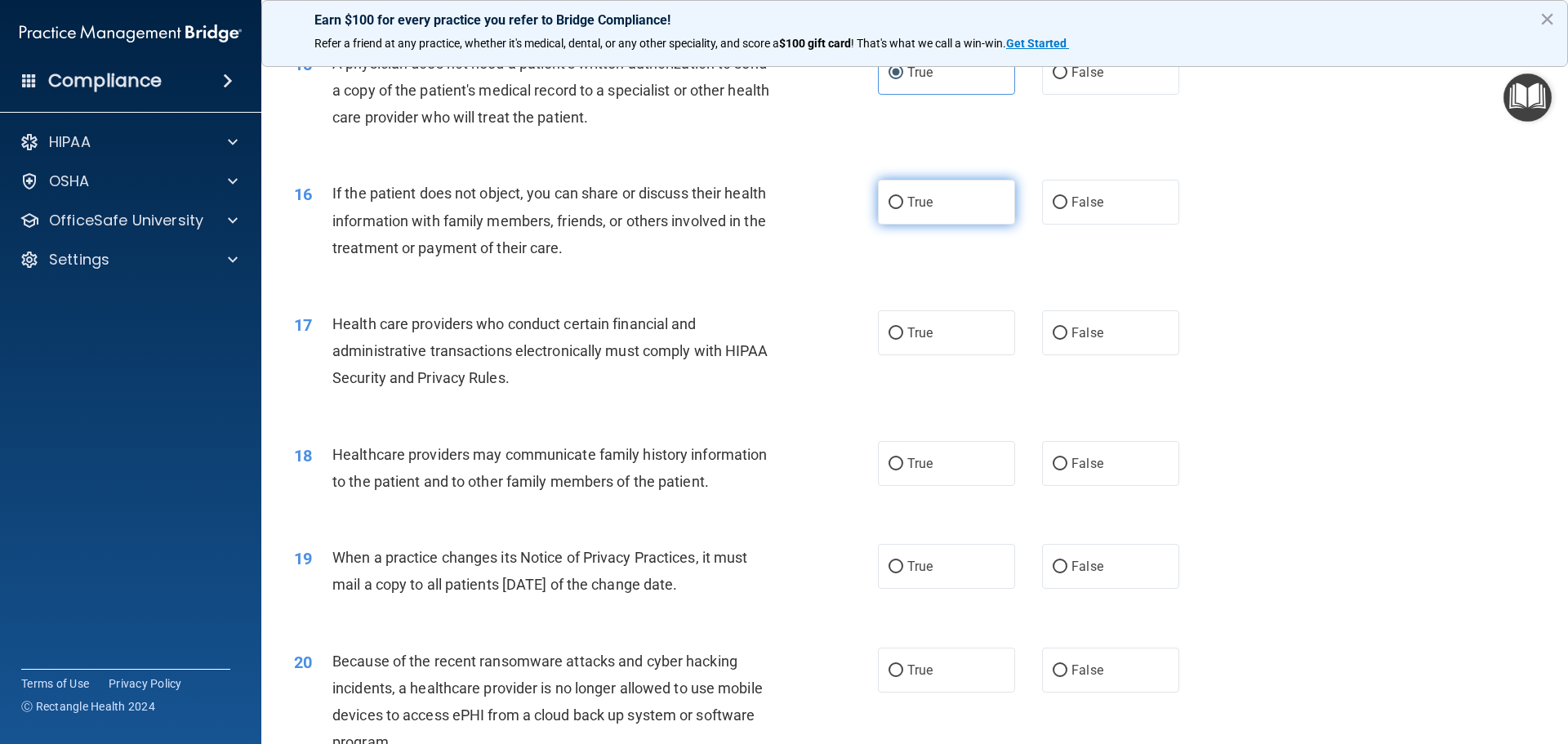
click at [980, 195] on label "True" at bounding box center [947, 202] width 137 height 45
click at [904, 196] on input "True" at bounding box center [896, 203] width 15 height 12
radio input "true"
click at [960, 331] on label "True" at bounding box center [947, 332] width 137 height 45
click at [904, 331] on input "True" at bounding box center [896, 334] width 15 height 12
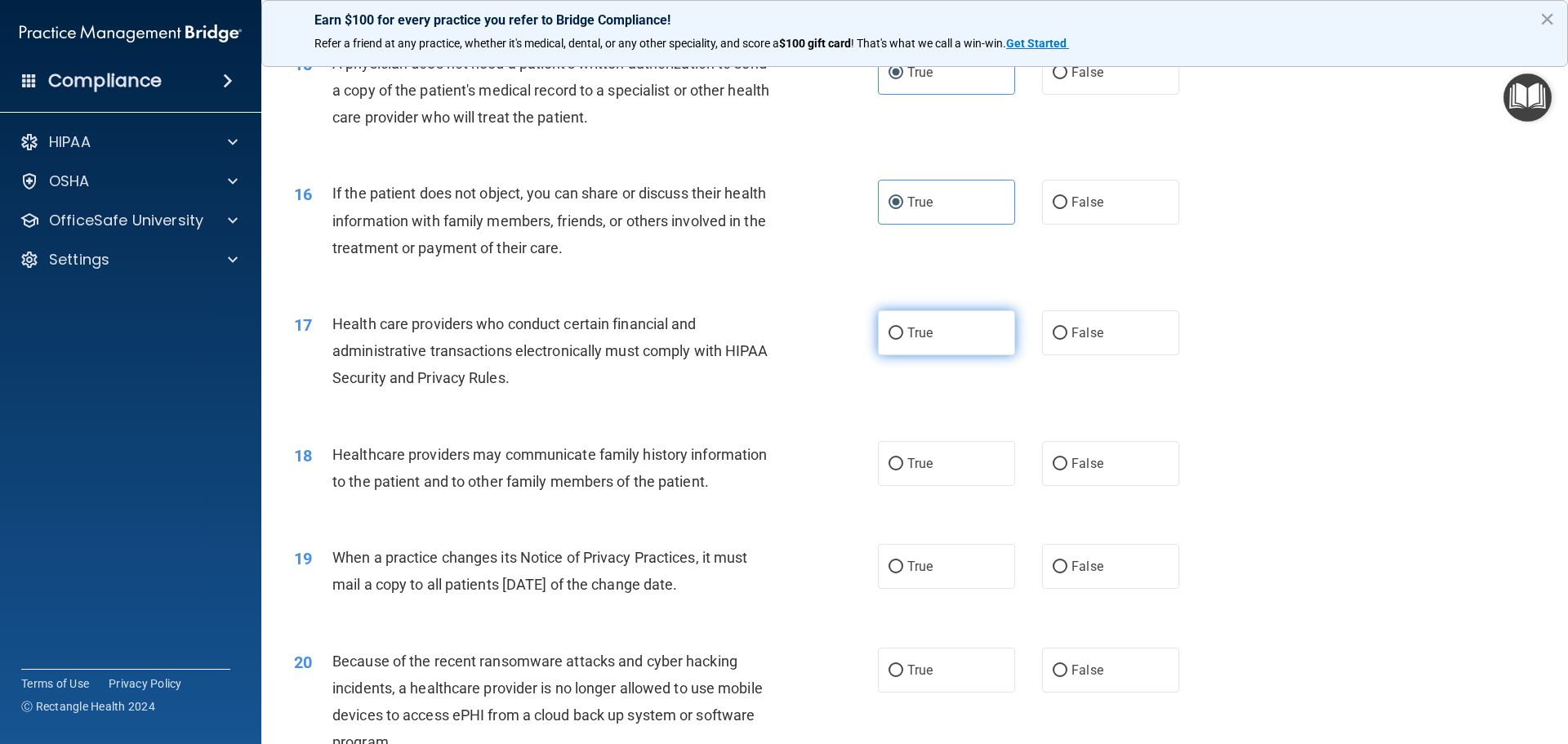
radio input "true"
click at [1098, 458] on label "False" at bounding box center [1111, 463] width 137 height 45
click at [1068, 458] on input "False" at bounding box center [1060, 464] width 15 height 12
radio input "true"
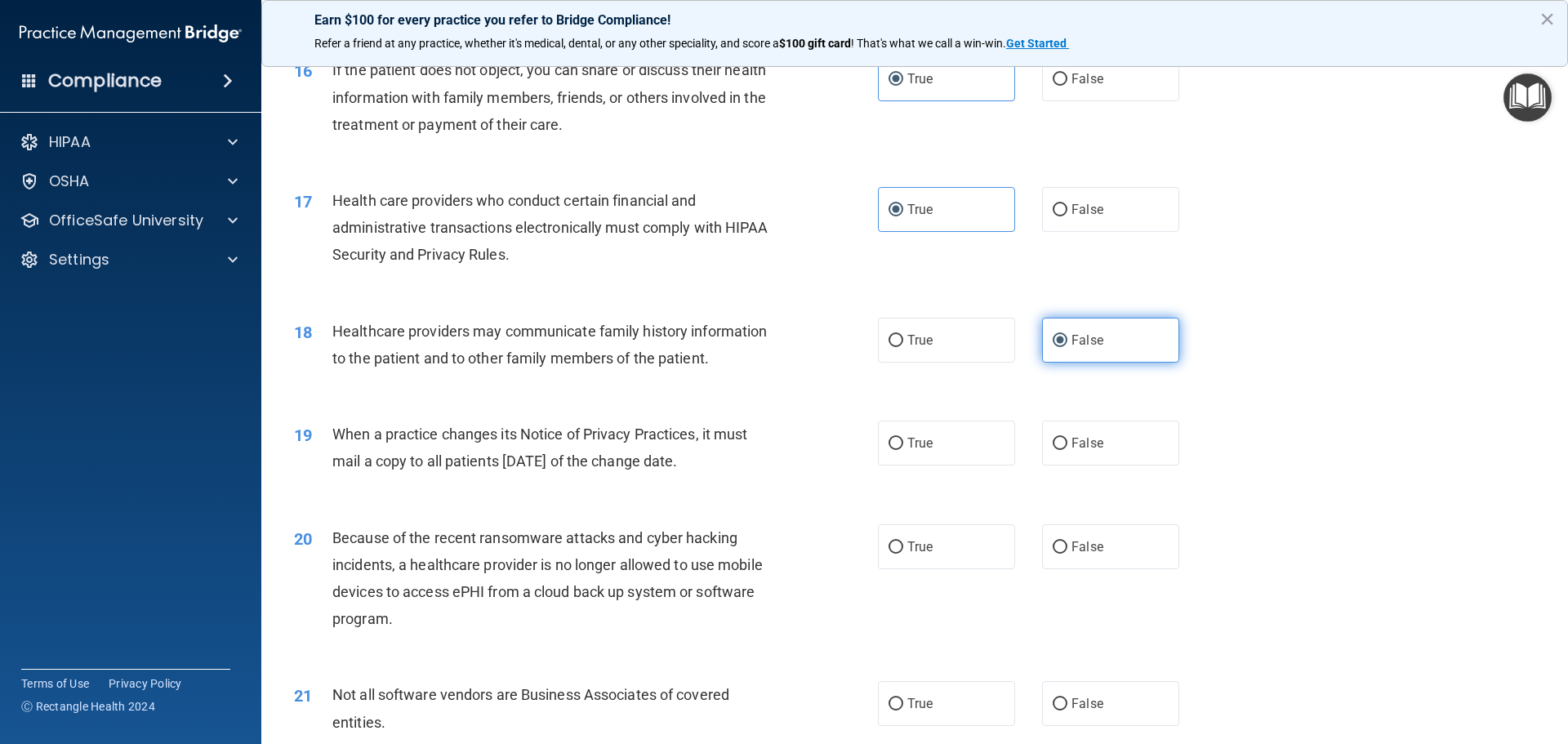
scroll to position [1960, 0]
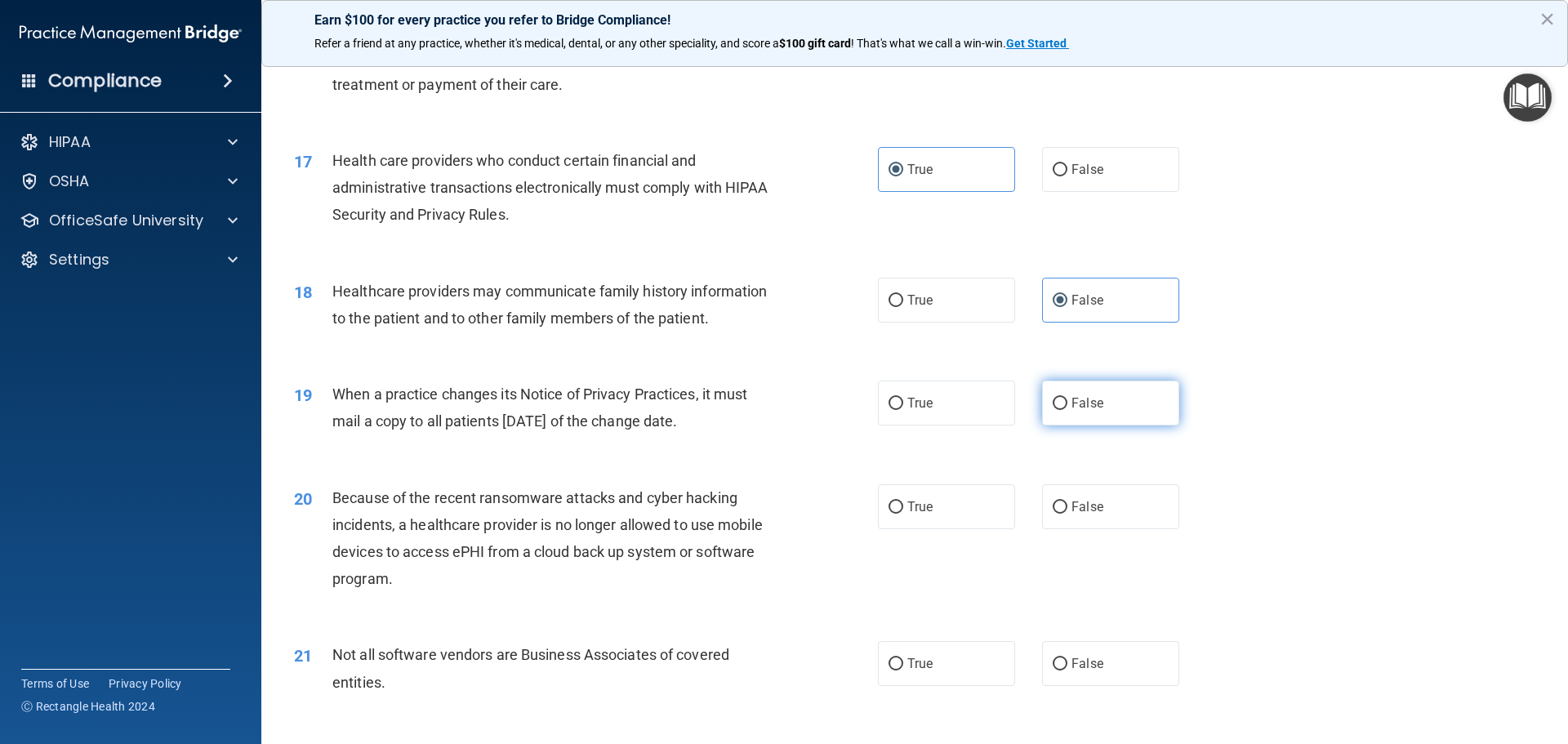
click at [1103, 410] on label "False" at bounding box center [1111, 402] width 137 height 45
click at [1068, 410] on input "False" at bounding box center [1060, 404] width 15 height 12
radio input "true"
click at [1101, 518] on label "False" at bounding box center [1111, 506] width 137 height 45
click at [1068, 513] on input "False" at bounding box center [1060, 507] width 15 height 12
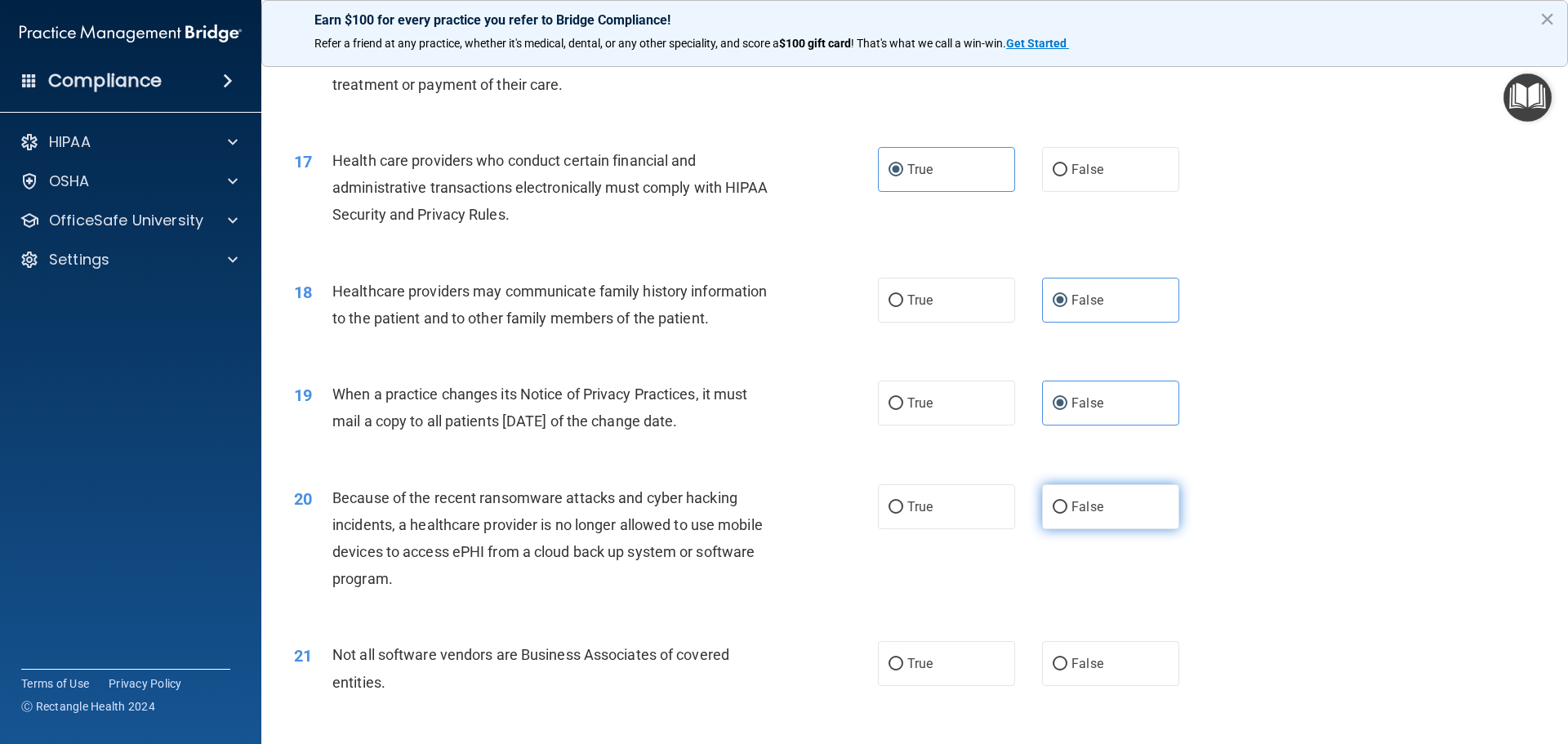
radio input "true"
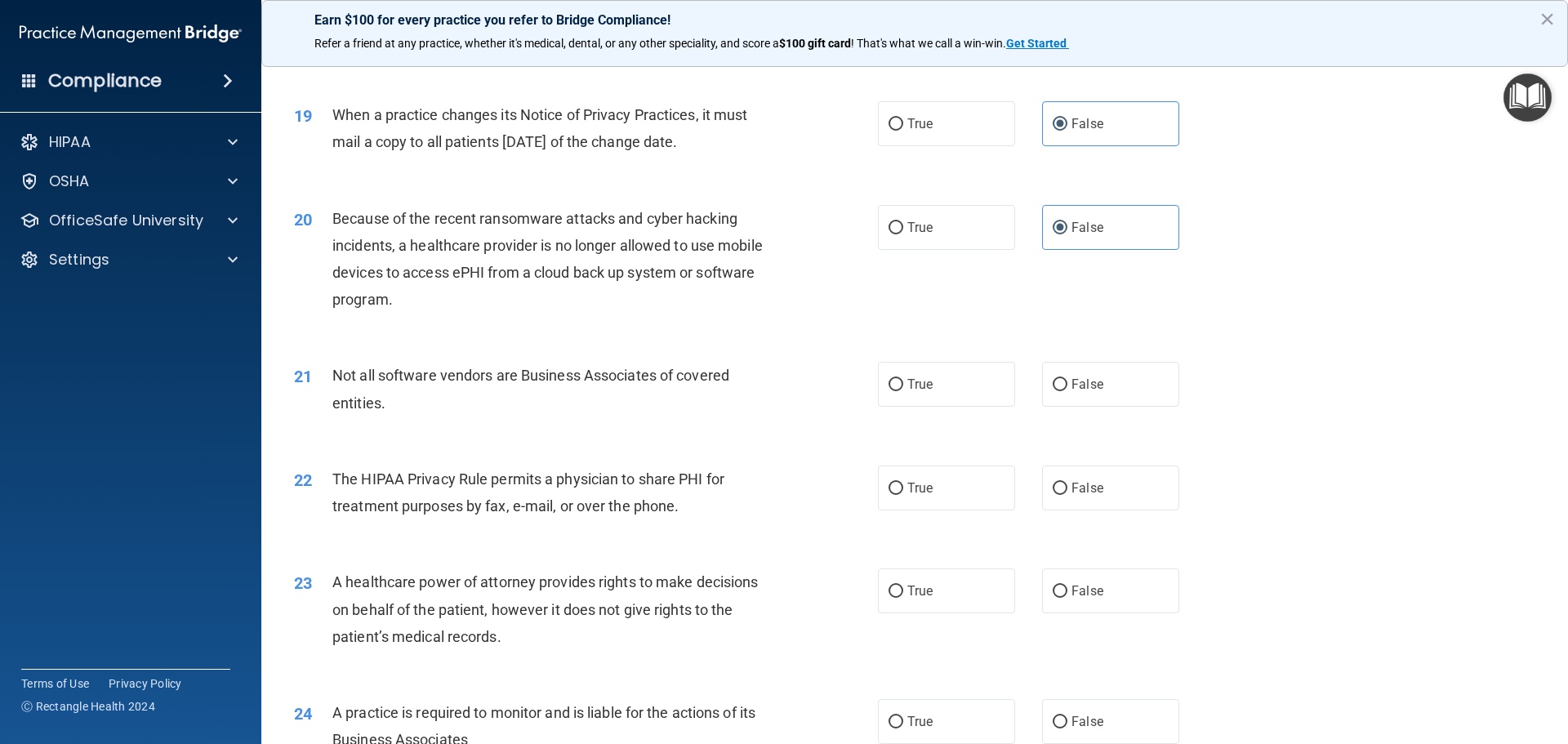
scroll to position [2287, 0]
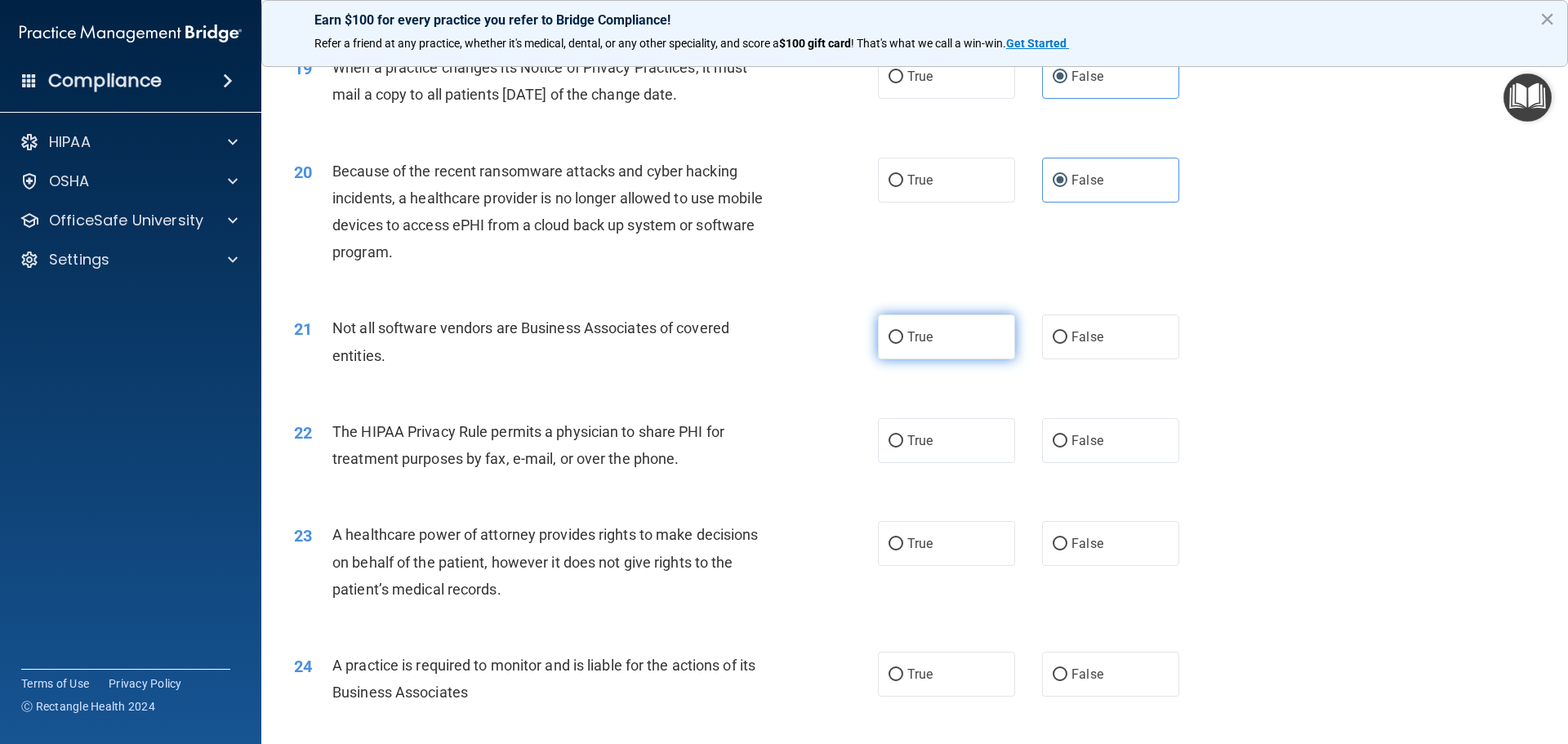
click at [950, 348] on label "True" at bounding box center [947, 336] width 137 height 45
click at [904, 343] on input "True" at bounding box center [896, 337] width 15 height 12
radio input "true"
click at [950, 444] on label "True" at bounding box center [947, 440] width 137 height 45
click at [904, 444] on input "True" at bounding box center [896, 441] width 15 height 12
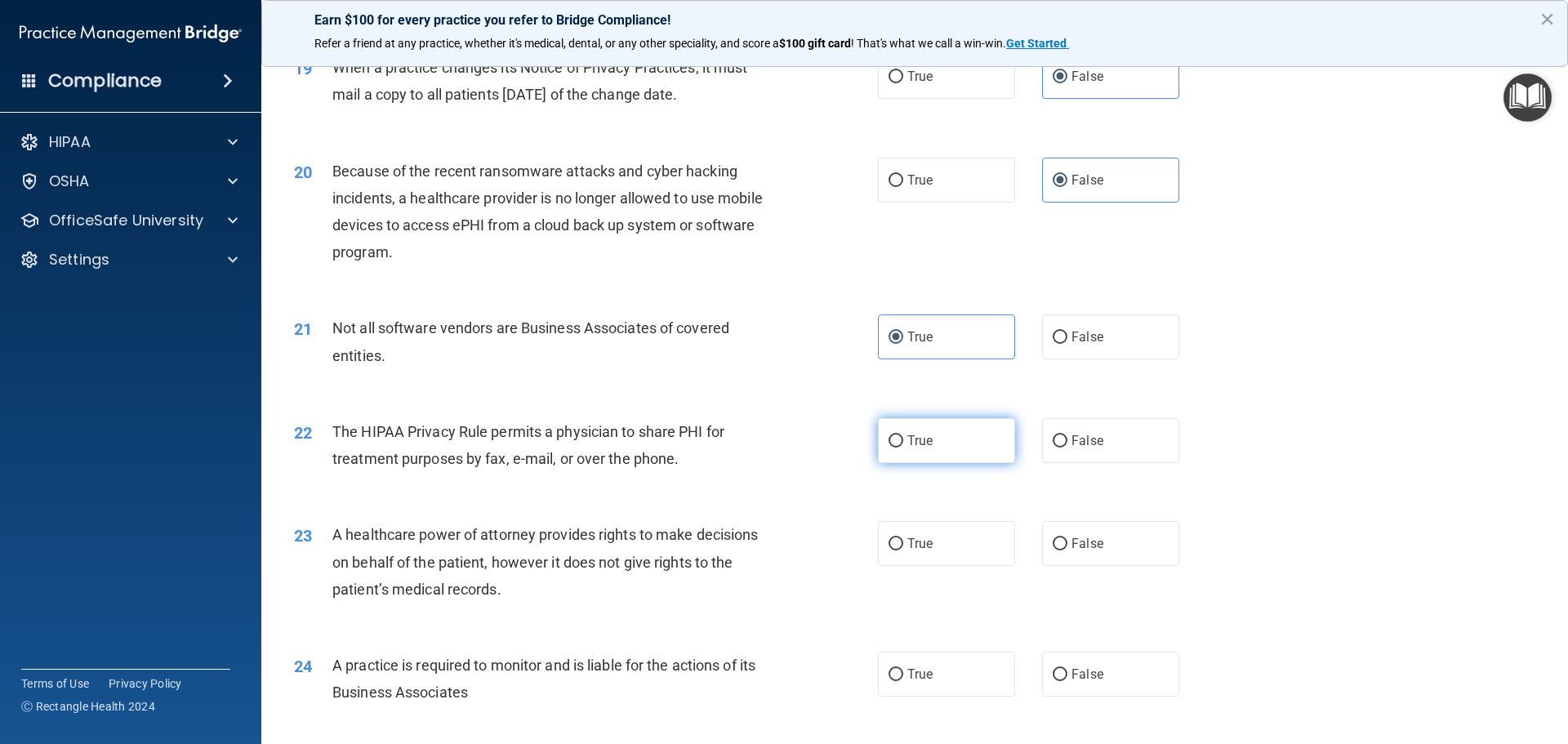
radio input "true"
click at [1111, 545] on label "False" at bounding box center [1111, 543] width 137 height 45
click at [1068, 545] on input "False" at bounding box center [1060, 544] width 15 height 12
radio input "true"
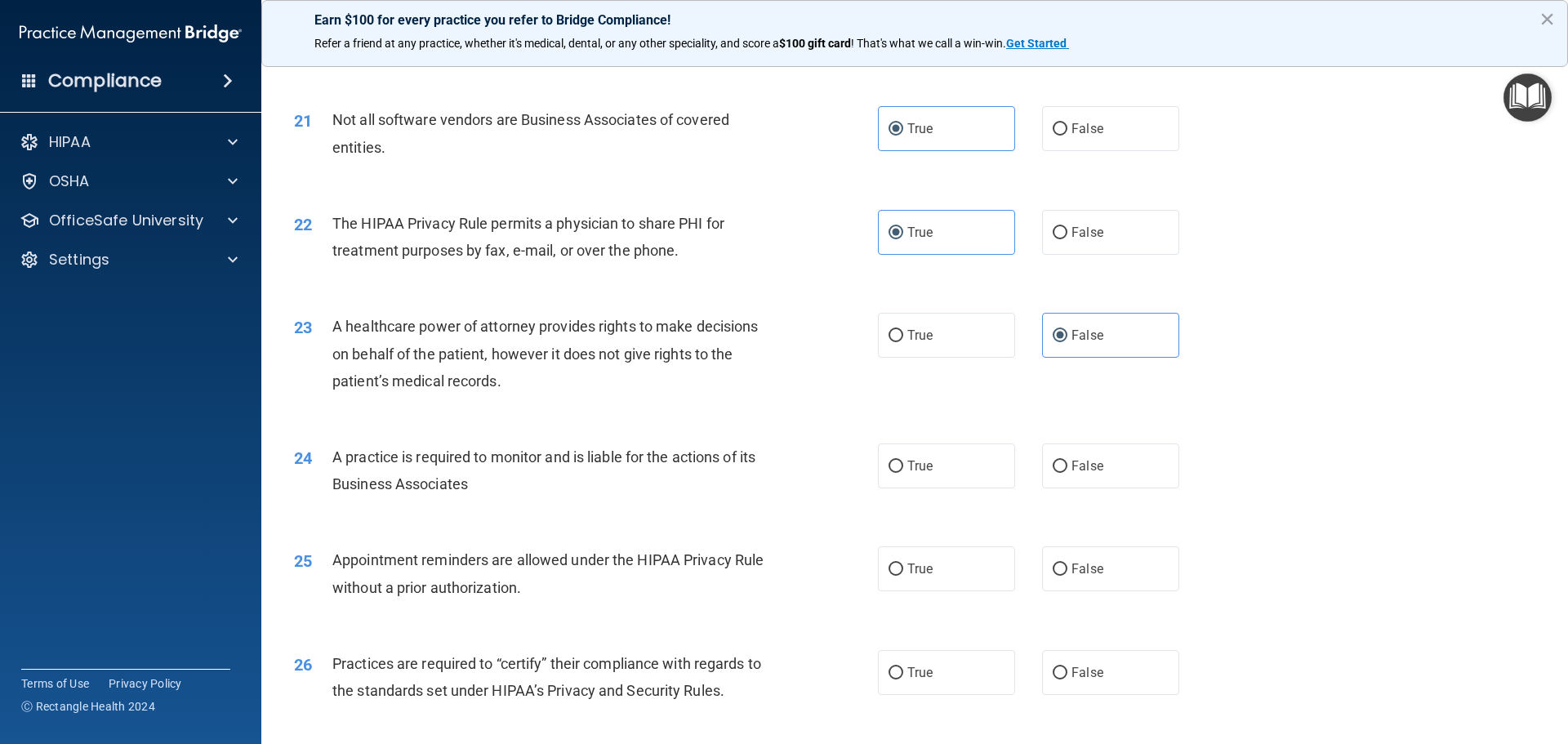
scroll to position [2531, 0]
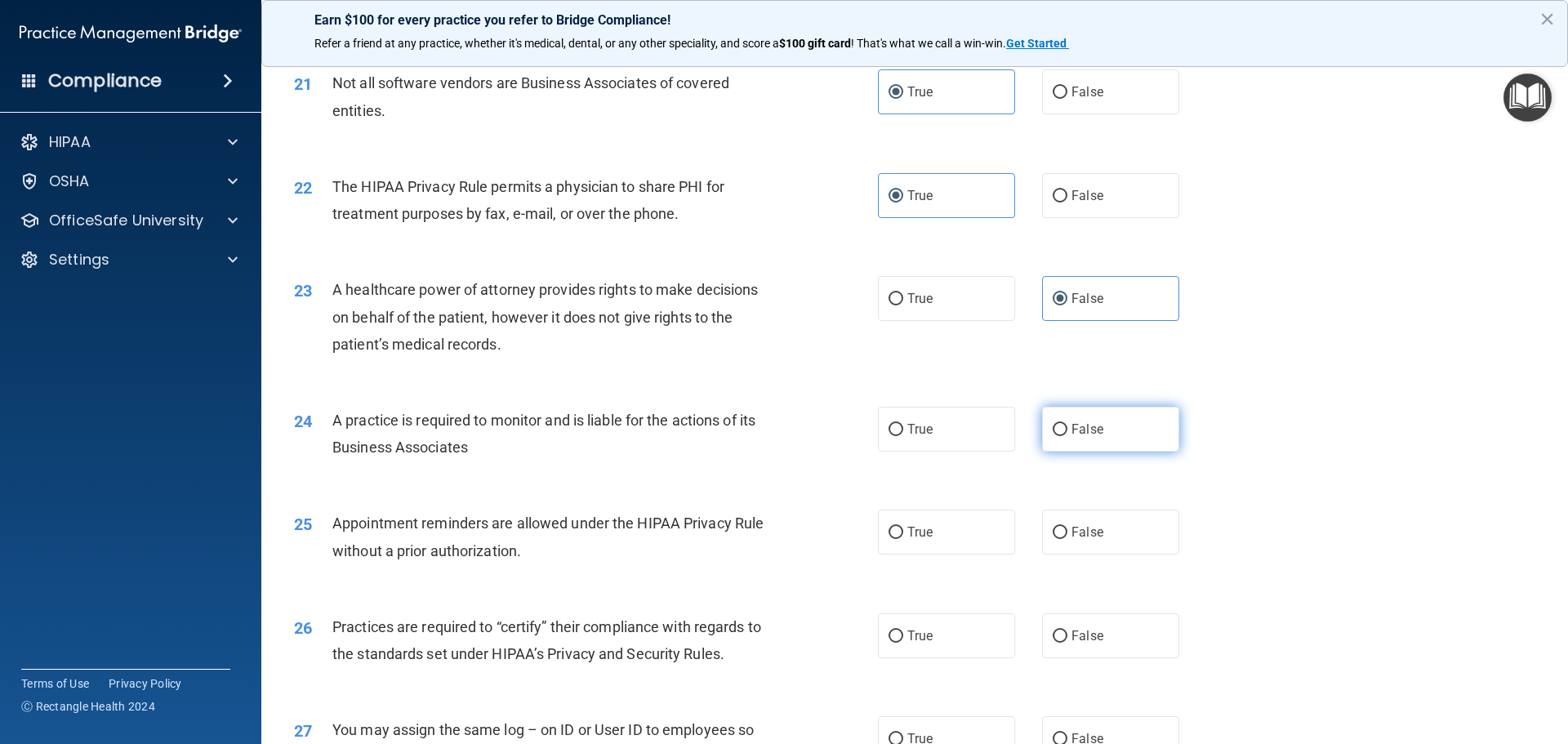
click at [1117, 435] on label "False" at bounding box center [1111, 429] width 137 height 45
click at [1068, 435] on input "False" at bounding box center [1060, 430] width 15 height 12
radio input "true"
click at [978, 513] on label "True" at bounding box center [947, 532] width 137 height 45
click at [904, 527] on input "True" at bounding box center [896, 533] width 15 height 12
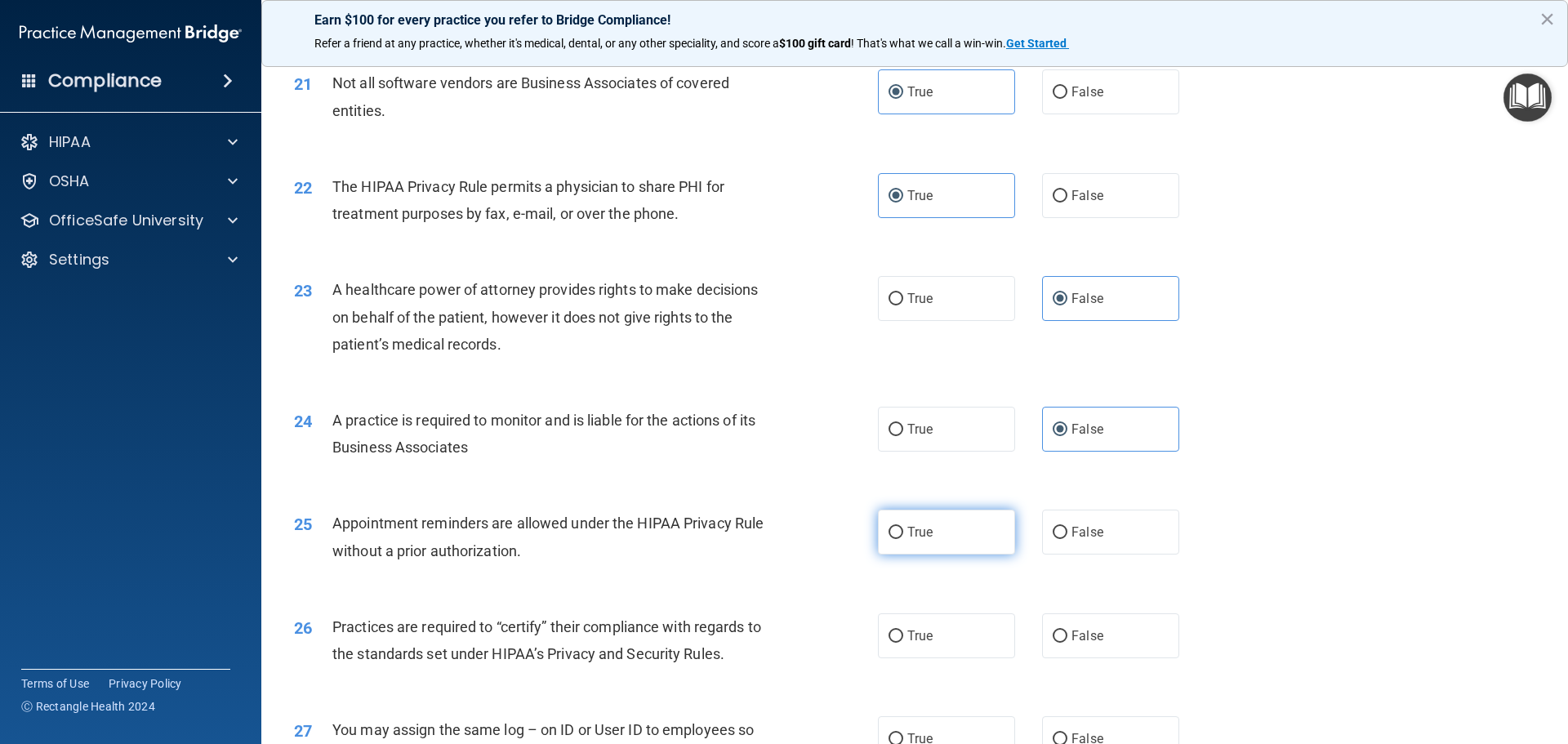
radio input "true"
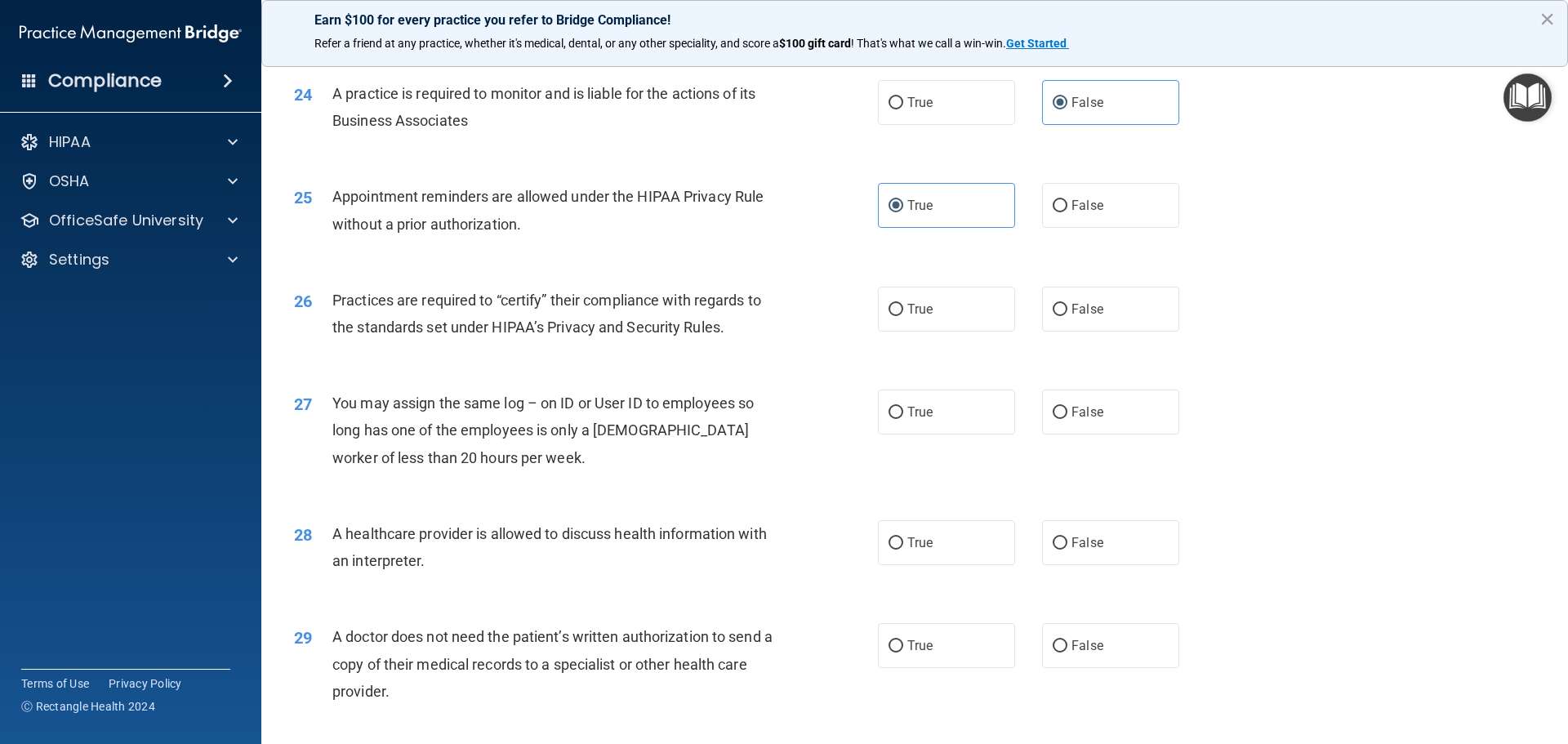
scroll to position [3021, 0]
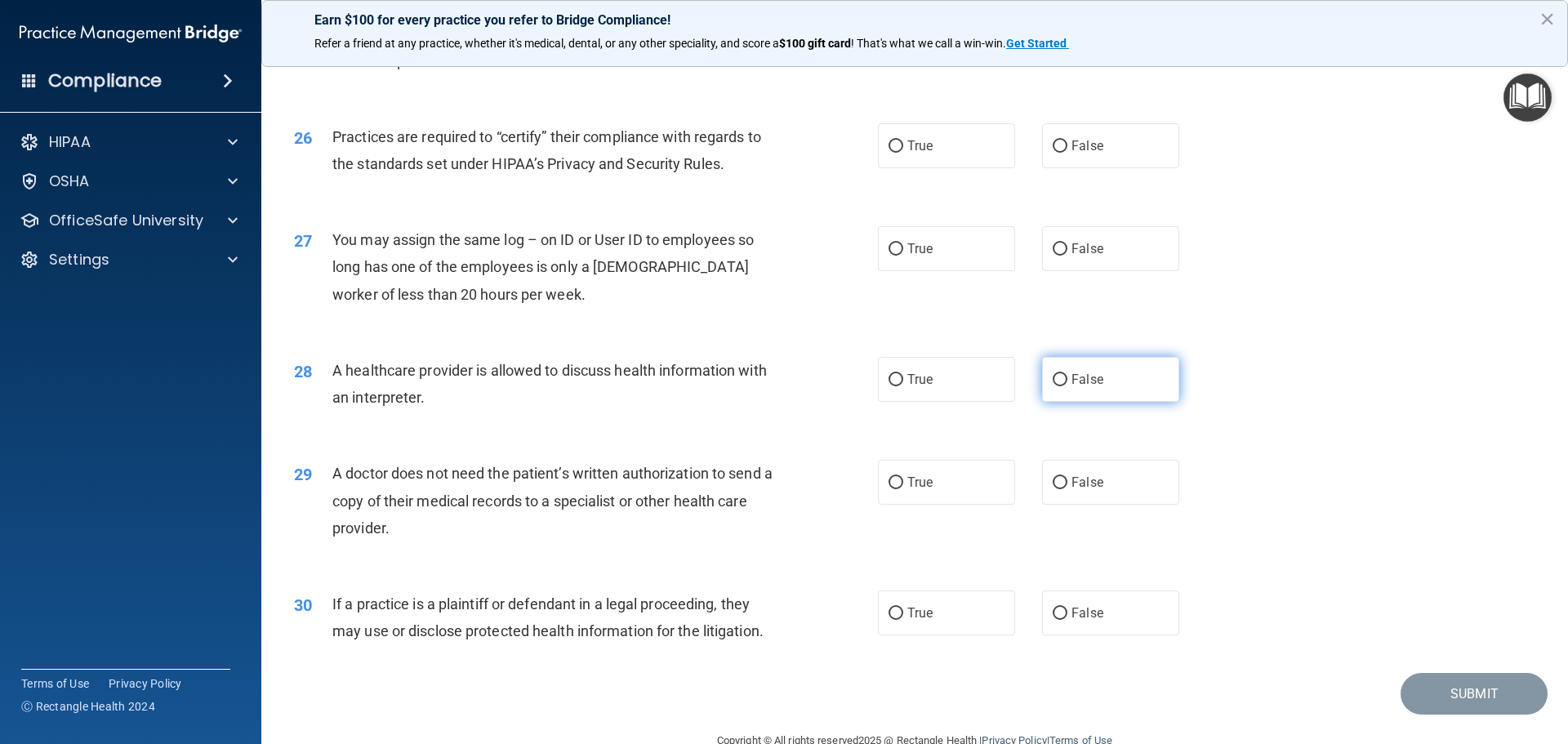
click at [1100, 371] on label "False" at bounding box center [1111, 379] width 137 height 45
click at [1068, 374] on input "False" at bounding box center [1060, 380] width 15 height 12
radio input "true"
click at [1097, 485] on label "False" at bounding box center [1111, 482] width 137 height 45
click at [1068, 485] on input "False" at bounding box center [1060, 483] width 15 height 12
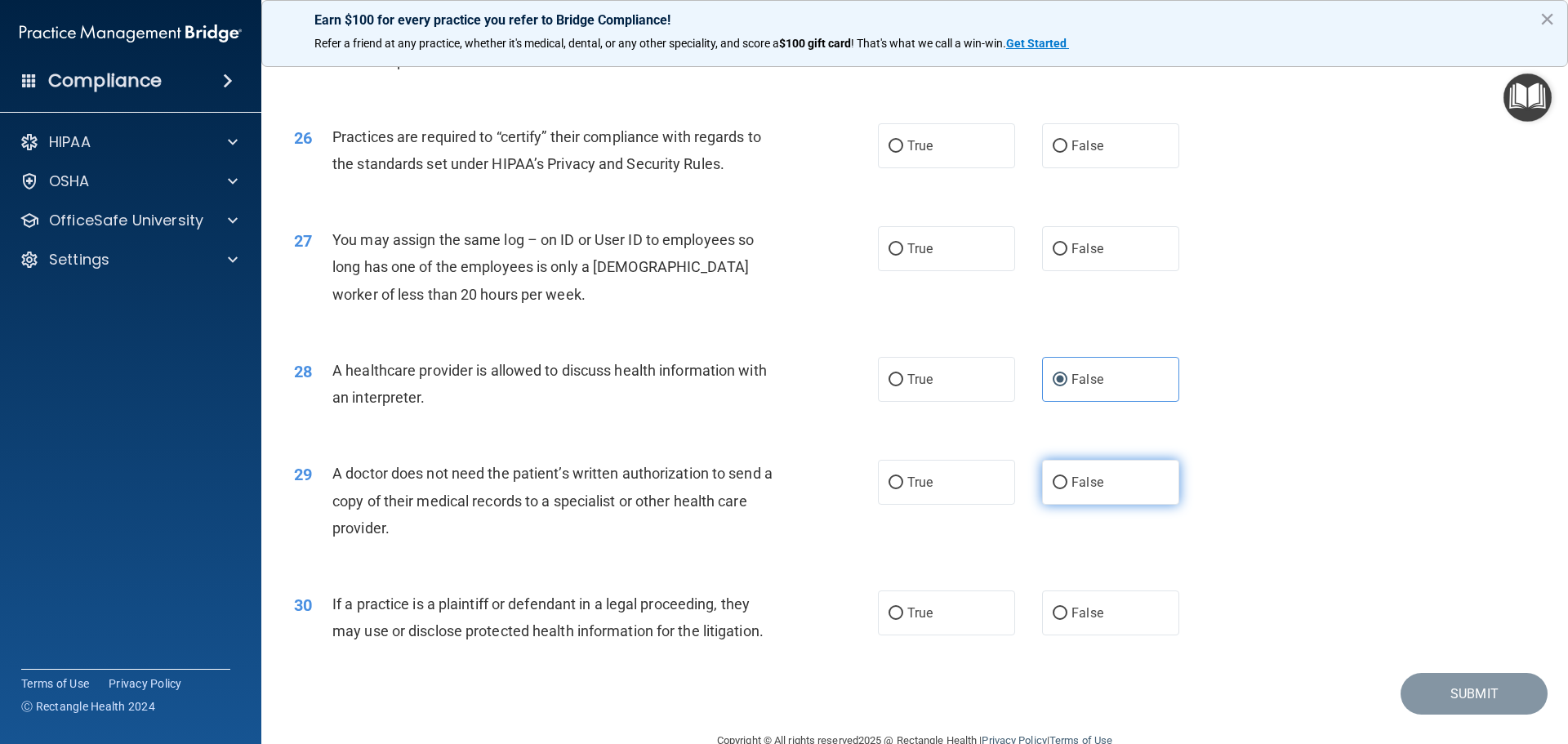
radio input "true"
click at [975, 601] on label "True" at bounding box center [947, 612] width 137 height 45
click at [904, 608] on input "True" at bounding box center [896, 614] width 15 height 12
radio input "true"
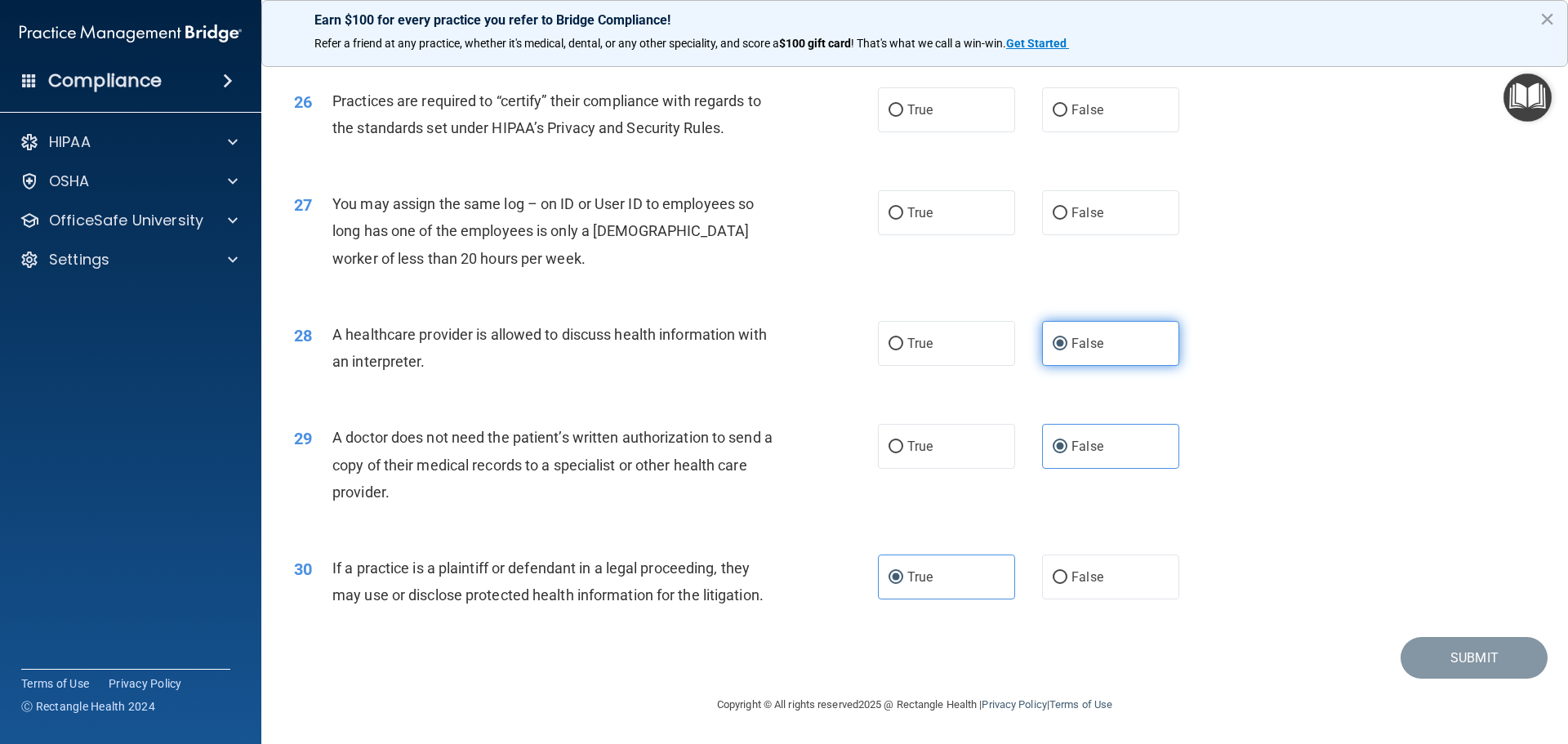
click at [1085, 359] on label "False" at bounding box center [1111, 343] width 137 height 45
click at [1068, 350] on input "False" at bounding box center [1060, 344] width 15 height 12
click at [1102, 124] on label "False" at bounding box center [1111, 109] width 137 height 45
click at [1068, 117] on input "False" at bounding box center [1060, 111] width 15 height 12
radio input "true"
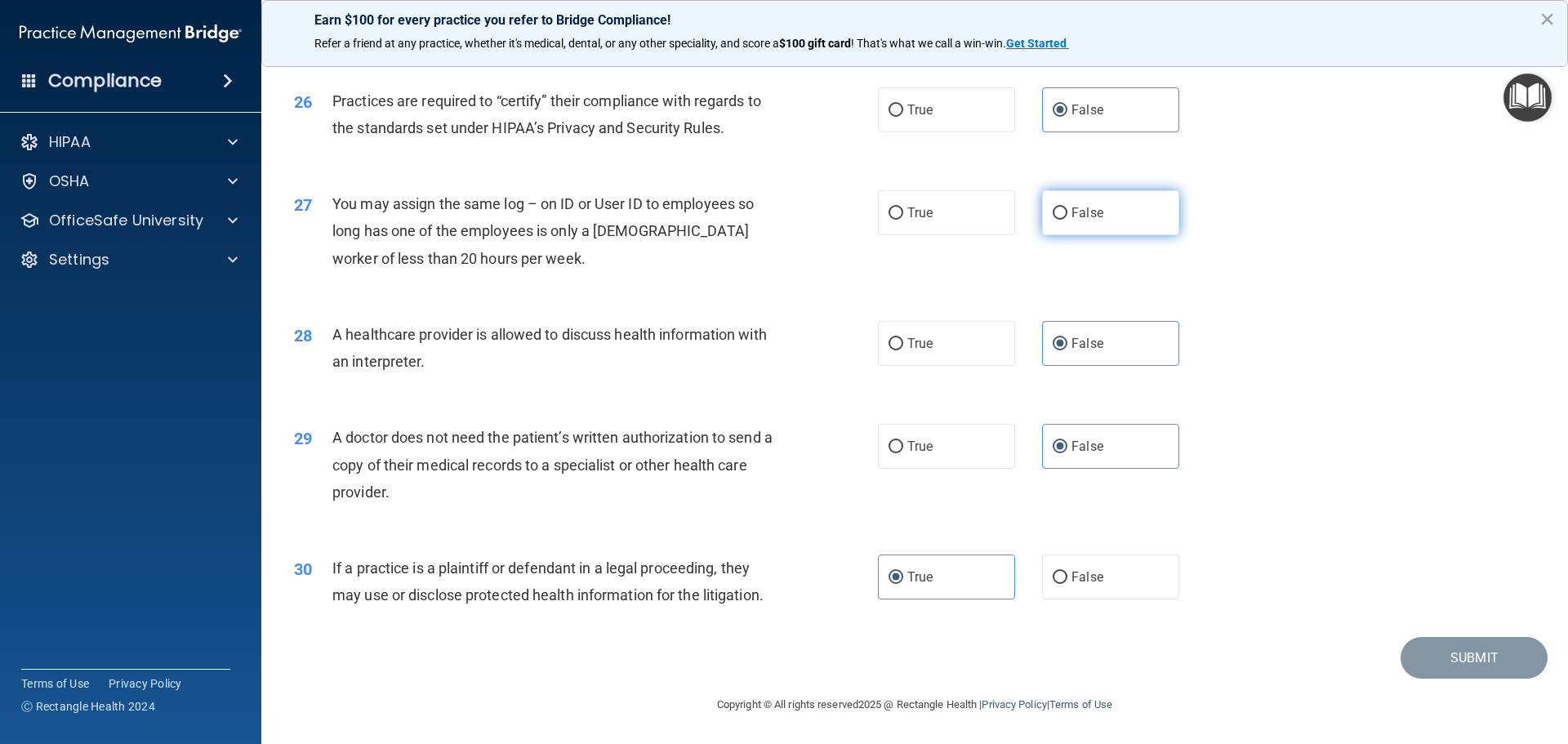
click at [1097, 203] on label "False" at bounding box center [1111, 212] width 137 height 45
click at [1068, 208] on input "False" at bounding box center [1060, 214] width 15 height 12
radio input "true"
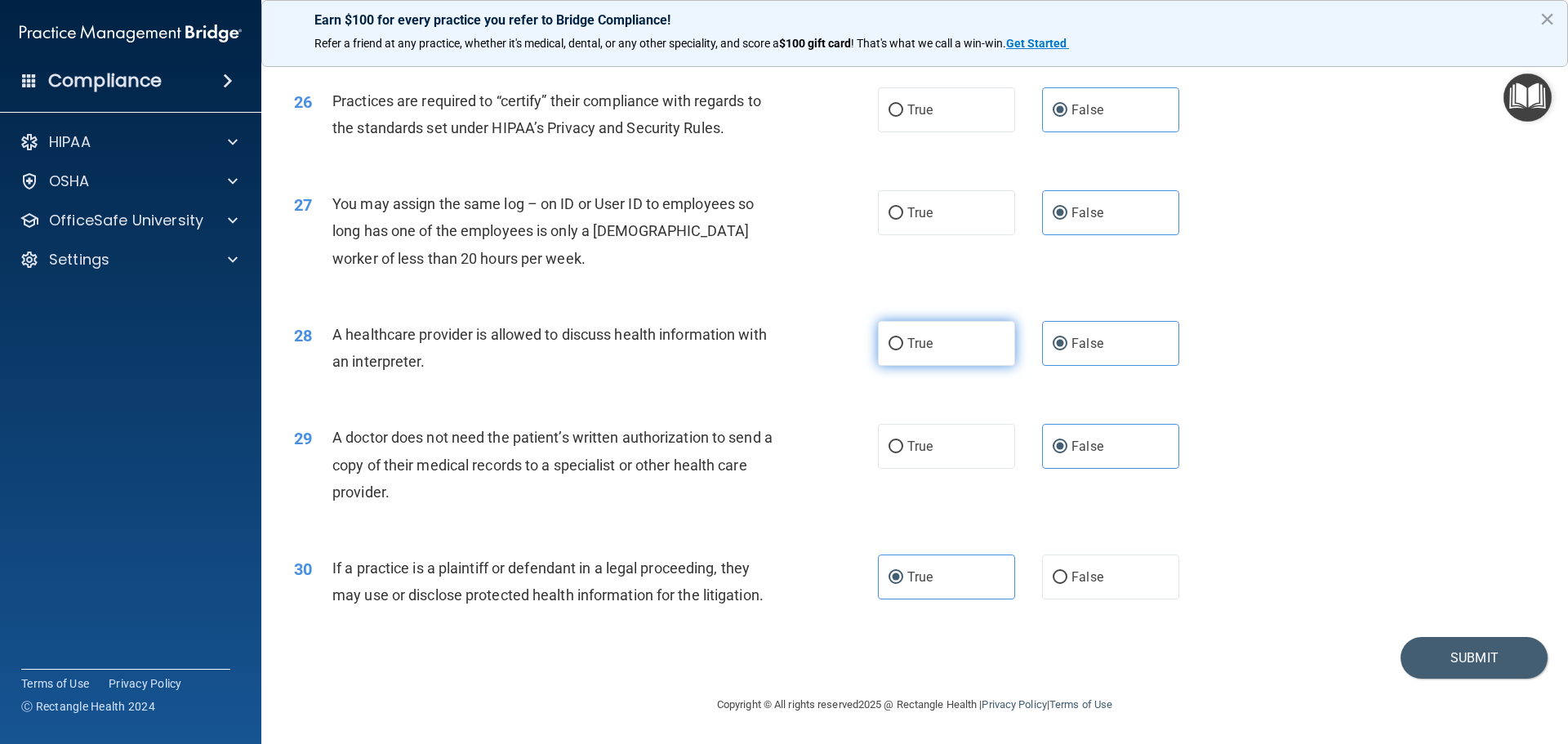
click at [968, 351] on label "True" at bounding box center [947, 343] width 137 height 45
click at [904, 350] on input "True" at bounding box center [896, 344] width 15 height 12
radio input "true"
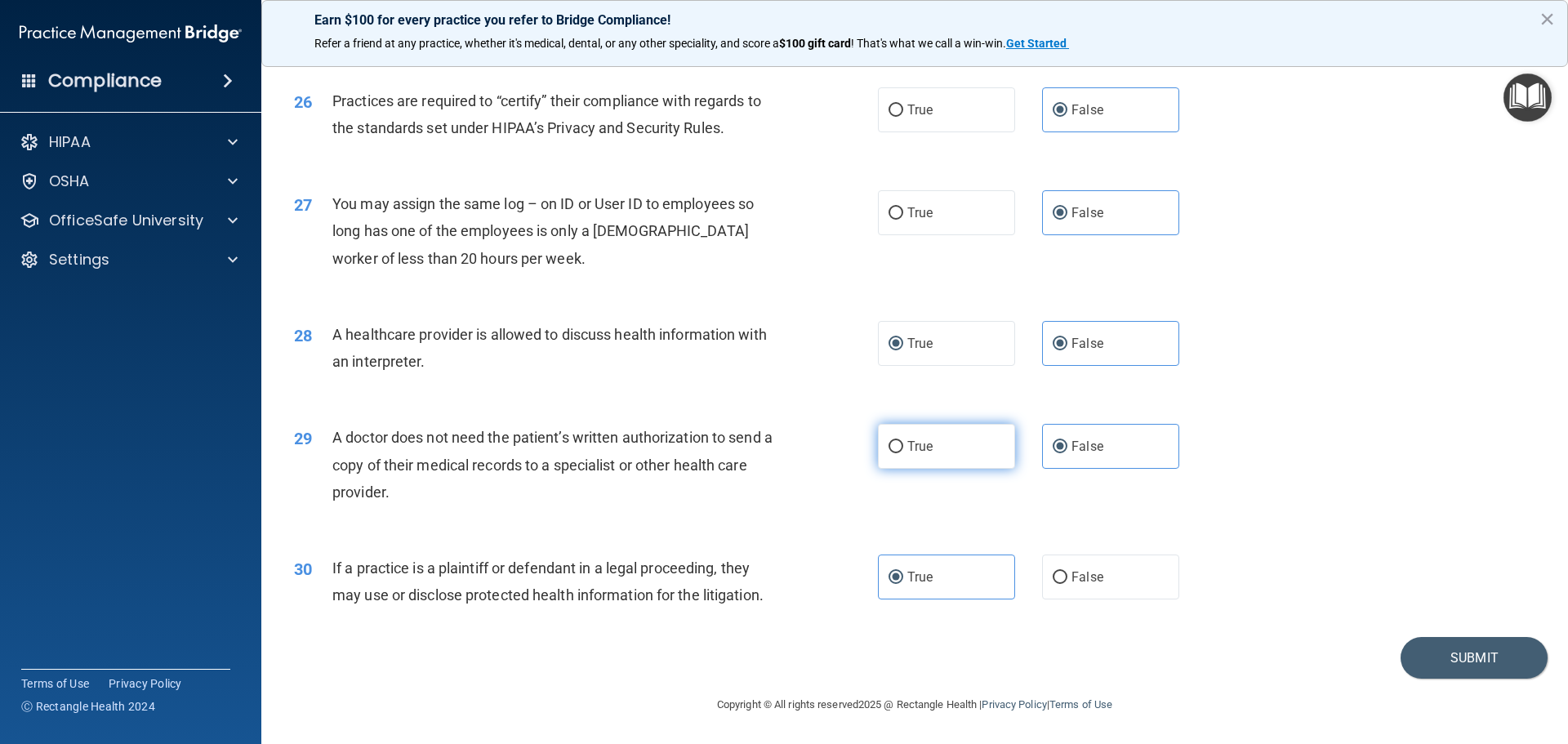
radio input "false"
click at [947, 452] on label "True" at bounding box center [947, 446] width 137 height 45
click at [904, 452] on input "True" at bounding box center [896, 447] width 15 height 12
radio input "true"
radio input "false"
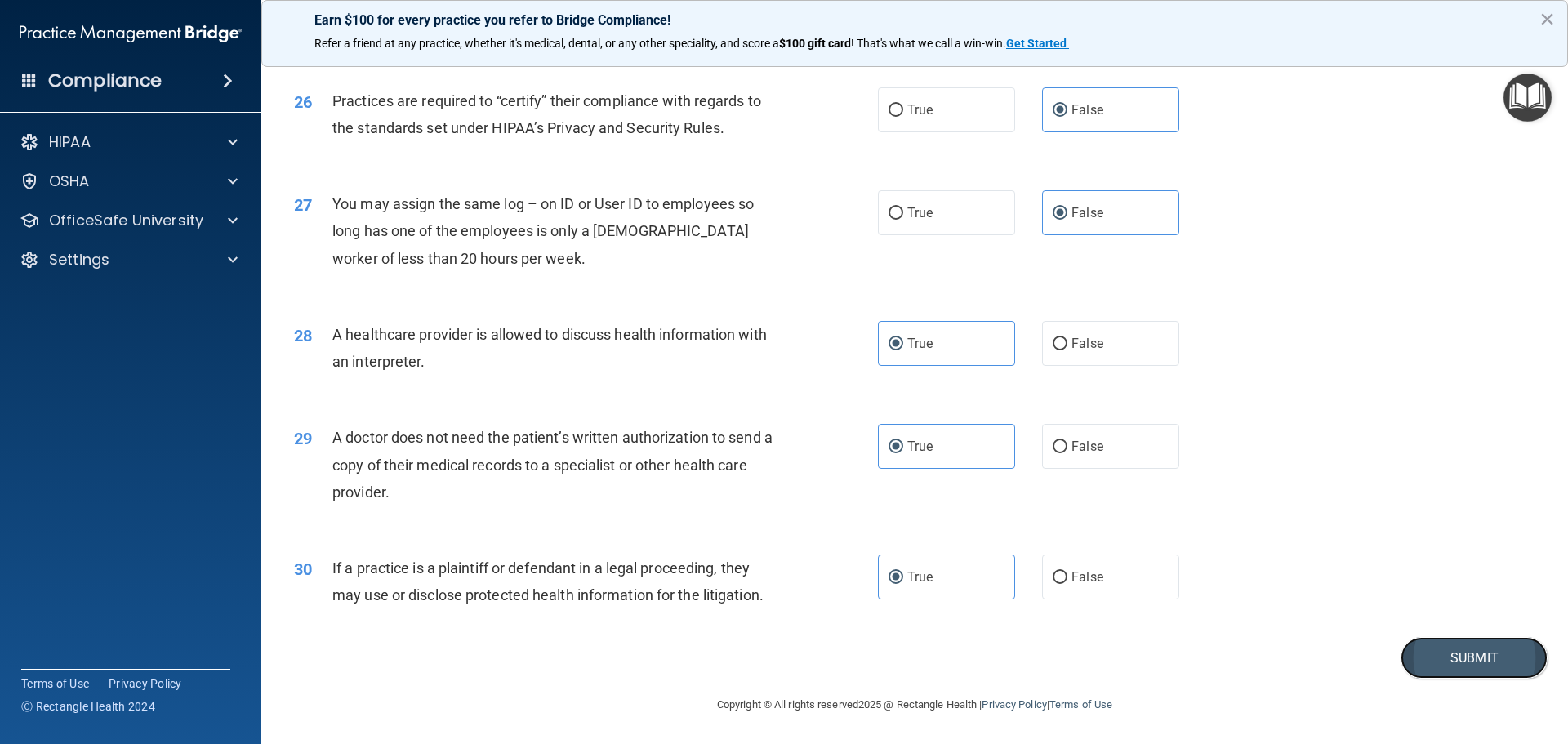
click at [1468, 653] on button "Submit" at bounding box center [1474, 657] width 147 height 41
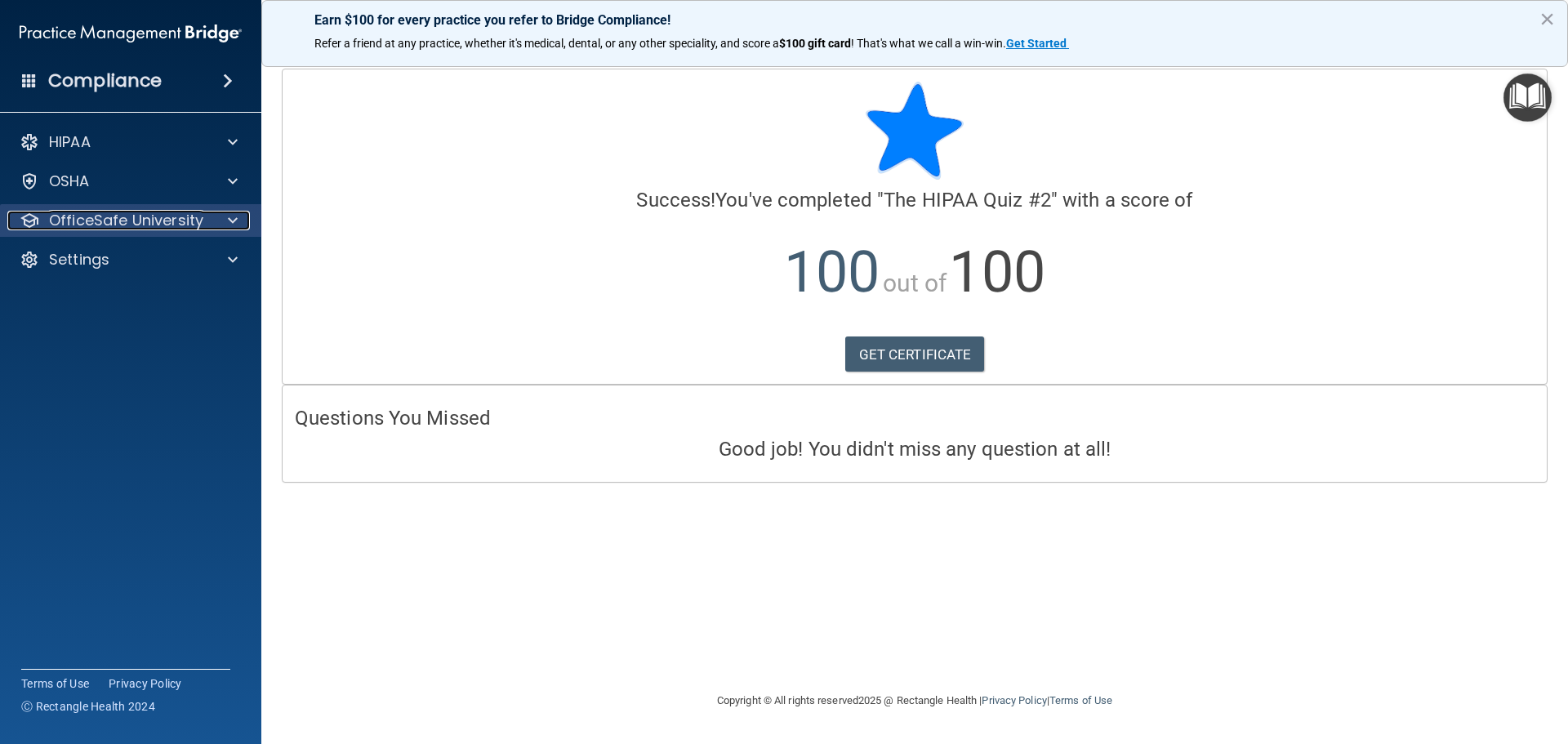
click at [239, 224] on div at bounding box center [230, 220] width 41 height 19
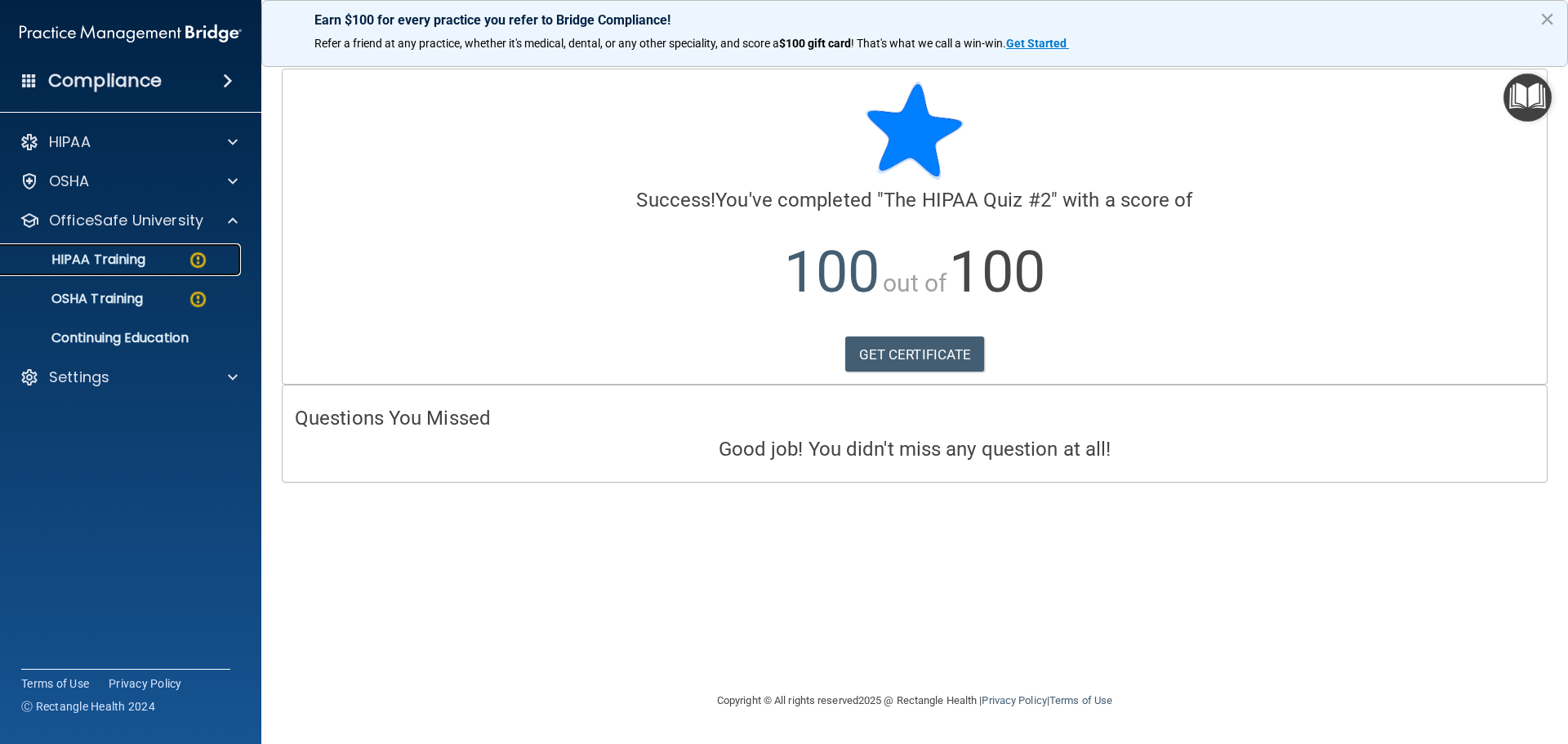
click at [152, 260] on div "HIPAA Training" at bounding box center [122, 260] width 223 height 17
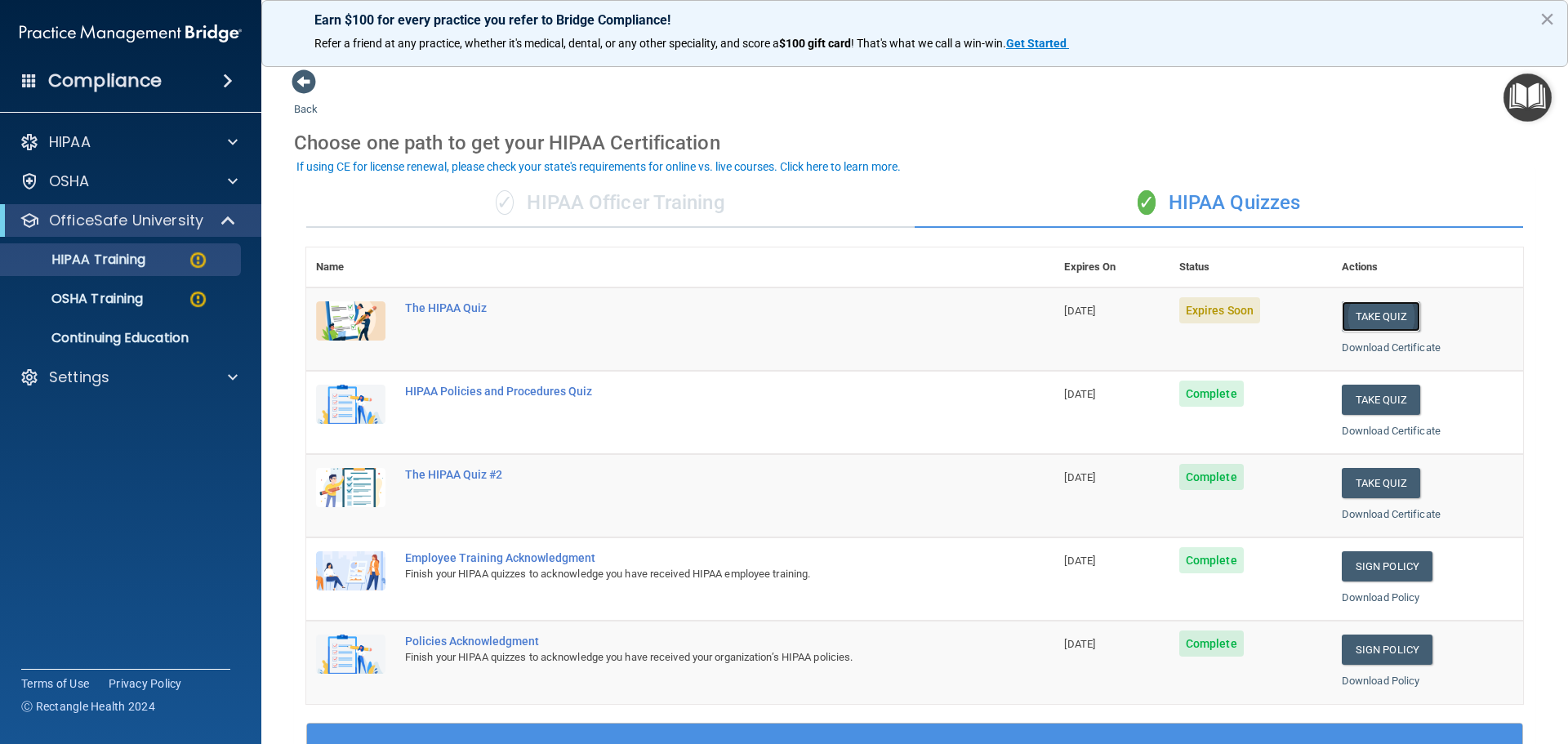
click at [1394, 309] on button "Take Quiz" at bounding box center [1381, 316] width 78 height 30
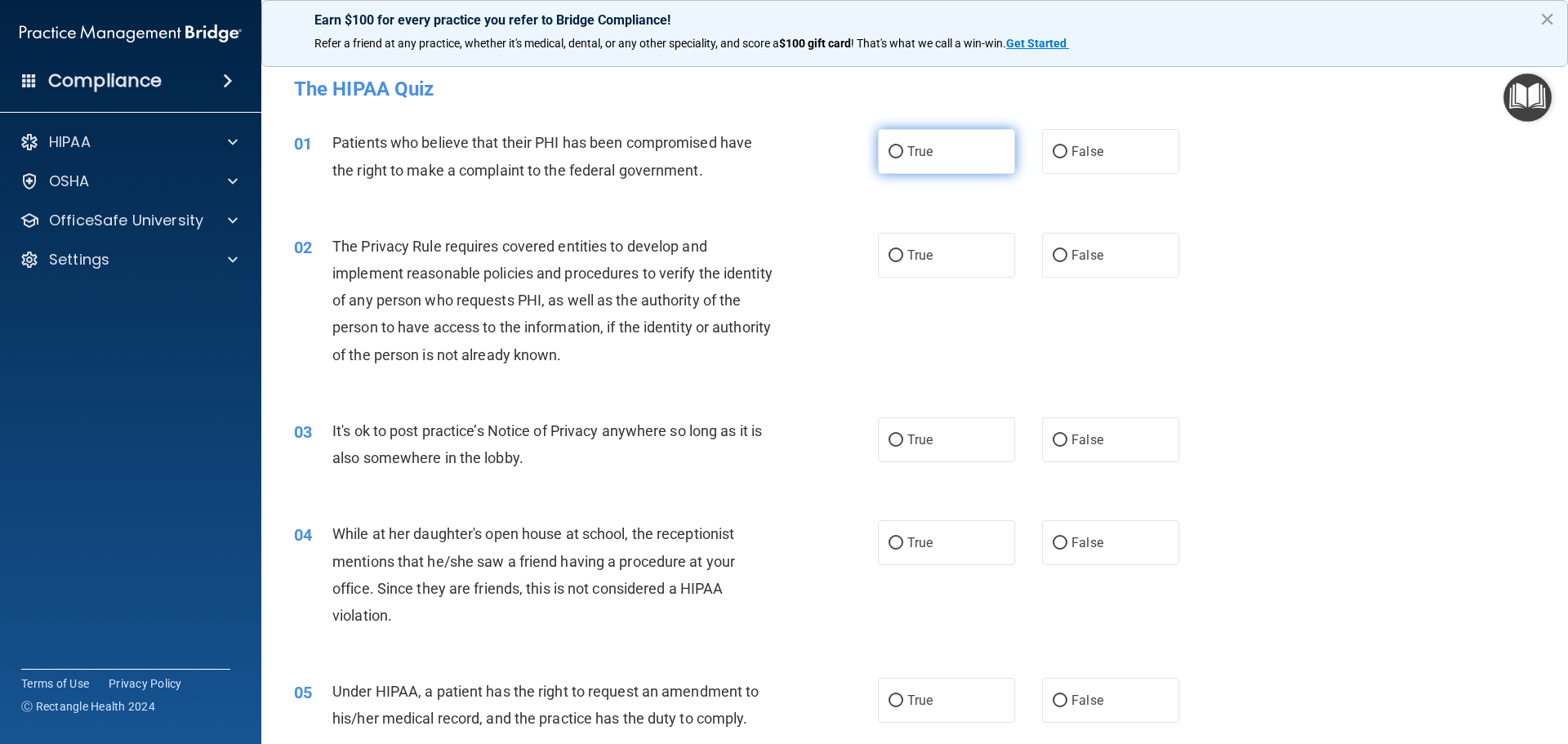
click at [965, 157] on label "True" at bounding box center [947, 151] width 137 height 45
click at [904, 157] on input "True" at bounding box center [896, 152] width 15 height 12
radio input "true"
click at [928, 267] on label "True" at bounding box center [947, 254] width 137 height 45
click at [904, 262] on input "True" at bounding box center [896, 256] width 15 height 12
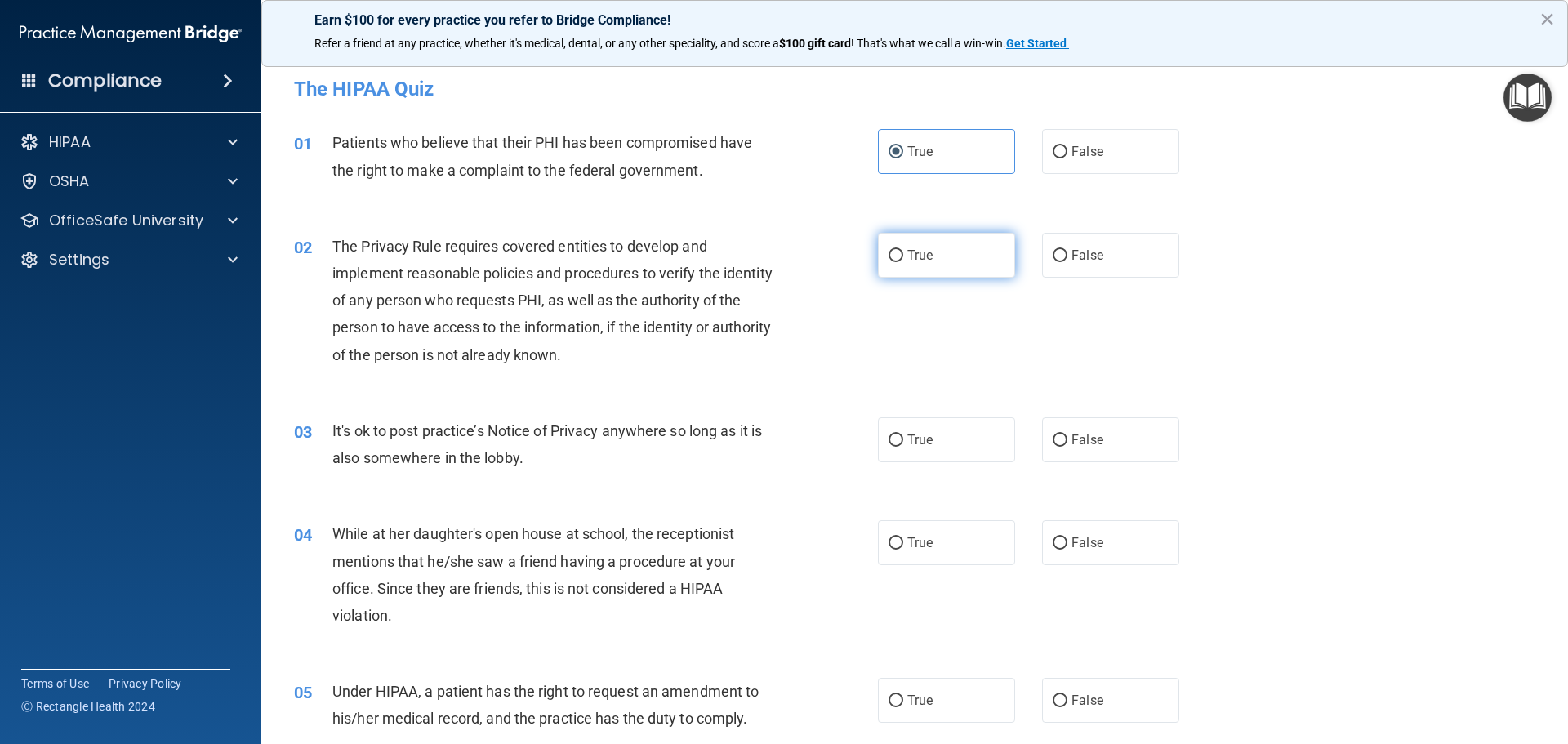
radio input "true"
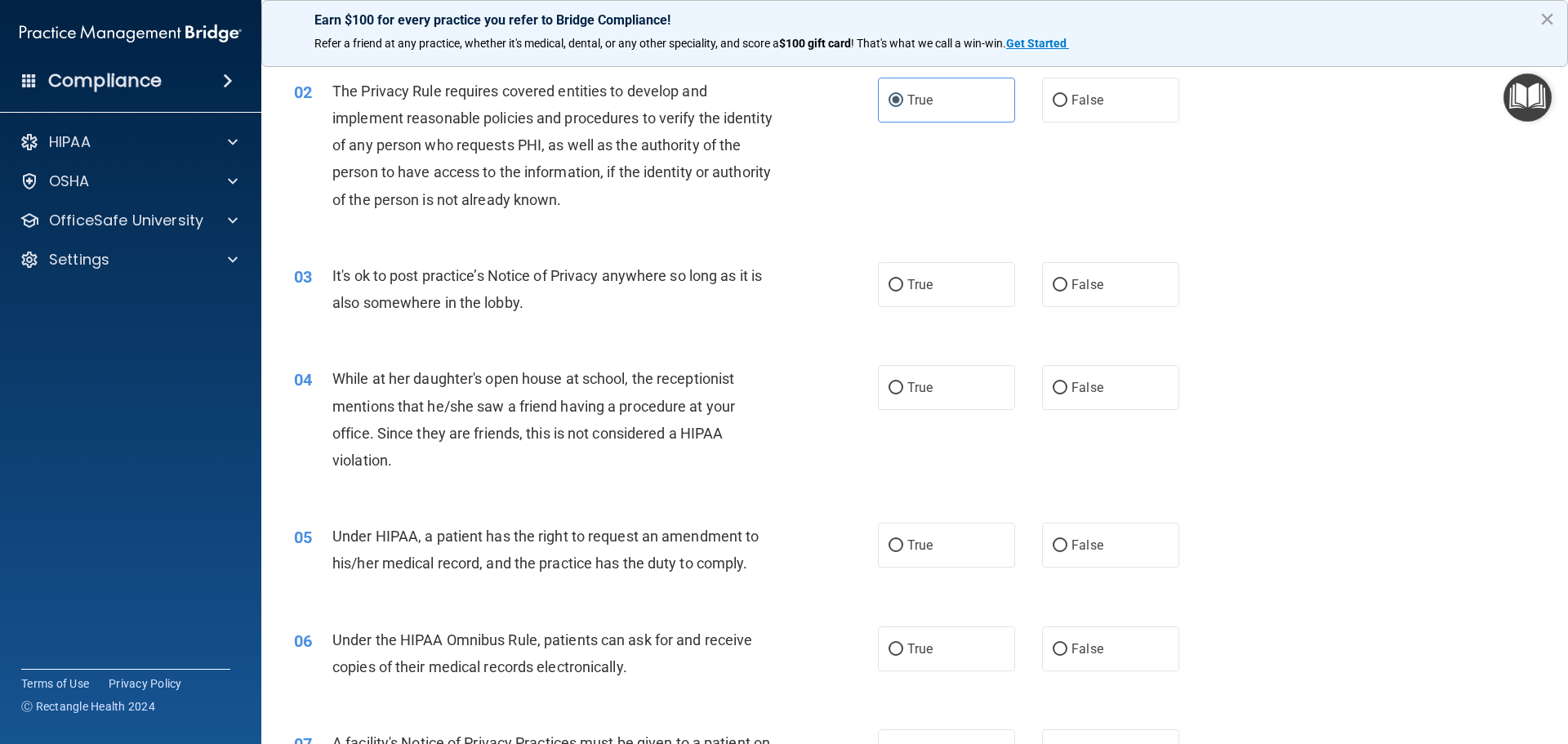
scroll to position [163, 0]
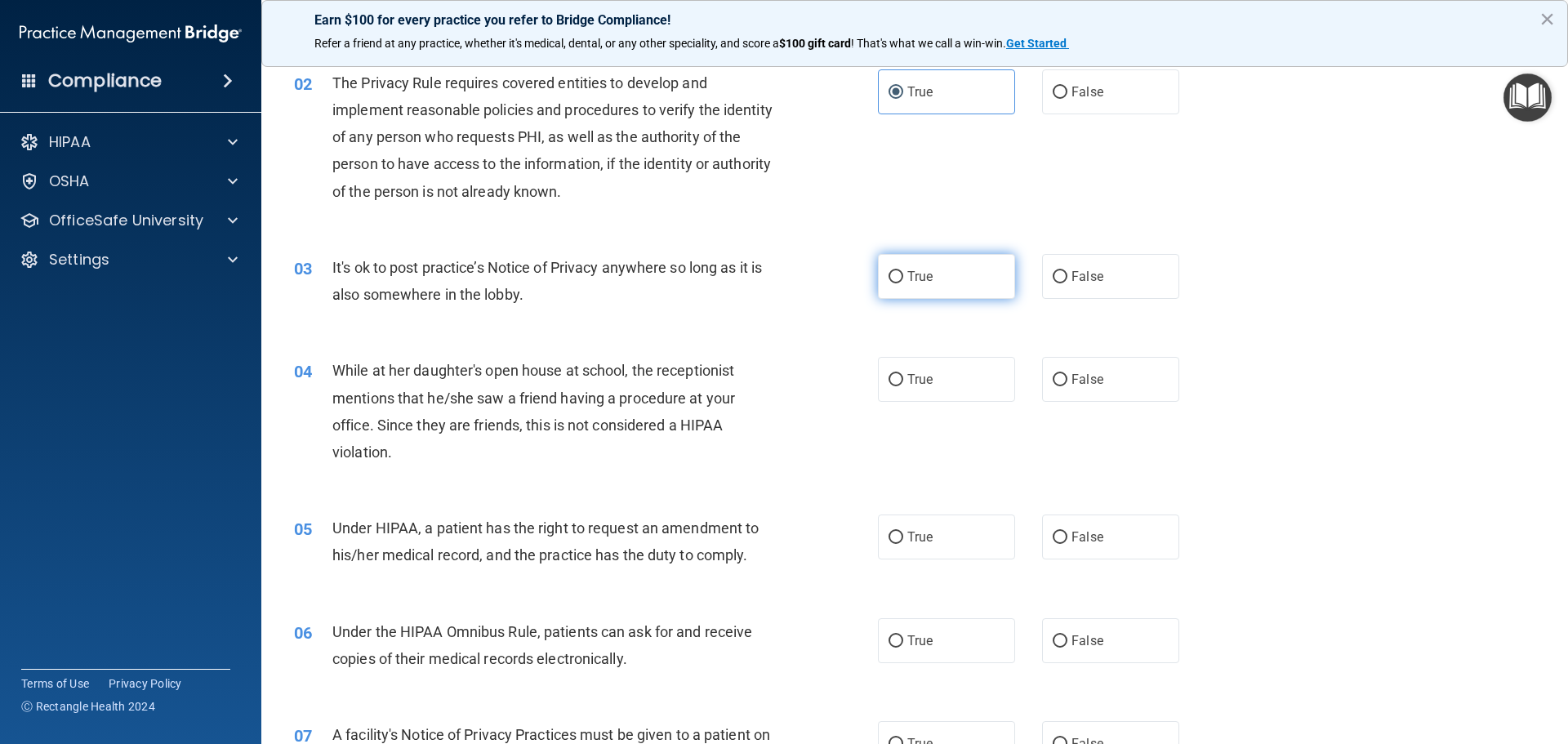
click at [964, 284] on label "True" at bounding box center [947, 276] width 137 height 45
click at [904, 284] on input "True" at bounding box center [896, 277] width 15 height 12
radio input "true"
click at [1125, 369] on label "False" at bounding box center [1111, 379] width 137 height 45
click at [1068, 374] on input "False" at bounding box center [1060, 380] width 15 height 12
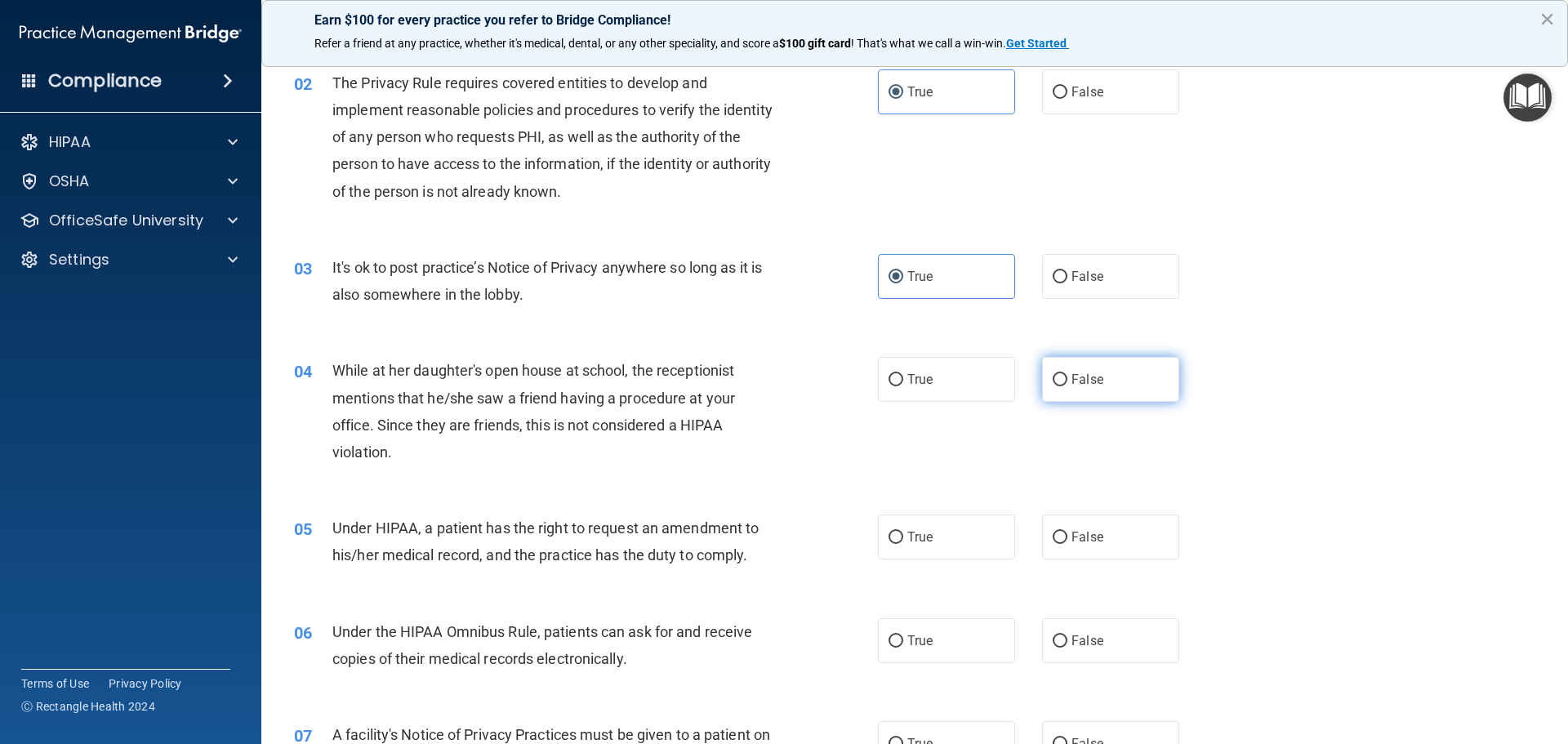
radio input "true"
click at [1086, 534] on span "False" at bounding box center [1088, 537] width 32 height 16
click at [1068, 534] on input "False" at bounding box center [1060, 538] width 15 height 12
radio input "true"
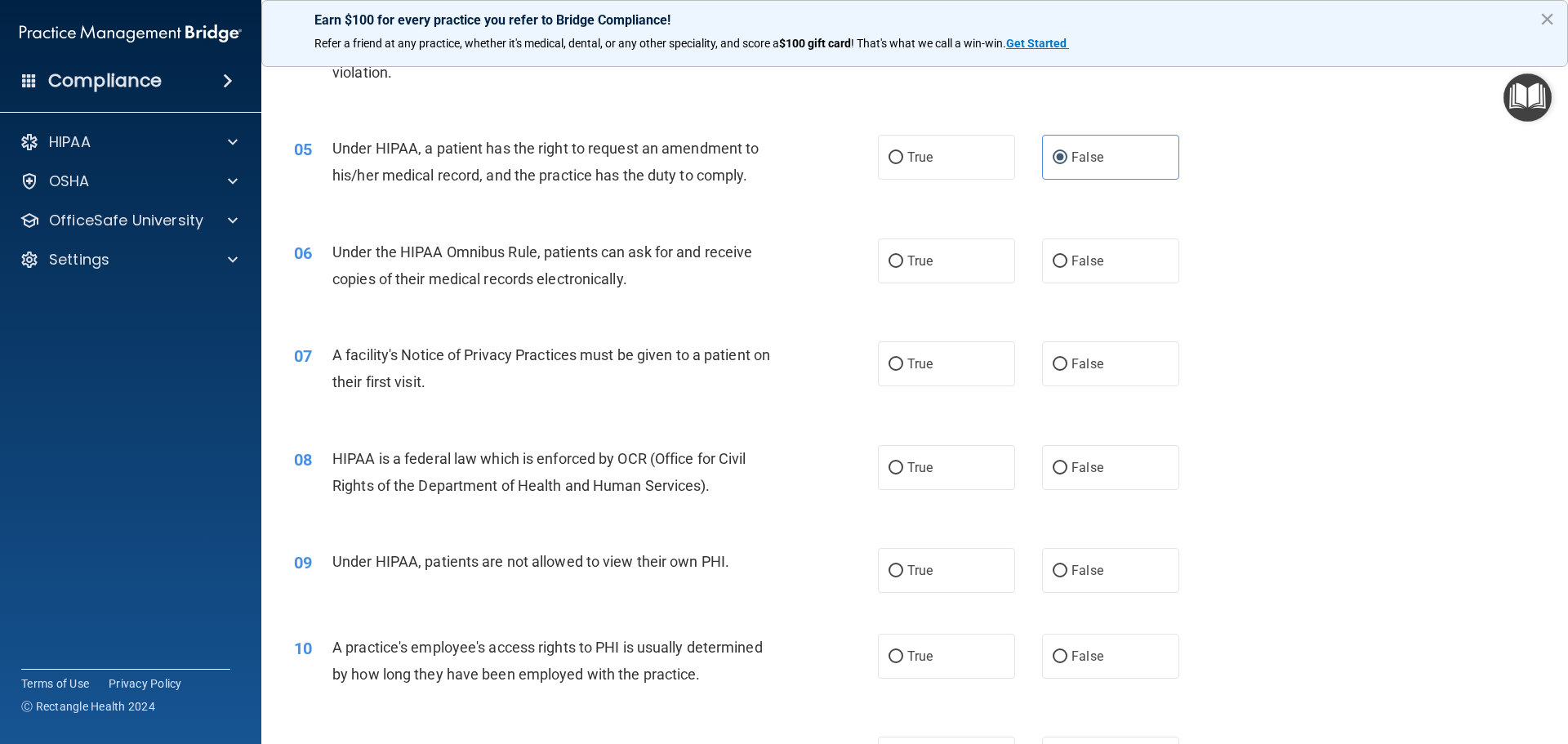
scroll to position [571, 0]
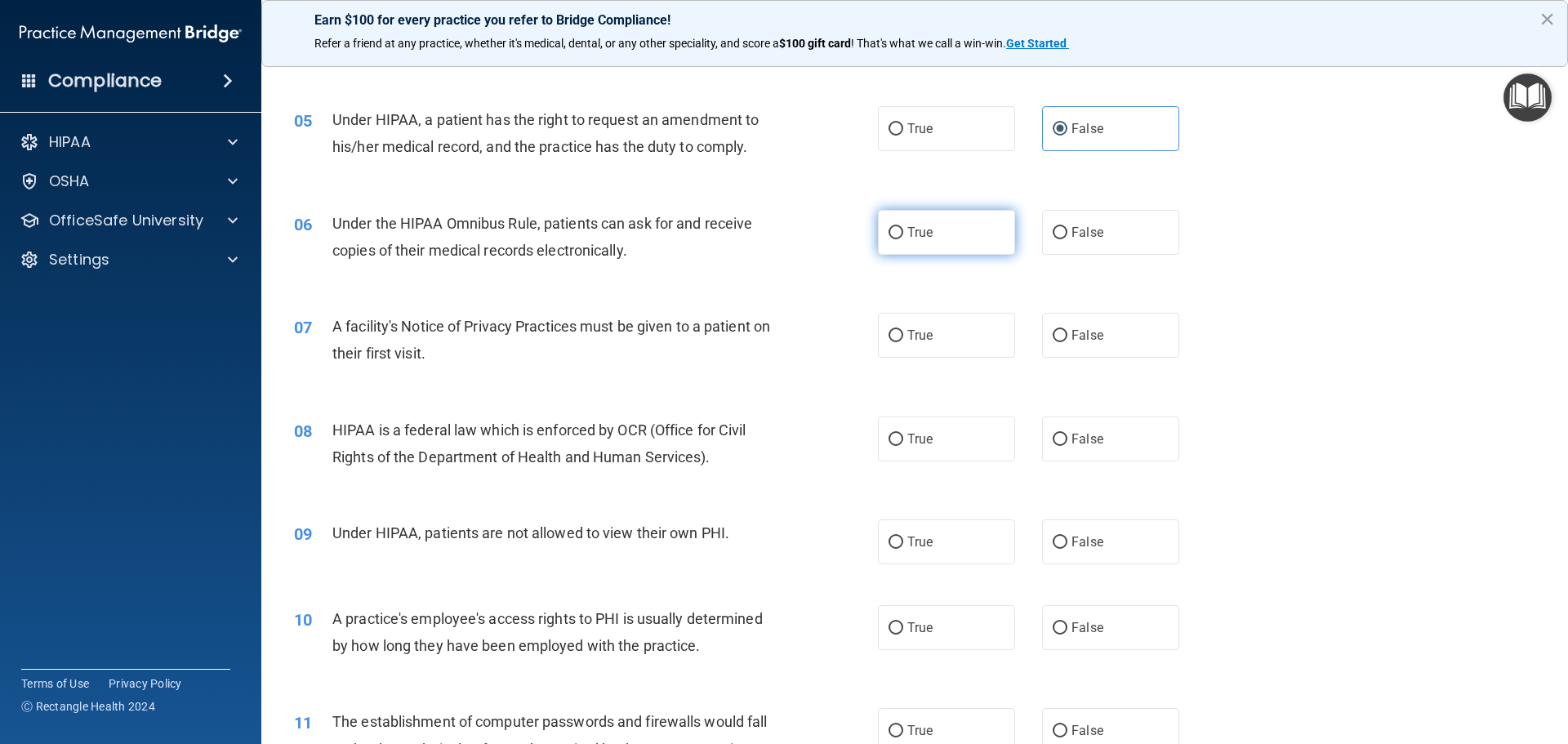
click at [984, 230] on label "True" at bounding box center [947, 232] width 137 height 45
click at [904, 230] on input "True" at bounding box center [896, 233] width 15 height 12
radio input "true"
click at [950, 354] on label "True" at bounding box center [947, 335] width 137 height 45
click at [904, 343] on input "True" at bounding box center [896, 336] width 15 height 12
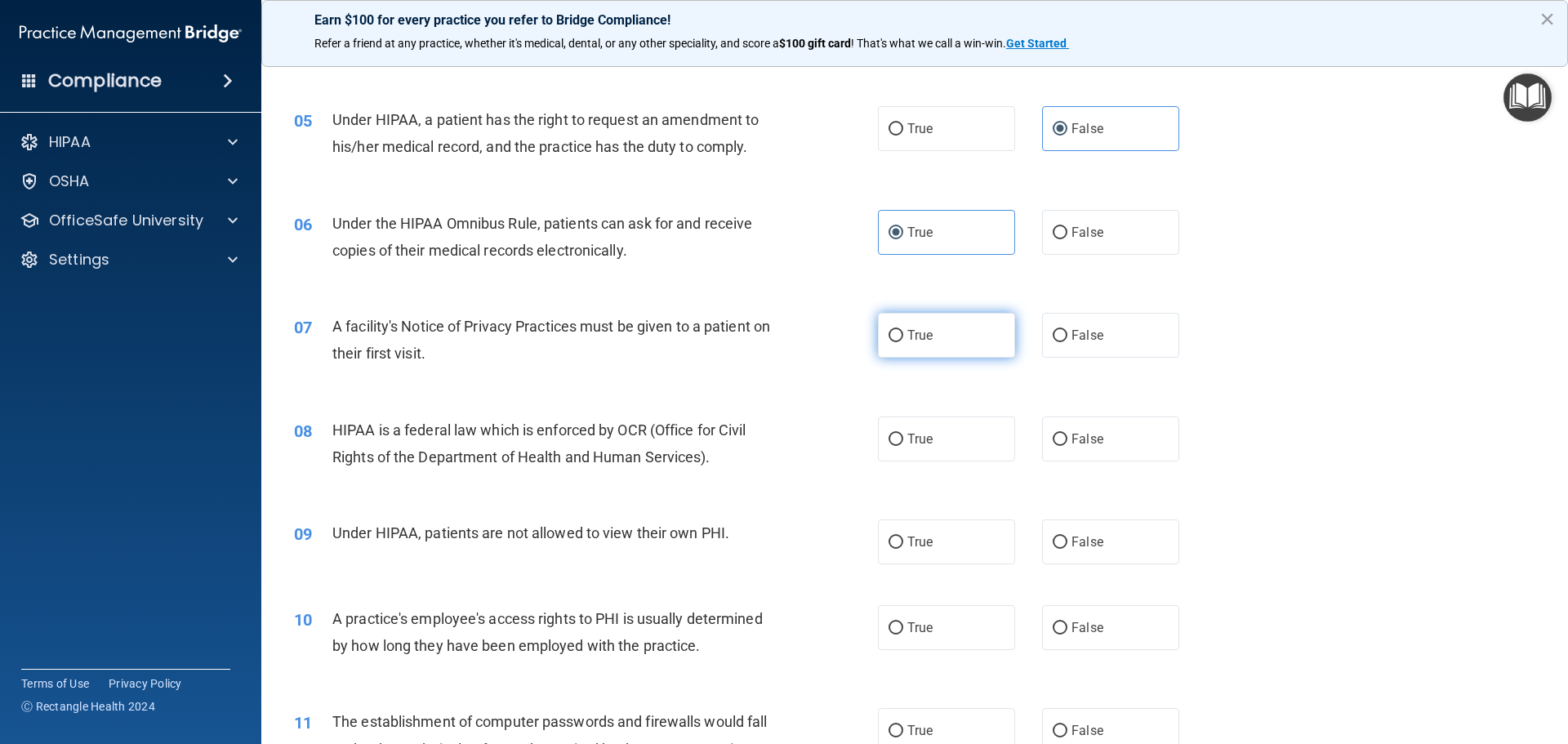
radio input "true"
click at [967, 447] on label "True" at bounding box center [947, 438] width 137 height 45
click at [904, 446] on input "True" at bounding box center [896, 439] width 15 height 12
radio input "true"
click at [1064, 534] on label "False" at bounding box center [1111, 541] width 137 height 45
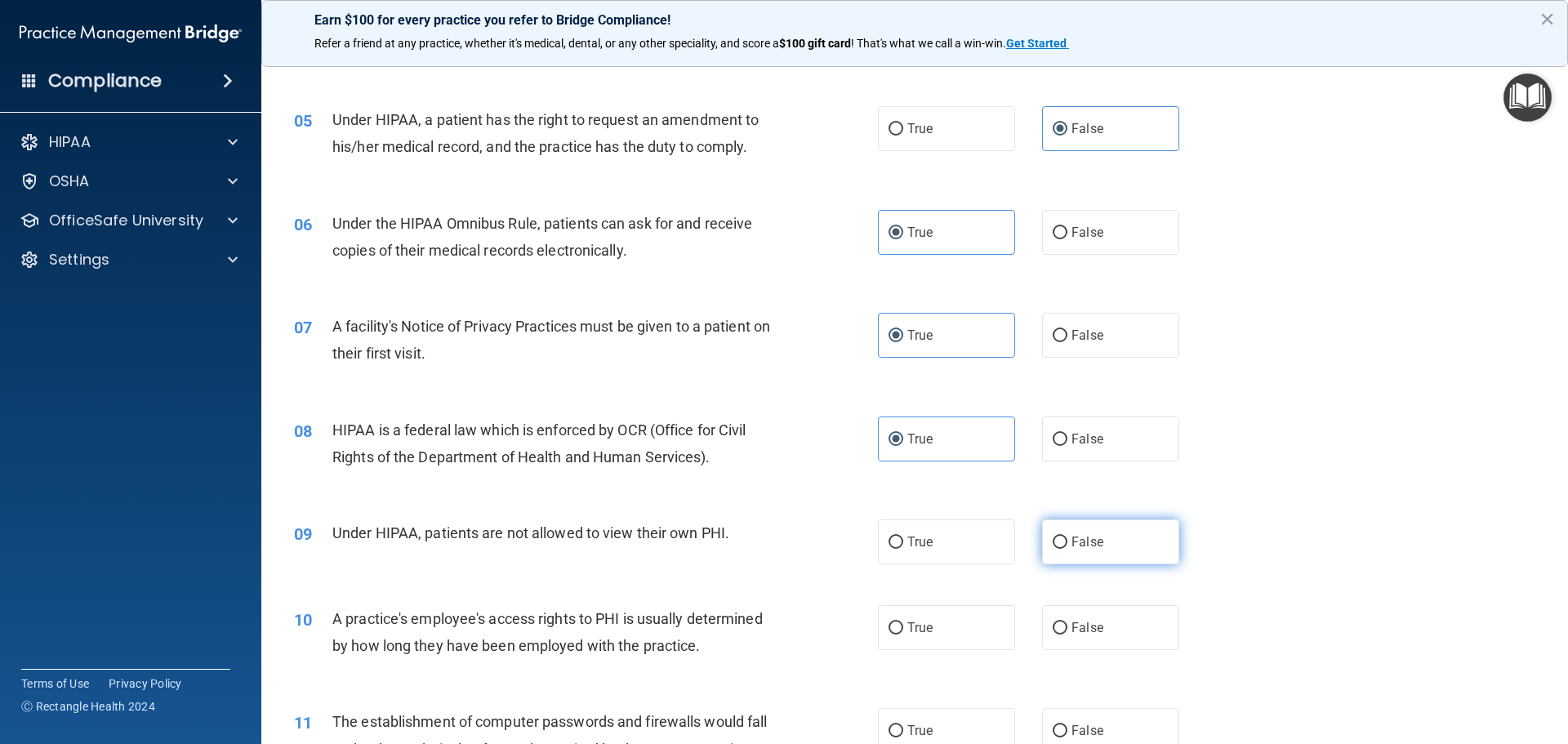
click at [1064, 536] on input "False" at bounding box center [1060, 542] width 15 height 12
radio input "true"
click at [1090, 624] on span "False" at bounding box center [1088, 628] width 32 height 16
click at [1068, 624] on input "False" at bounding box center [1060, 629] width 15 height 12
radio input "true"
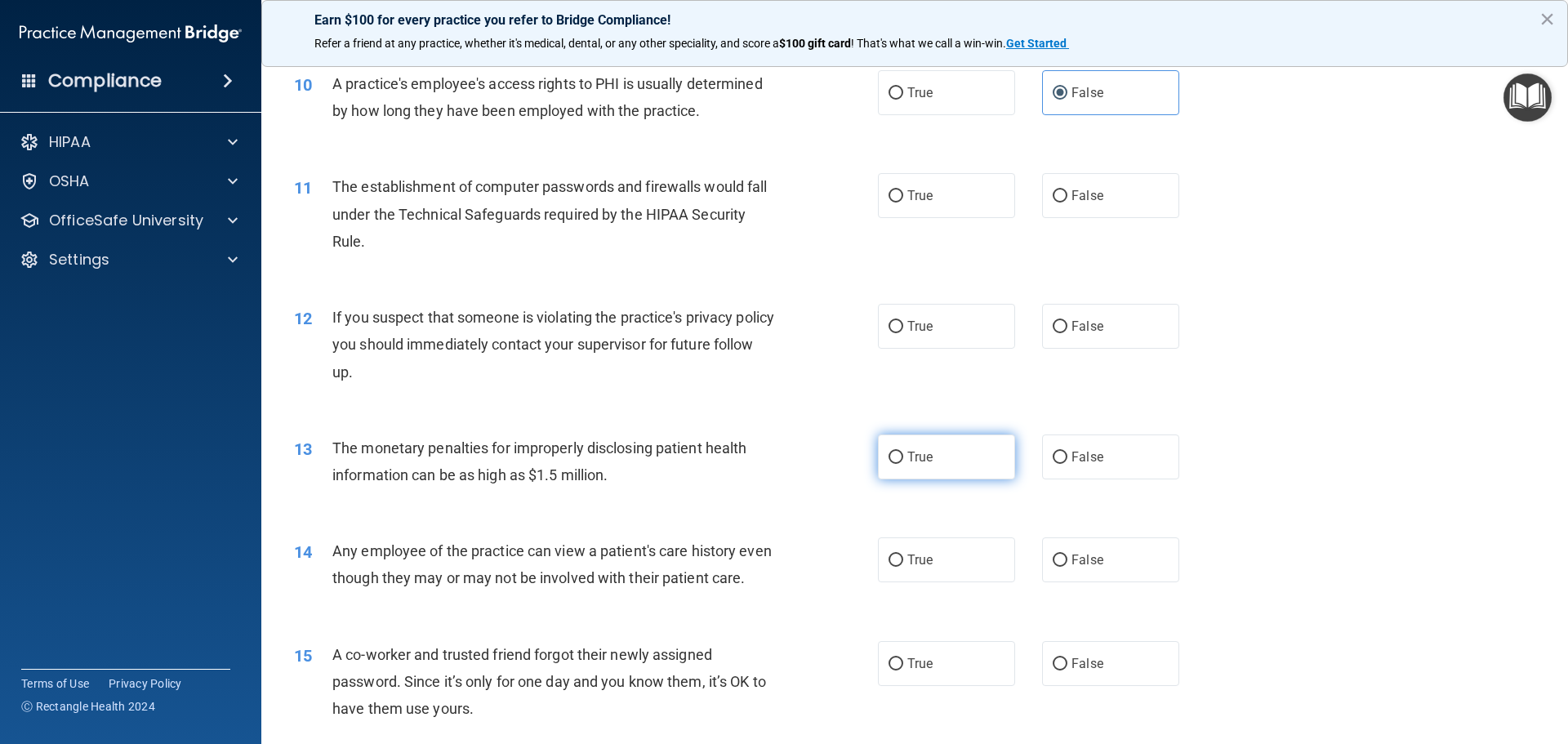
scroll to position [1143, 0]
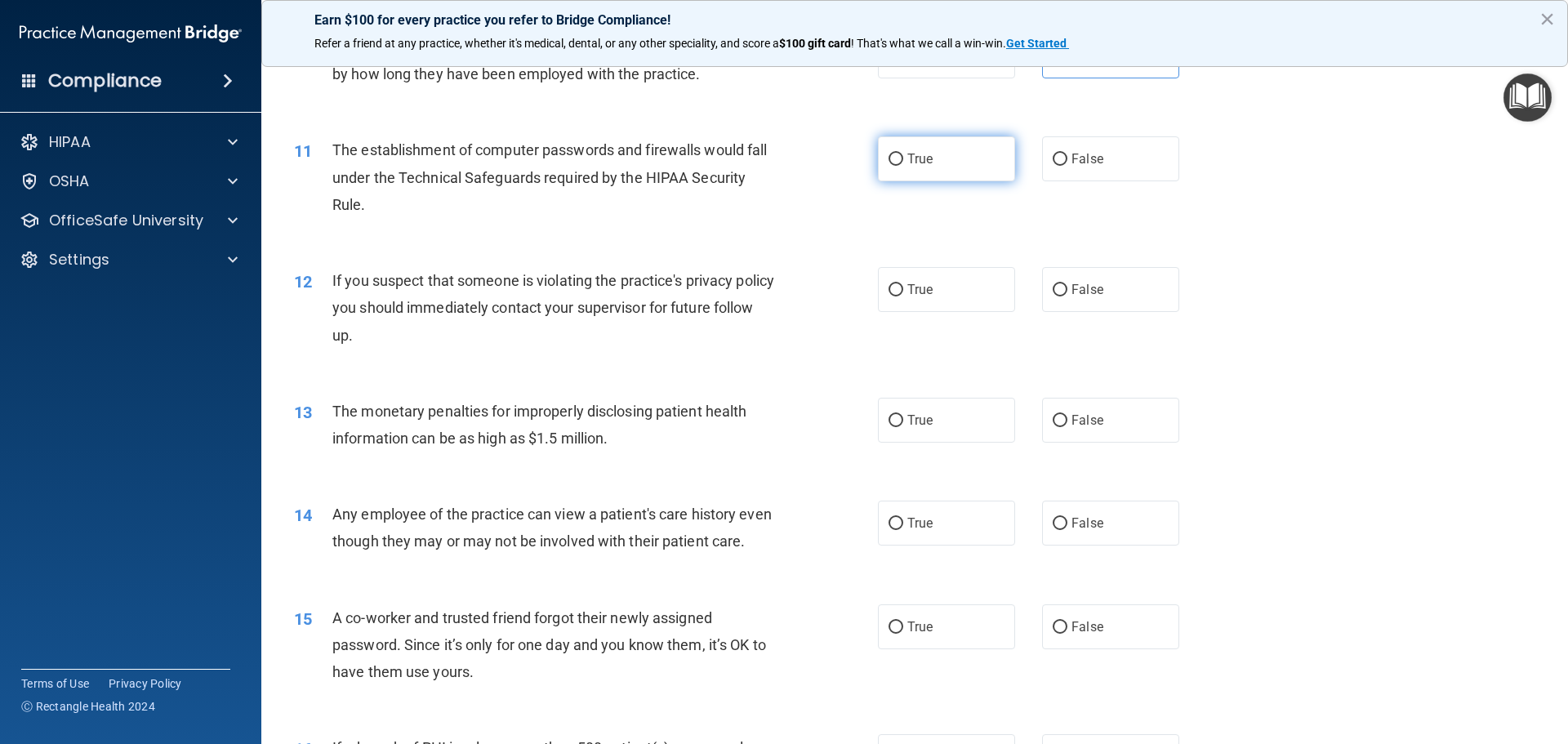
click at [957, 150] on label "True" at bounding box center [947, 158] width 137 height 45
click at [904, 153] on input "True" at bounding box center [896, 159] width 15 height 12
radio input "true"
click at [930, 291] on label "True" at bounding box center [947, 289] width 137 height 45
click at [904, 291] on input "True" at bounding box center [896, 291] width 15 height 12
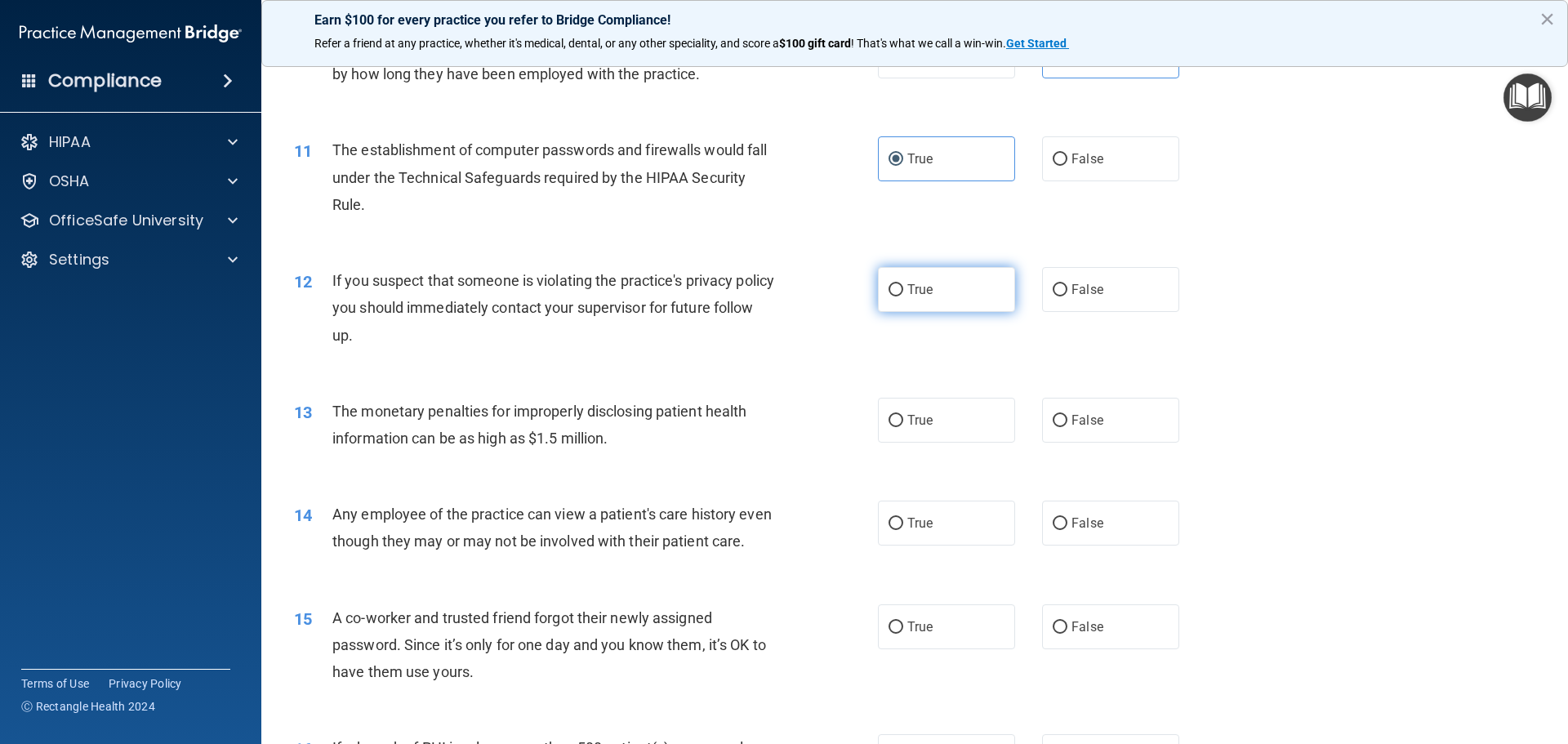
radio input "true"
click at [945, 437] on label "True" at bounding box center [947, 420] width 137 height 45
click at [904, 427] on input "True" at bounding box center [896, 421] width 15 height 12
radio input "true"
click at [1080, 532] on label "False" at bounding box center [1111, 522] width 137 height 45
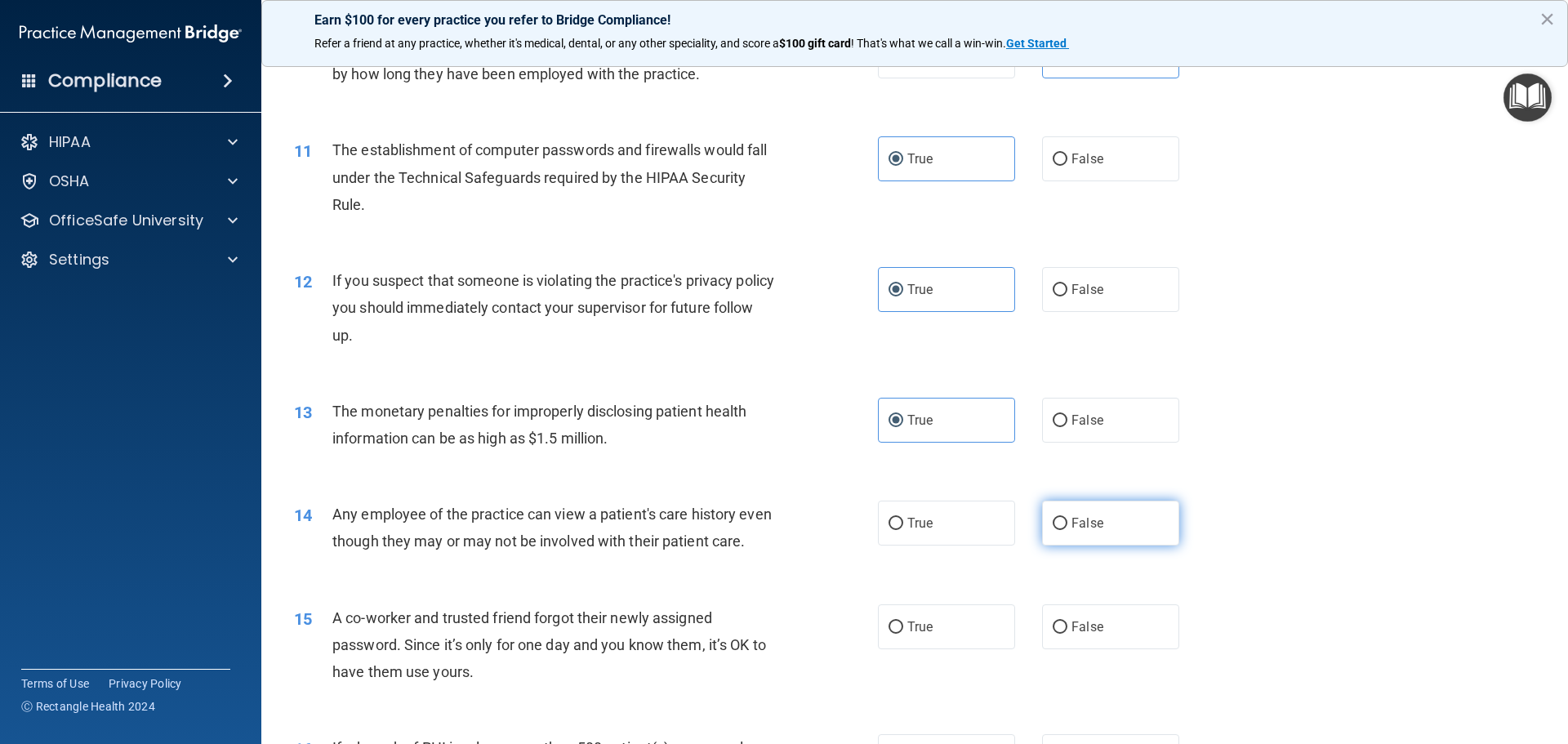
click at [1068, 530] on input "False" at bounding box center [1060, 524] width 15 height 12
radio input "true"
click at [1097, 640] on label "False" at bounding box center [1111, 626] width 137 height 45
click at [1068, 634] on input "False" at bounding box center [1060, 628] width 15 height 12
radio input "true"
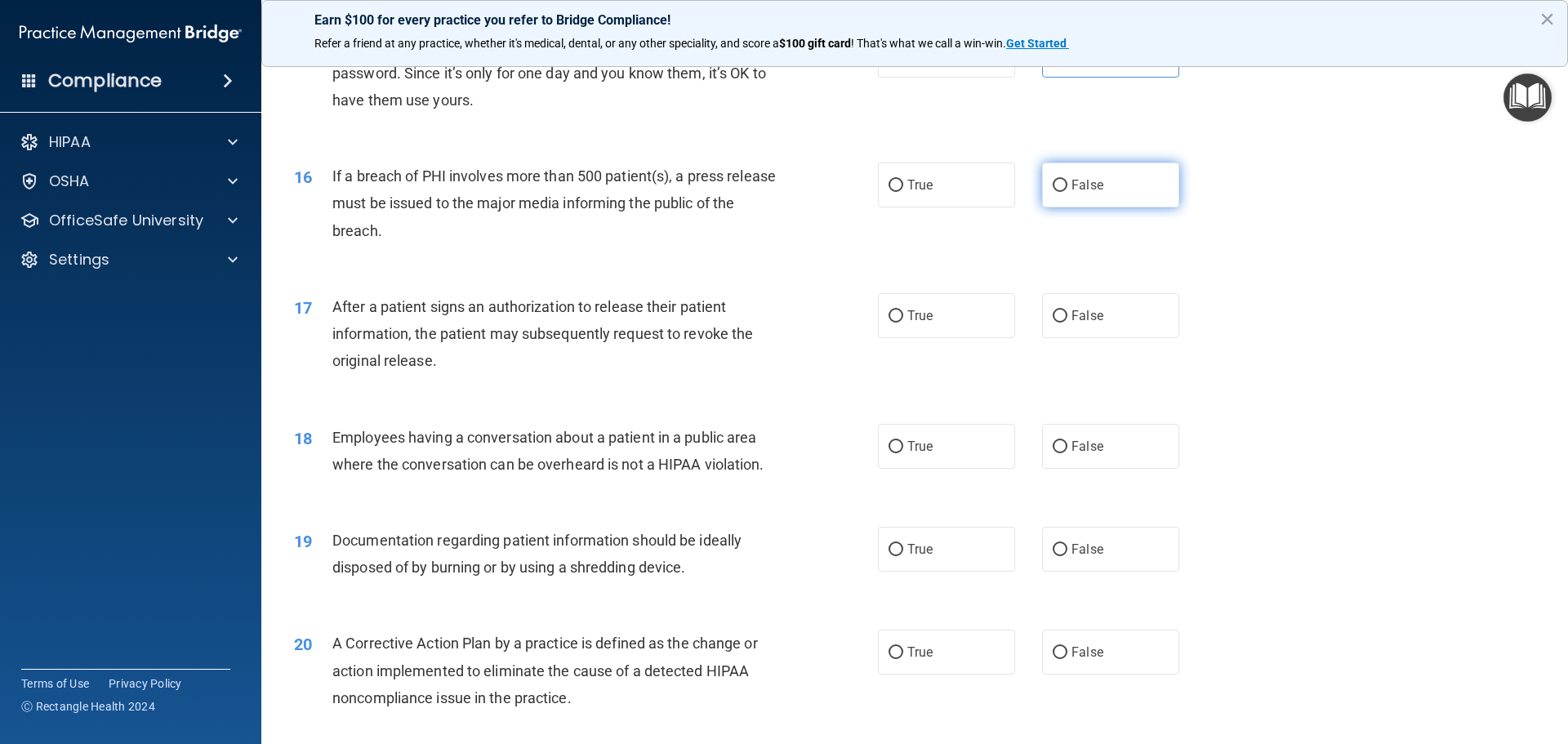
scroll to position [1796, 0]
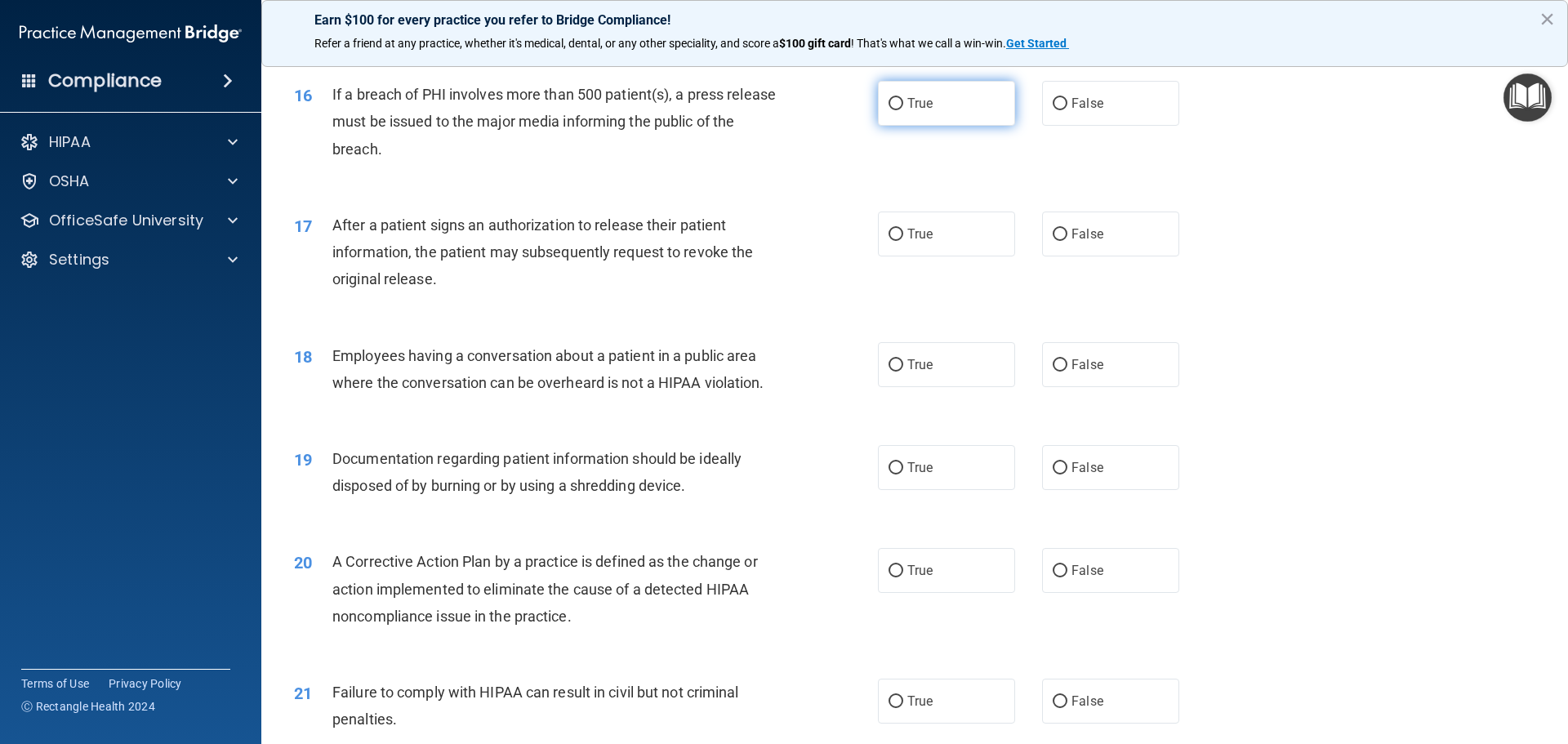
click at [978, 126] on label "True" at bounding box center [947, 103] width 137 height 45
click at [904, 110] on input "True" at bounding box center [896, 104] width 15 height 12
radio input "true"
click at [948, 256] on label "True" at bounding box center [947, 233] width 137 height 45
click at [904, 241] on input "True" at bounding box center [896, 235] width 15 height 12
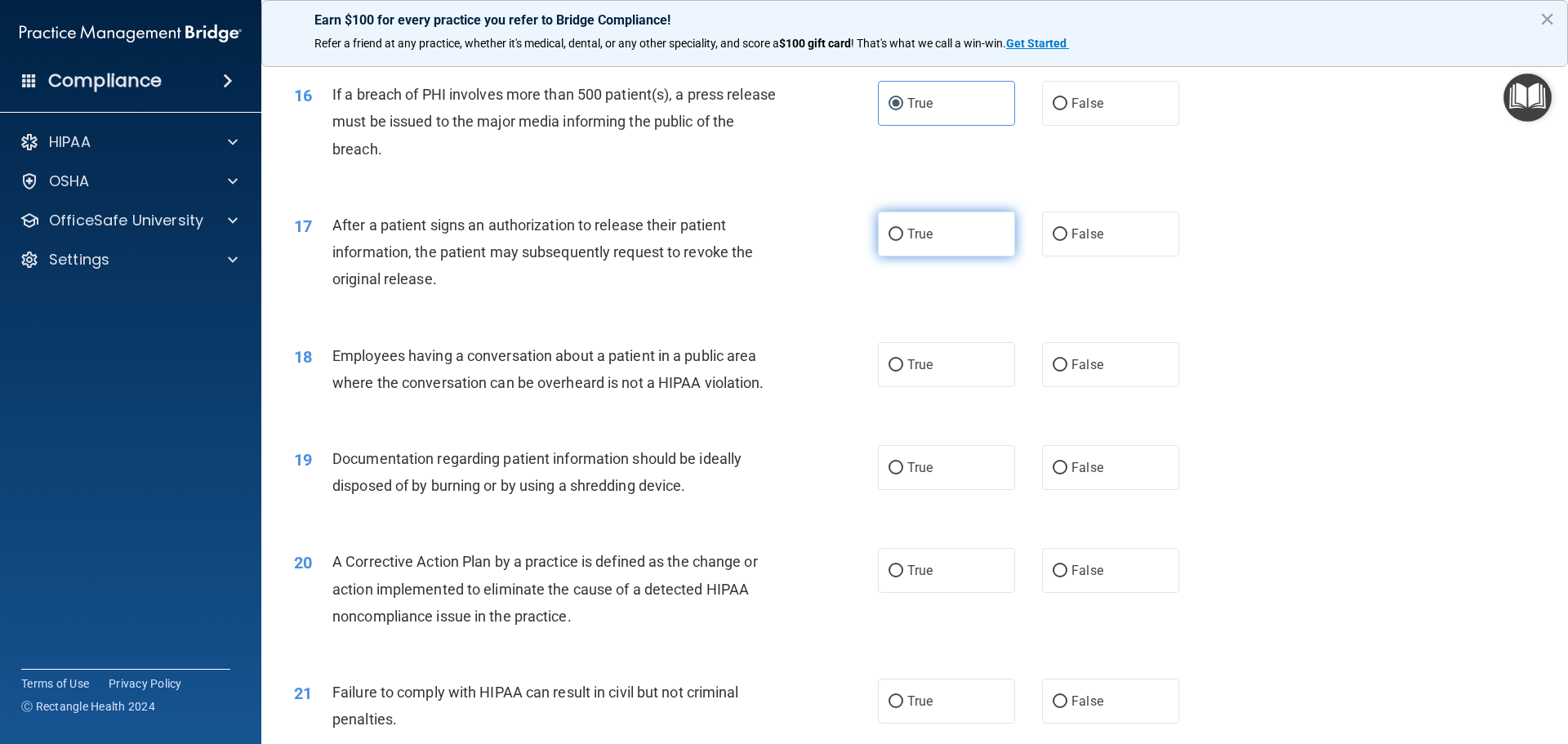
radio input "true"
click at [1104, 387] on label "False" at bounding box center [1111, 365] width 137 height 45
click at [1068, 372] on input "False" at bounding box center [1060, 365] width 15 height 12
radio input "true"
click at [914, 475] on span "True" at bounding box center [920, 468] width 26 height 16
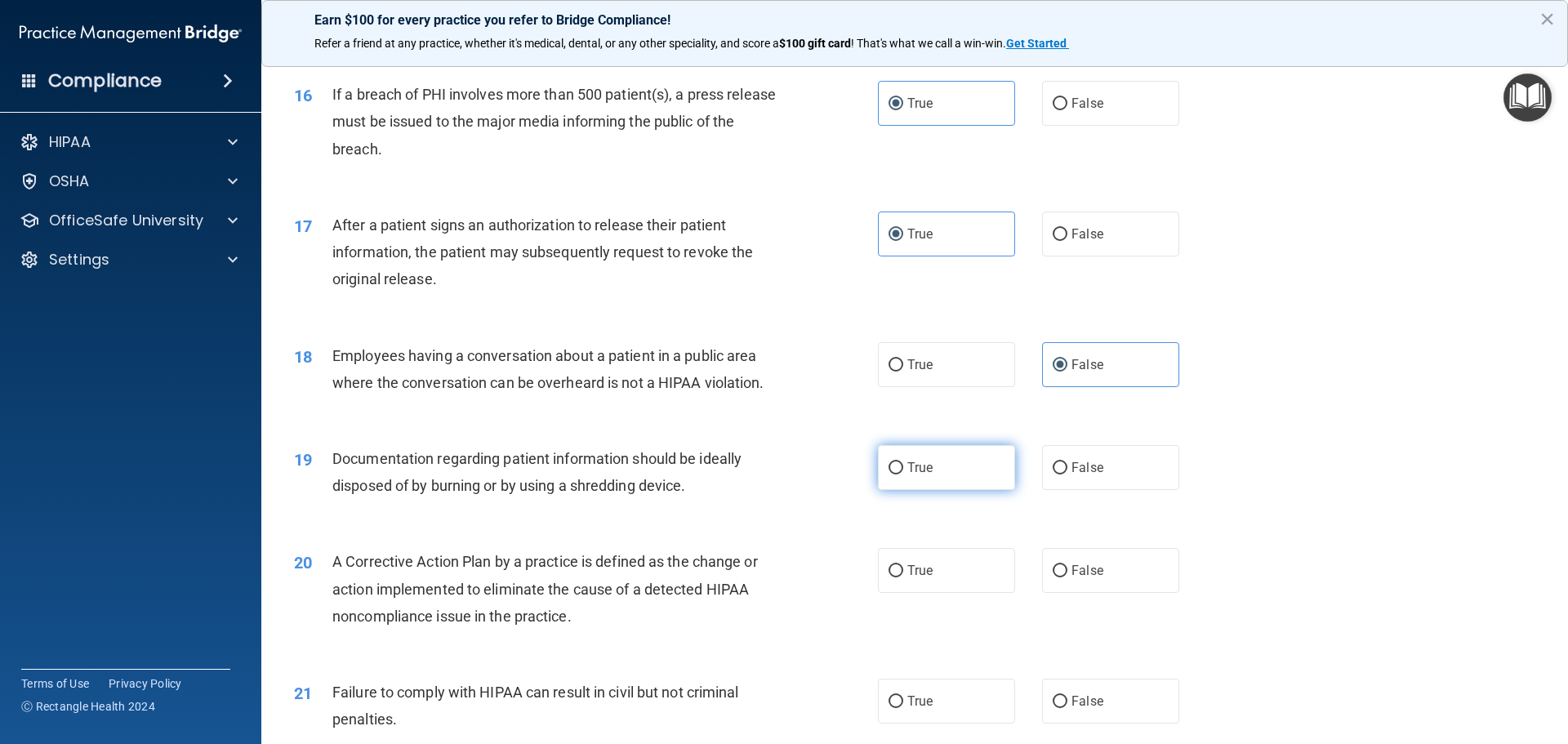
click at [904, 475] on input "True" at bounding box center [896, 468] width 15 height 12
radio input "true"
click at [958, 593] on label "True" at bounding box center [947, 570] width 137 height 45
click at [904, 578] on input "True" at bounding box center [896, 571] width 15 height 12
radio input "true"
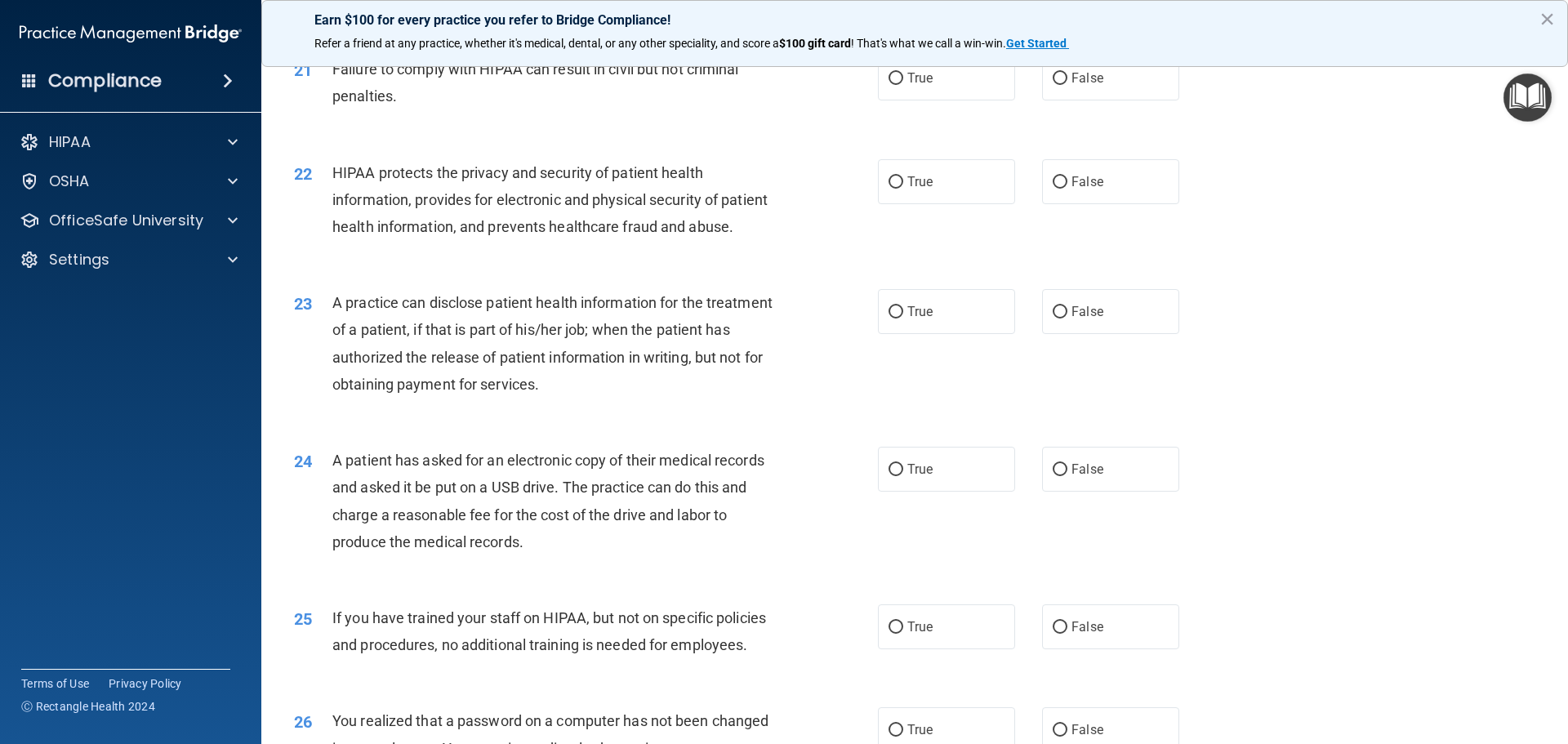
scroll to position [2429, 0]
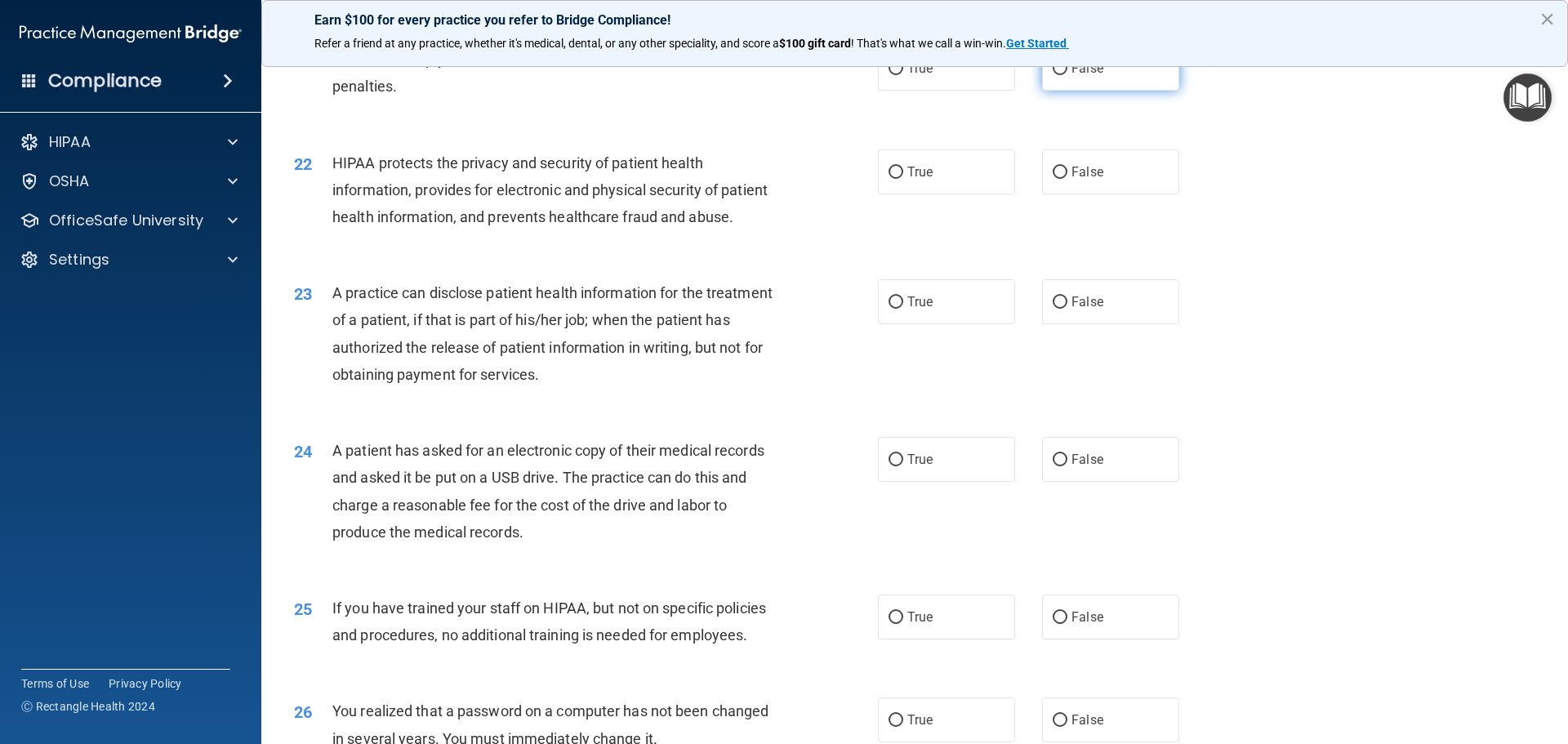
click at [1085, 76] on span "False" at bounding box center [1088, 69] width 32 height 16
click at [1068, 75] on input "False" at bounding box center [1060, 69] width 15 height 12
radio input "true"
click at [973, 195] on label "True" at bounding box center [947, 172] width 137 height 45
click at [904, 179] on input "True" at bounding box center [896, 173] width 15 height 12
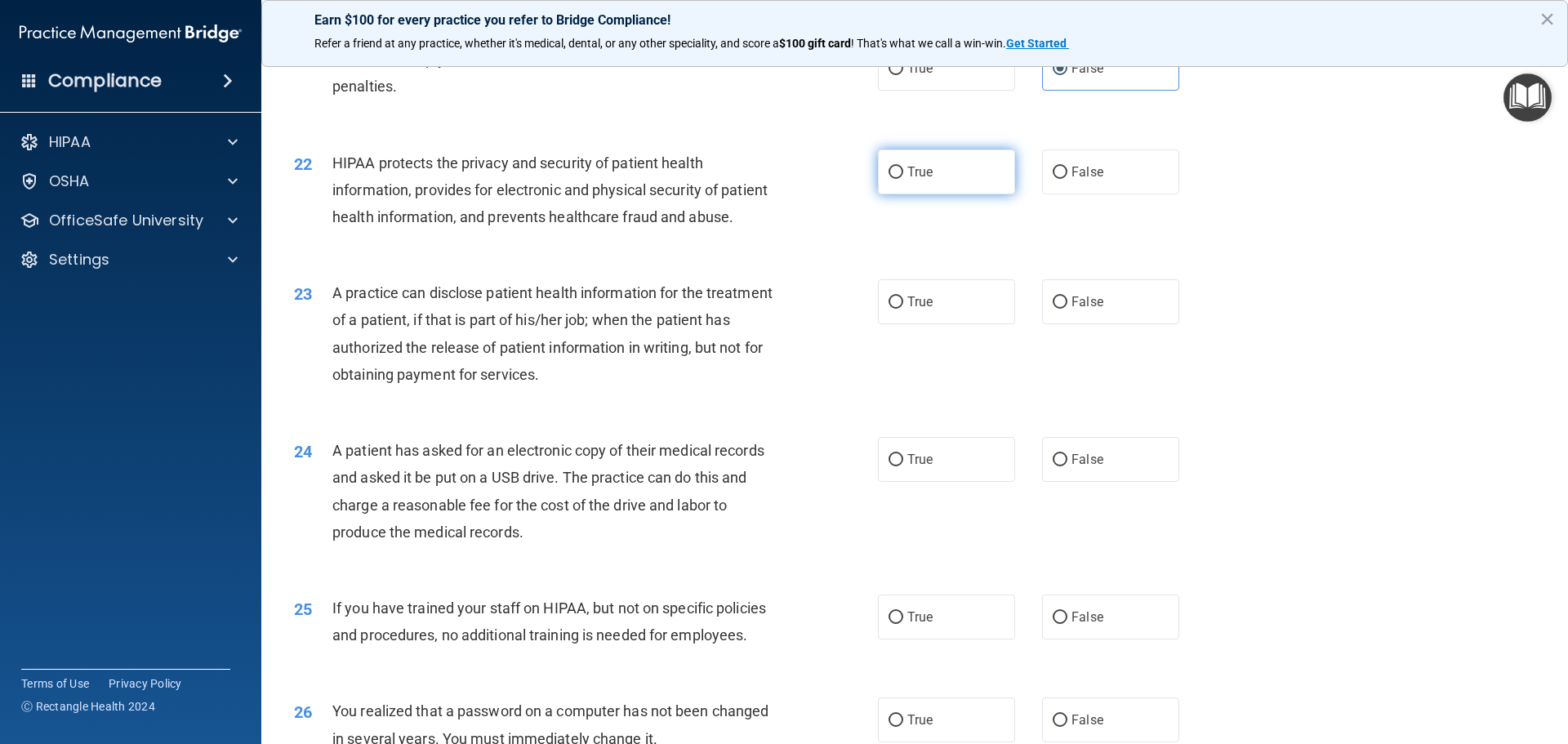
radio input "true"
click at [928, 324] on label "True" at bounding box center [947, 301] width 137 height 45
click at [904, 309] on input "True" at bounding box center [896, 303] width 15 height 12
radio input "true"
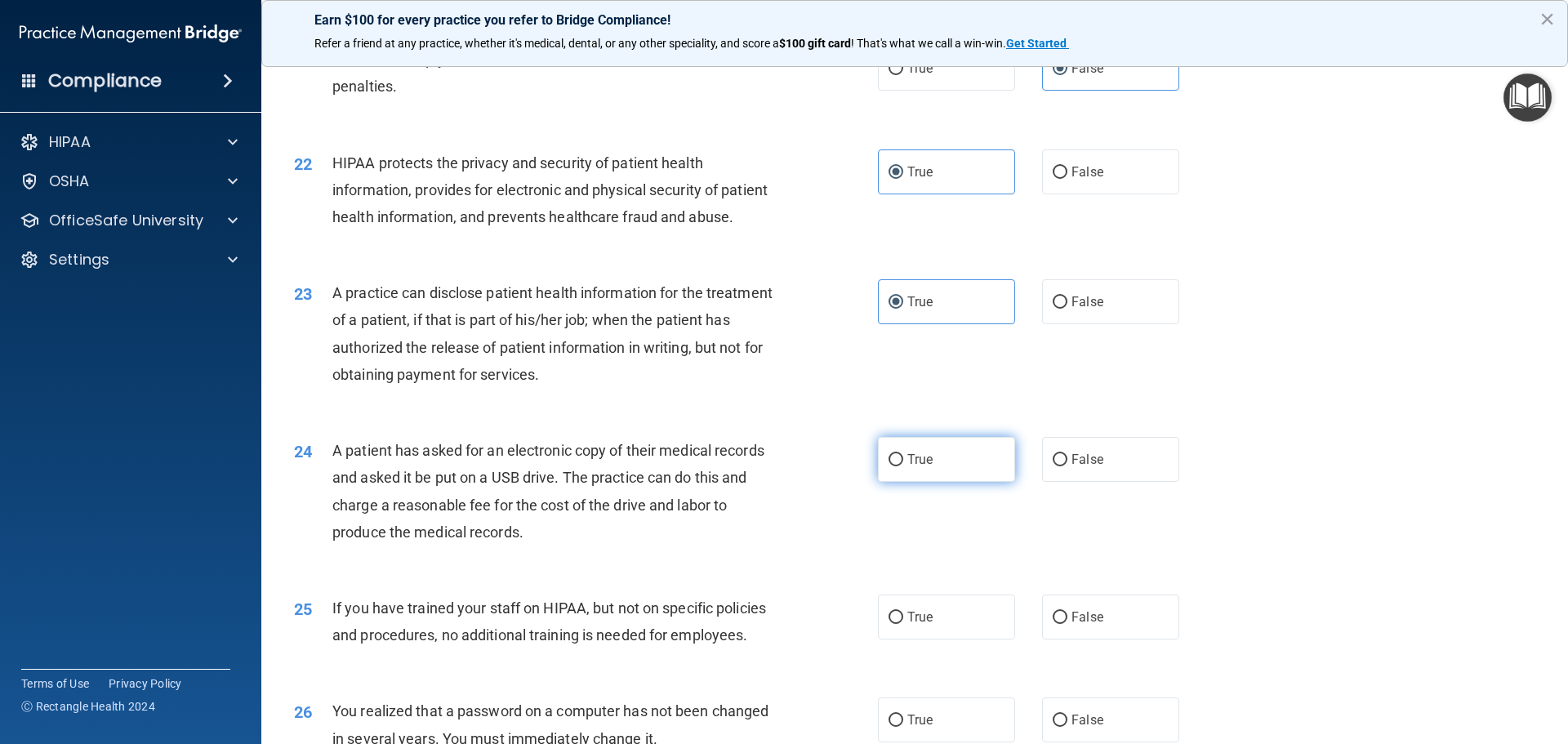
click at [964, 482] on label "True" at bounding box center [947, 459] width 137 height 45
click at [904, 467] on input "True" at bounding box center [896, 460] width 15 height 12
radio input "true"
click at [1106, 639] on label "False" at bounding box center [1111, 616] width 137 height 45
click at [1068, 623] on input "False" at bounding box center [1060, 618] width 15 height 12
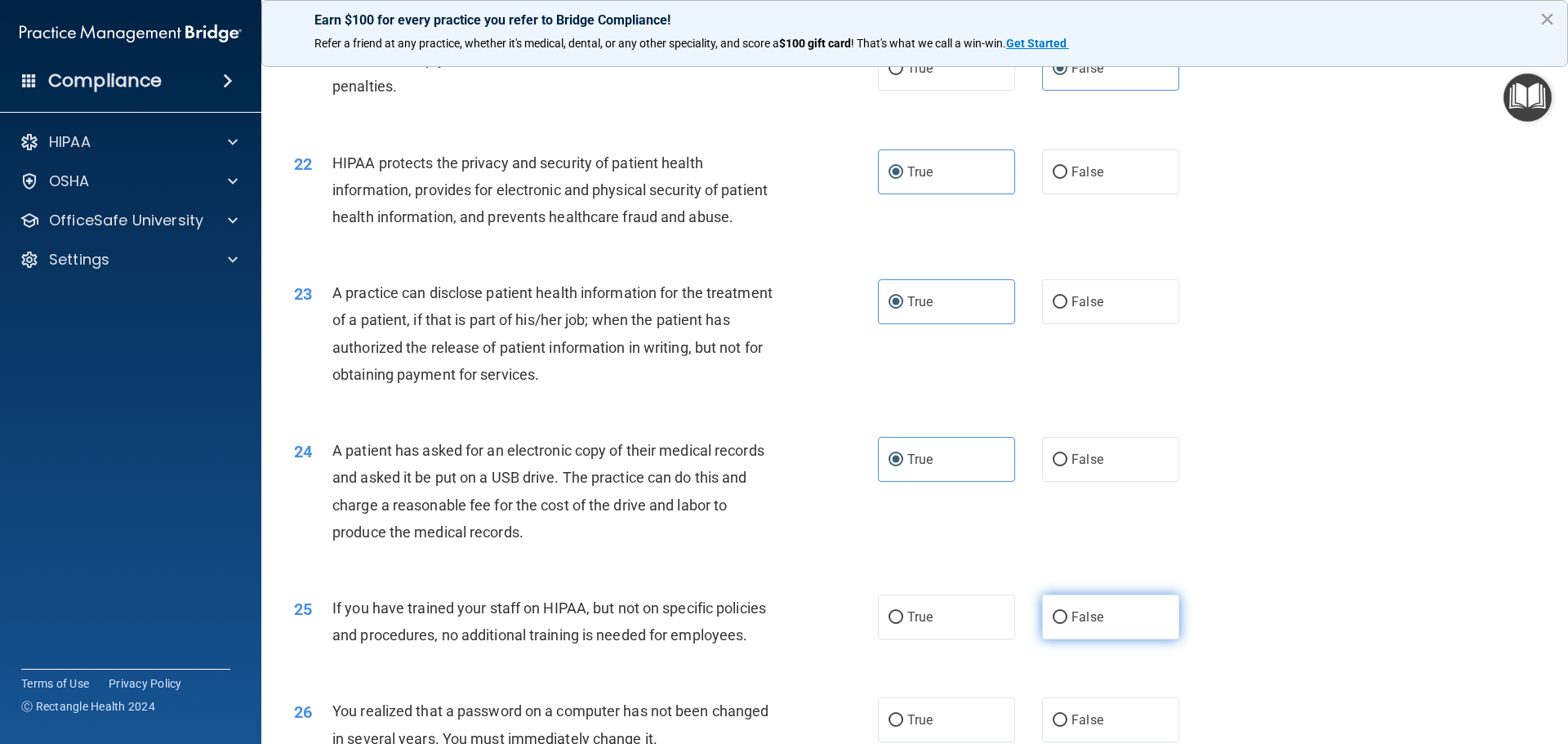
radio input "true"
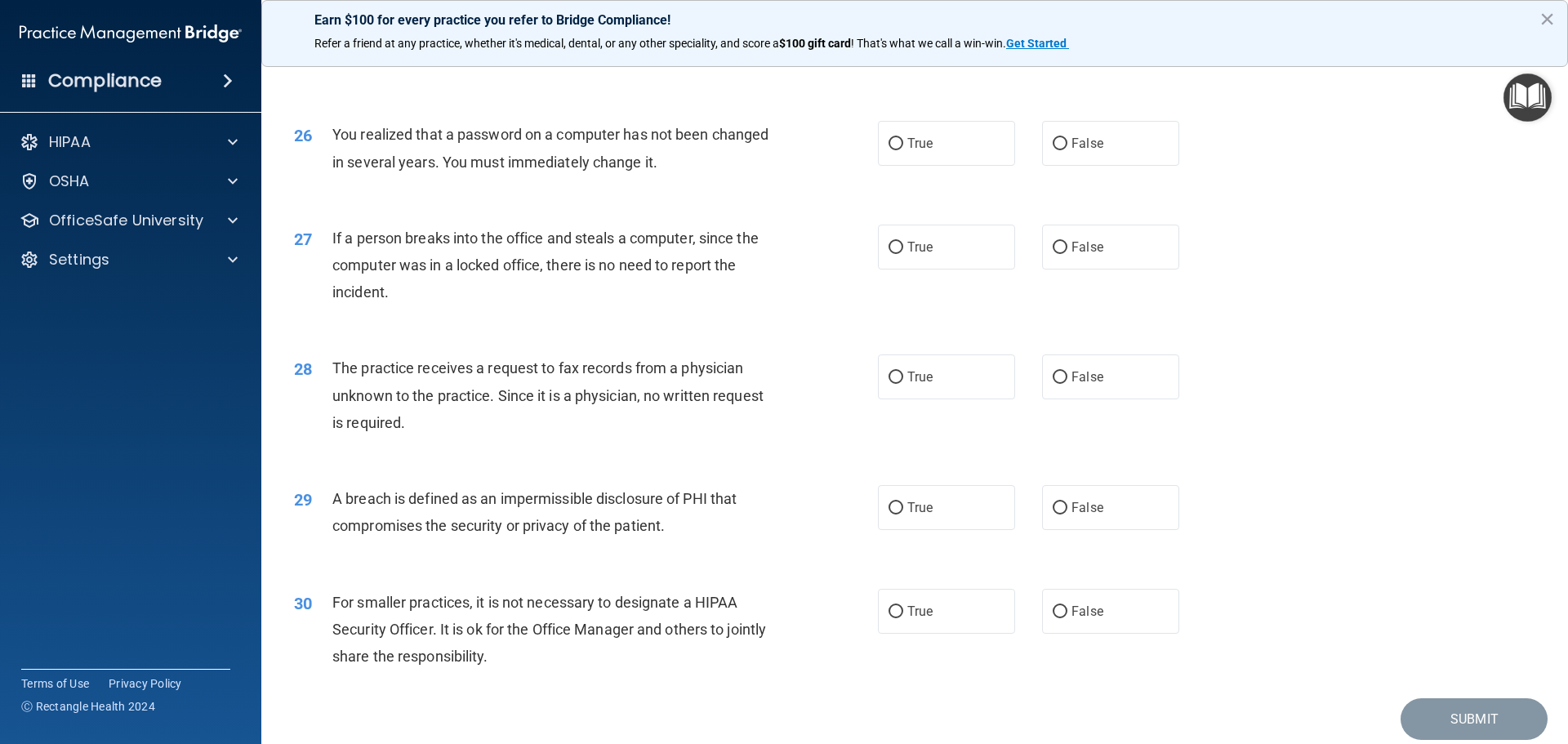
scroll to position [3083, 0]
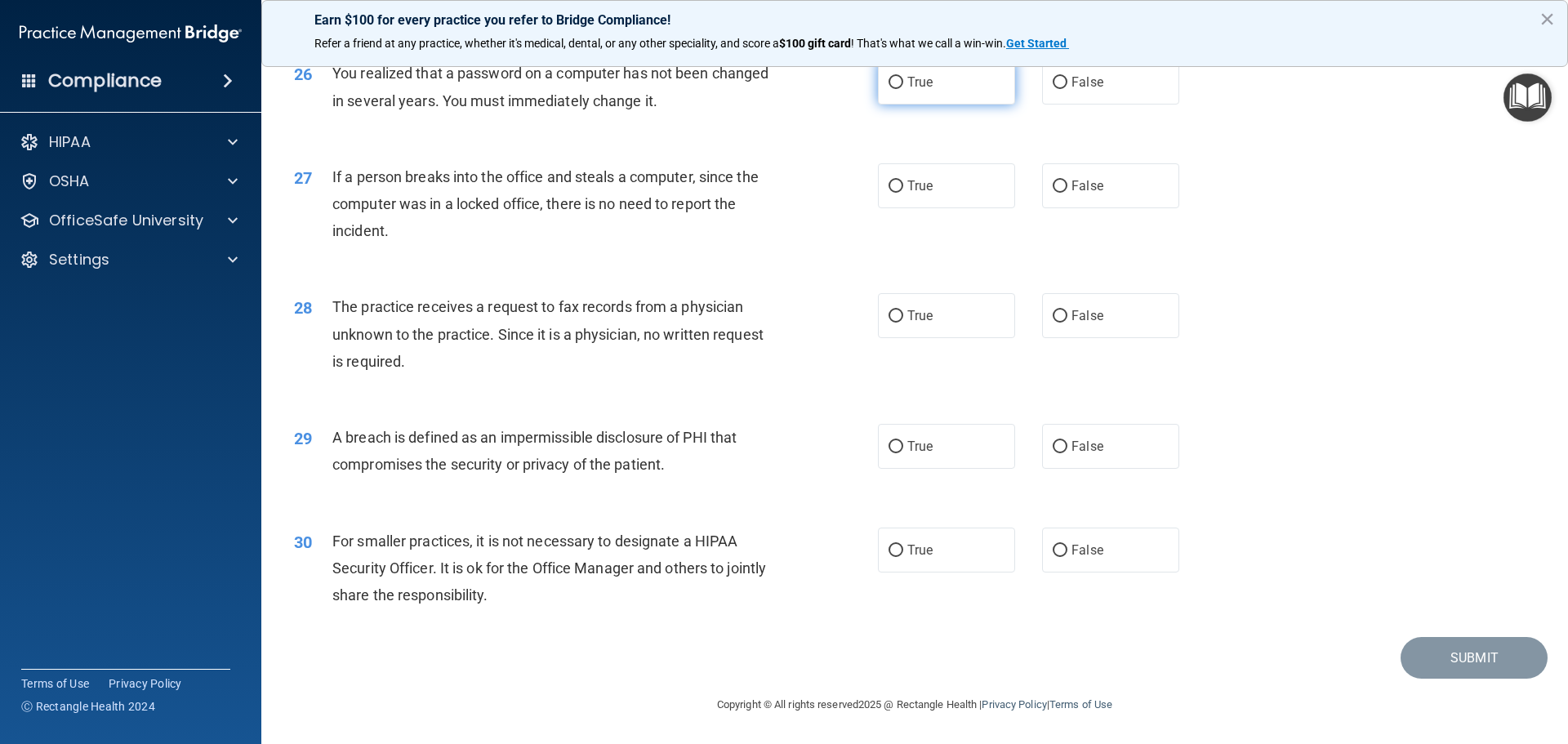
click at [919, 105] on label "True" at bounding box center [947, 82] width 137 height 45
click at [904, 89] on input "True" at bounding box center [896, 83] width 15 height 12
radio input "true"
click at [1059, 208] on label "False" at bounding box center [1111, 185] width 137 height 45
click at [1059, 193] on input "False" at bounding box center [1060, 187] width 15 height 12
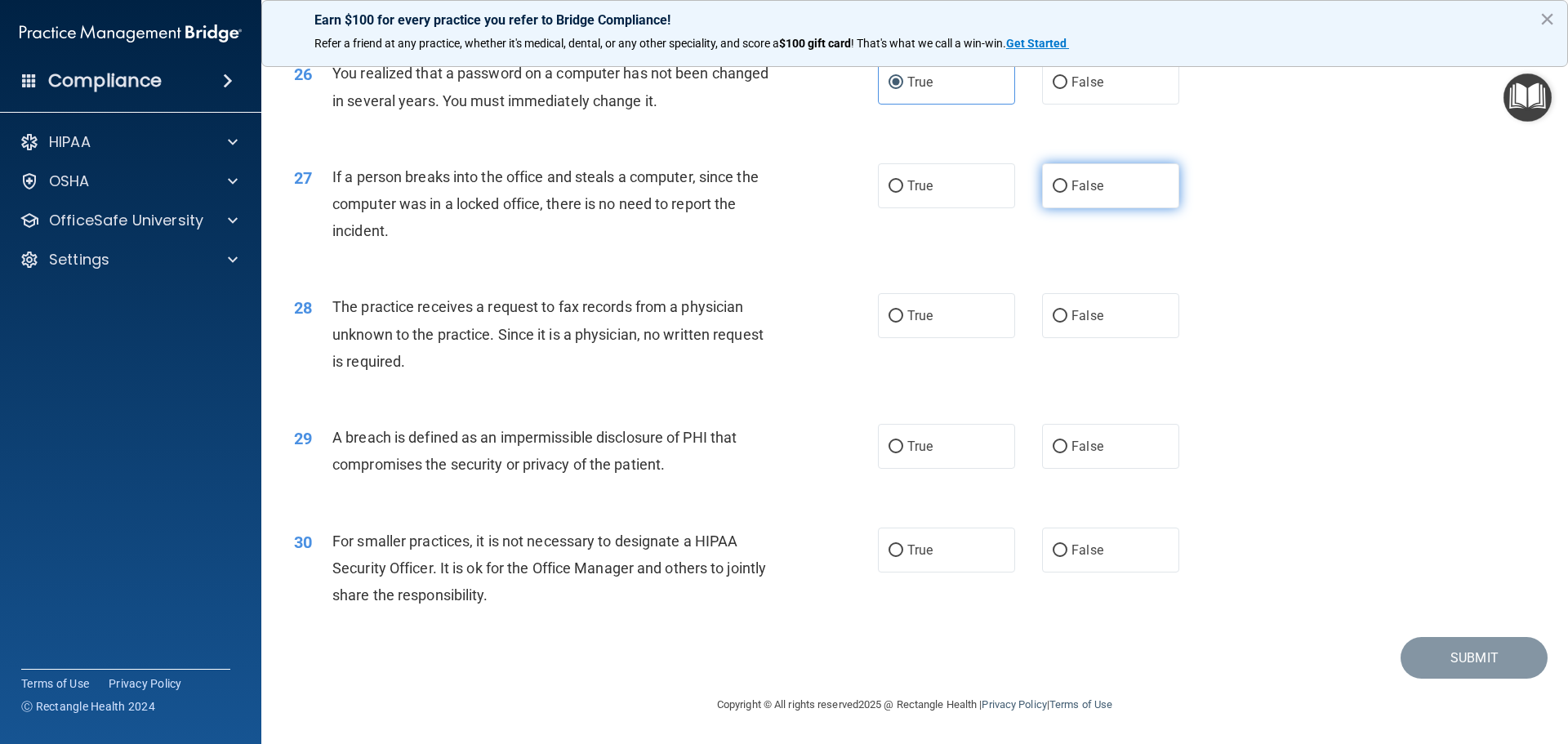
radio input "true"
click at [931, 326] on label "True" at bounding box center [947, 315] width 137 height 45
click at [904, 322] on input "True" at bounding box center [896, 316] width 15 height 12
radio input "true"
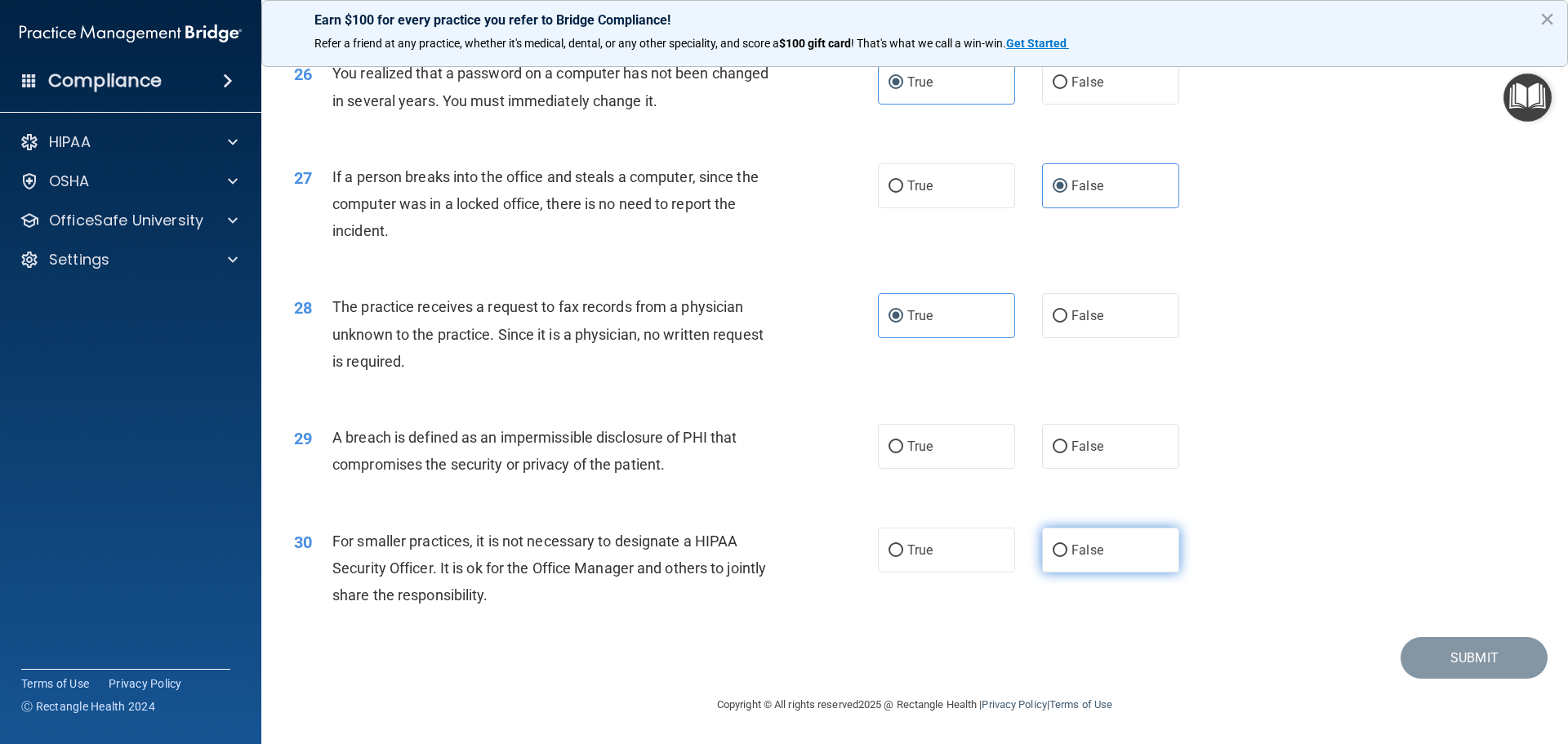
click at [1098, 554] on label "False" at bounding box center [1111, 549] width 137 height 45
click at [1068, 554] on input "False" at bounding box center [1060, 551] width 15 height 12
radio input "true"
click at [960, 463] on label "True" at bounding box center [947, 446] width 137 height 45
click at [904, 453] on input "True" at bounding box center [896, 447] width 15 height 12
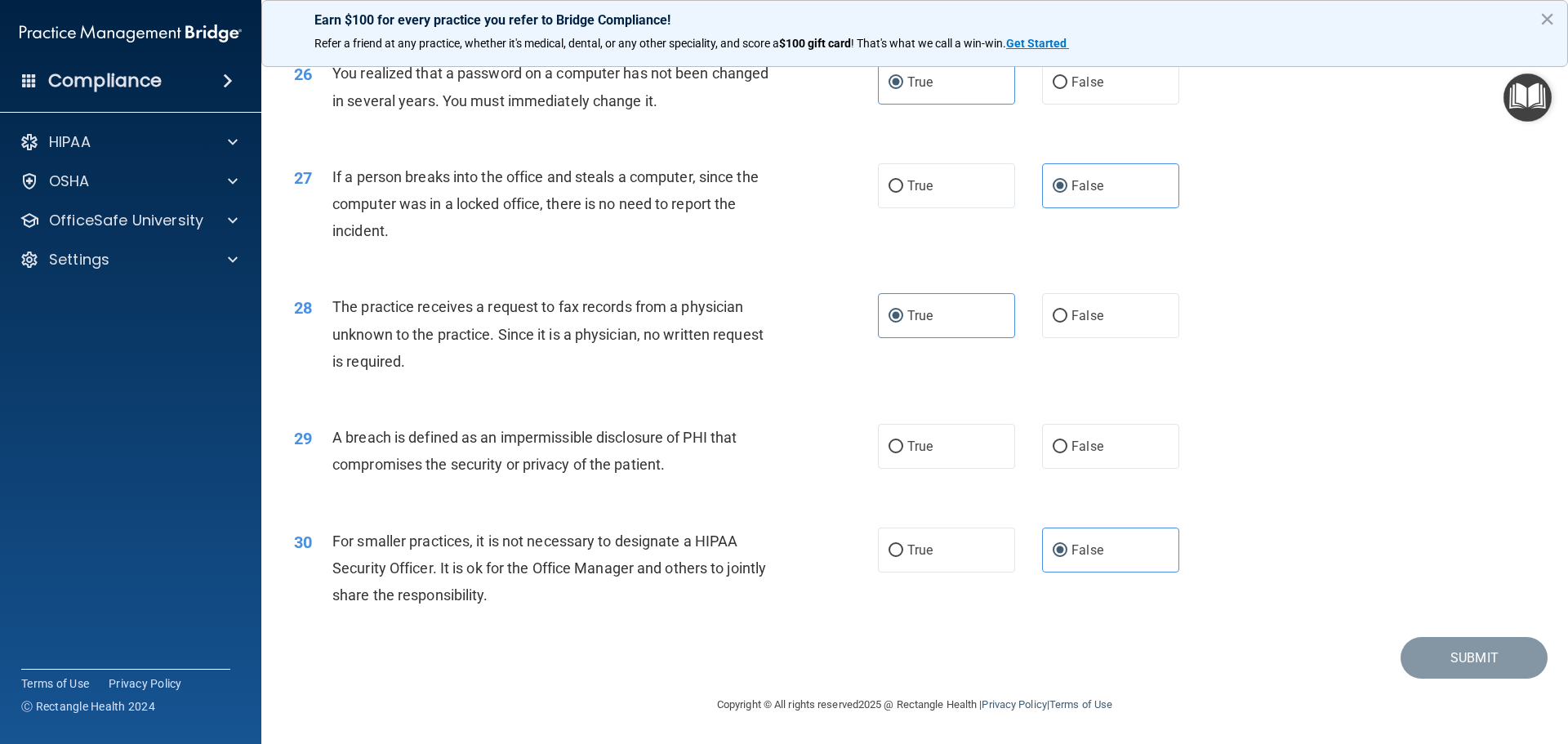
radio input "true"
click at [1440, 660] on button "Submit" at bounding box center [1474, 657] width 147 height 41
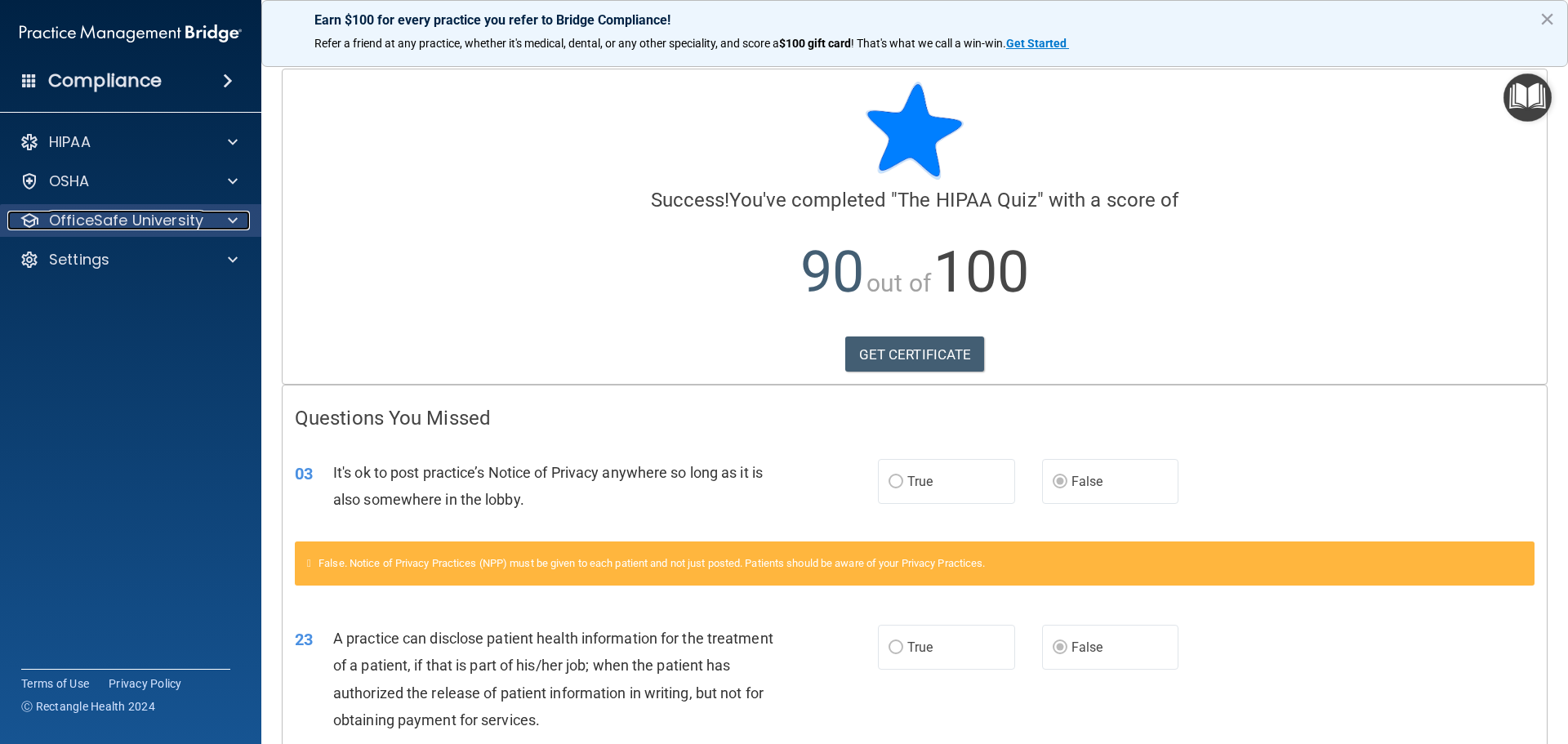
click at [233, 217] on span at bounding box center [233, 220] width 10 height 19
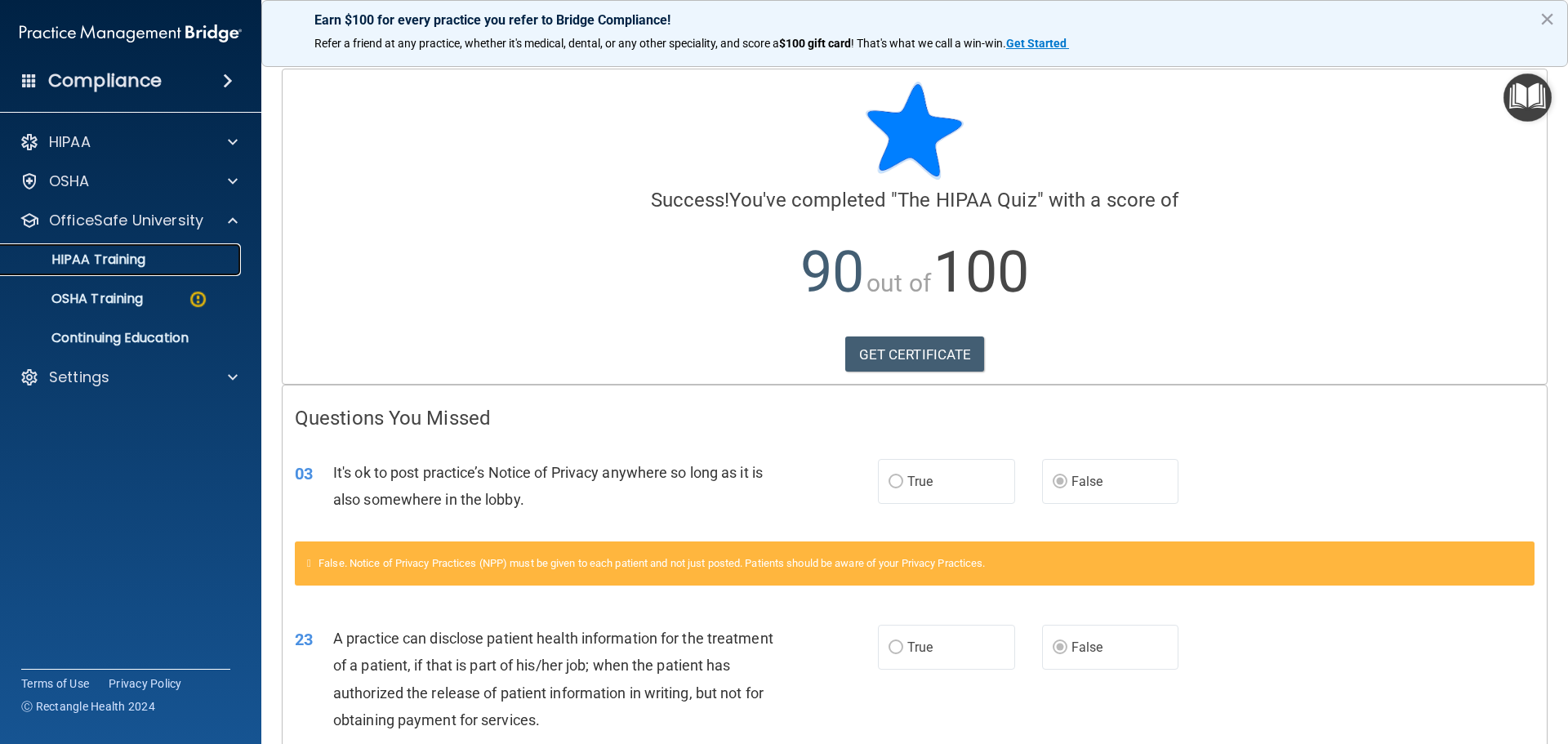
click at [145, 255] on p "HIPAA Training" at bounding box center [78, 260] width 135 height 17
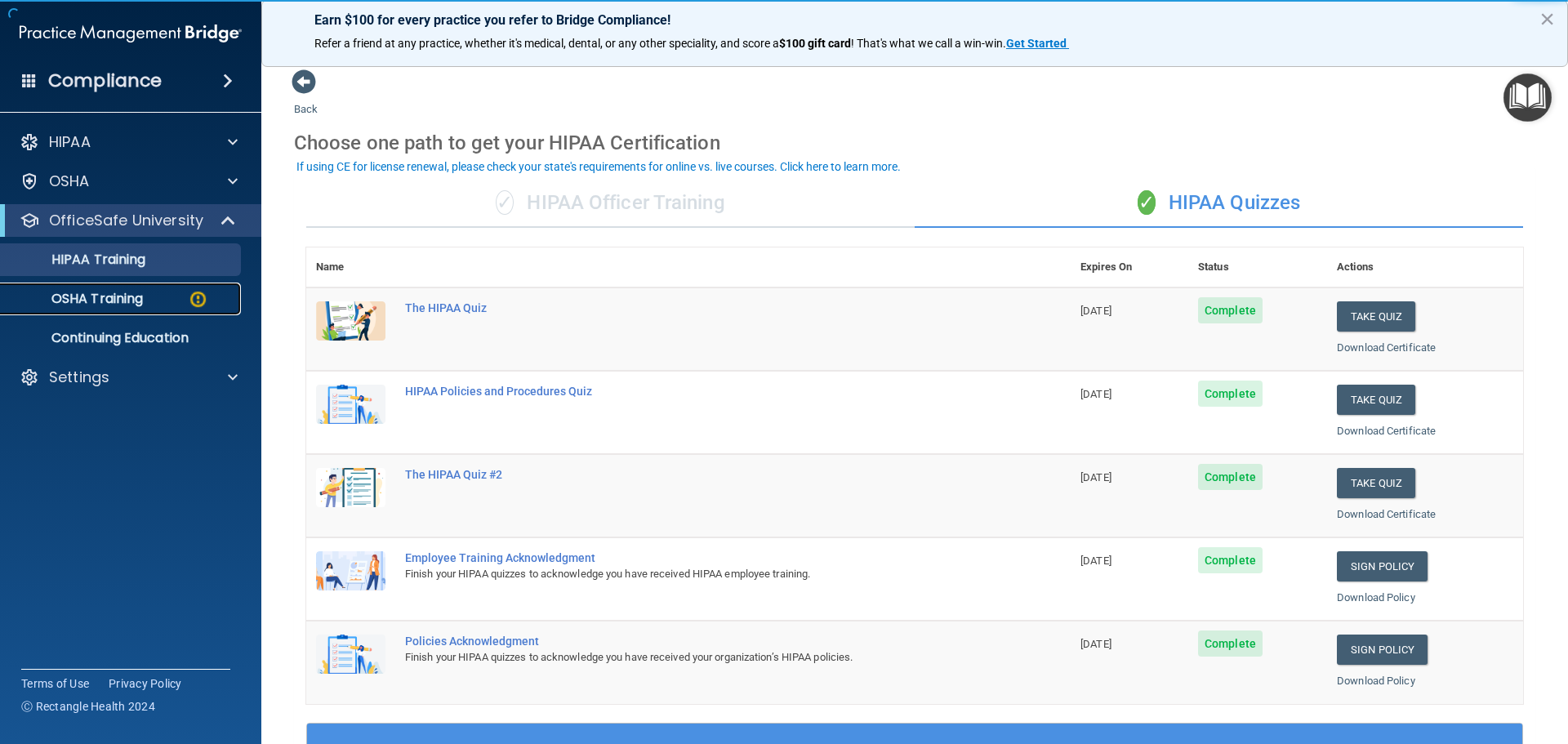
click at [137, 298] on p "OSHA Training" at bounding box center [77, 298] width 132 height 17
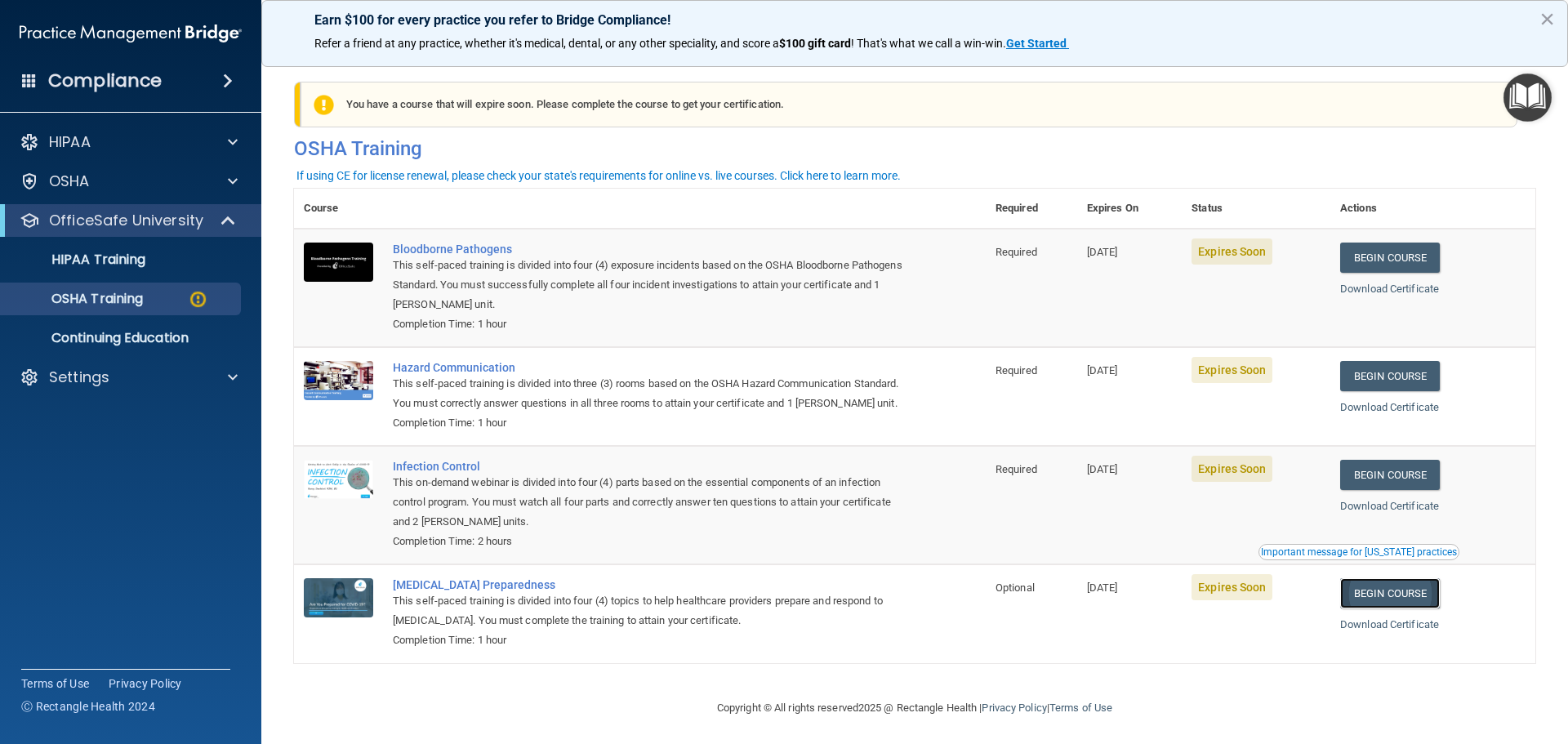
click at [1397, 608] on link "Begin Course" at bounding box center [1390, 593] width 100 height 30
drag, startPoint x: 156, startPoint y: 253, endPoint x: 156, endPoint y: 268, distance: 15.0
click at [156, 253] on div "HIPAA Training" at bounding box center [122, 260] width 223 height 17
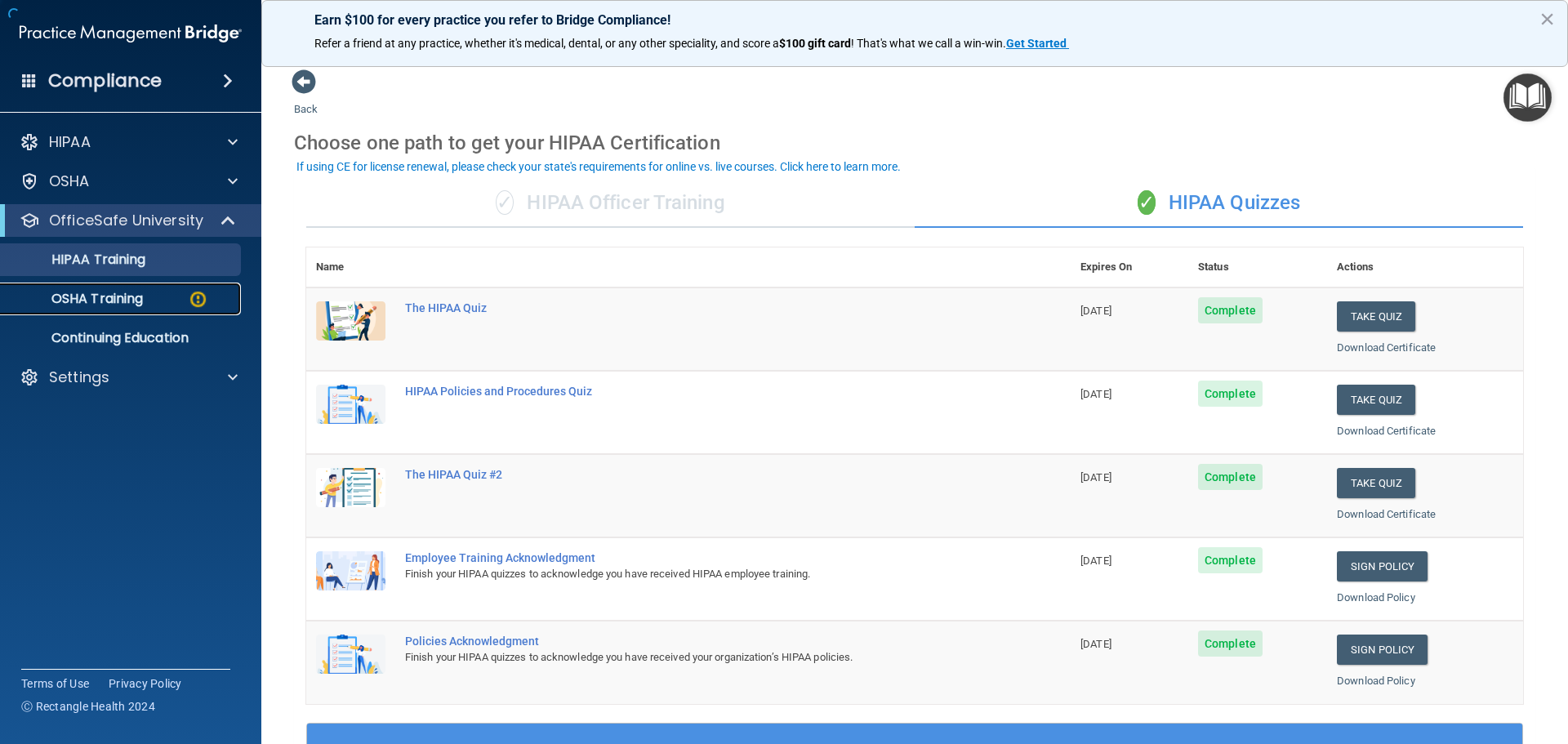
click at [118, 295] on p "OSHA Training" at bounding box center [77, 298] width 132 height 17
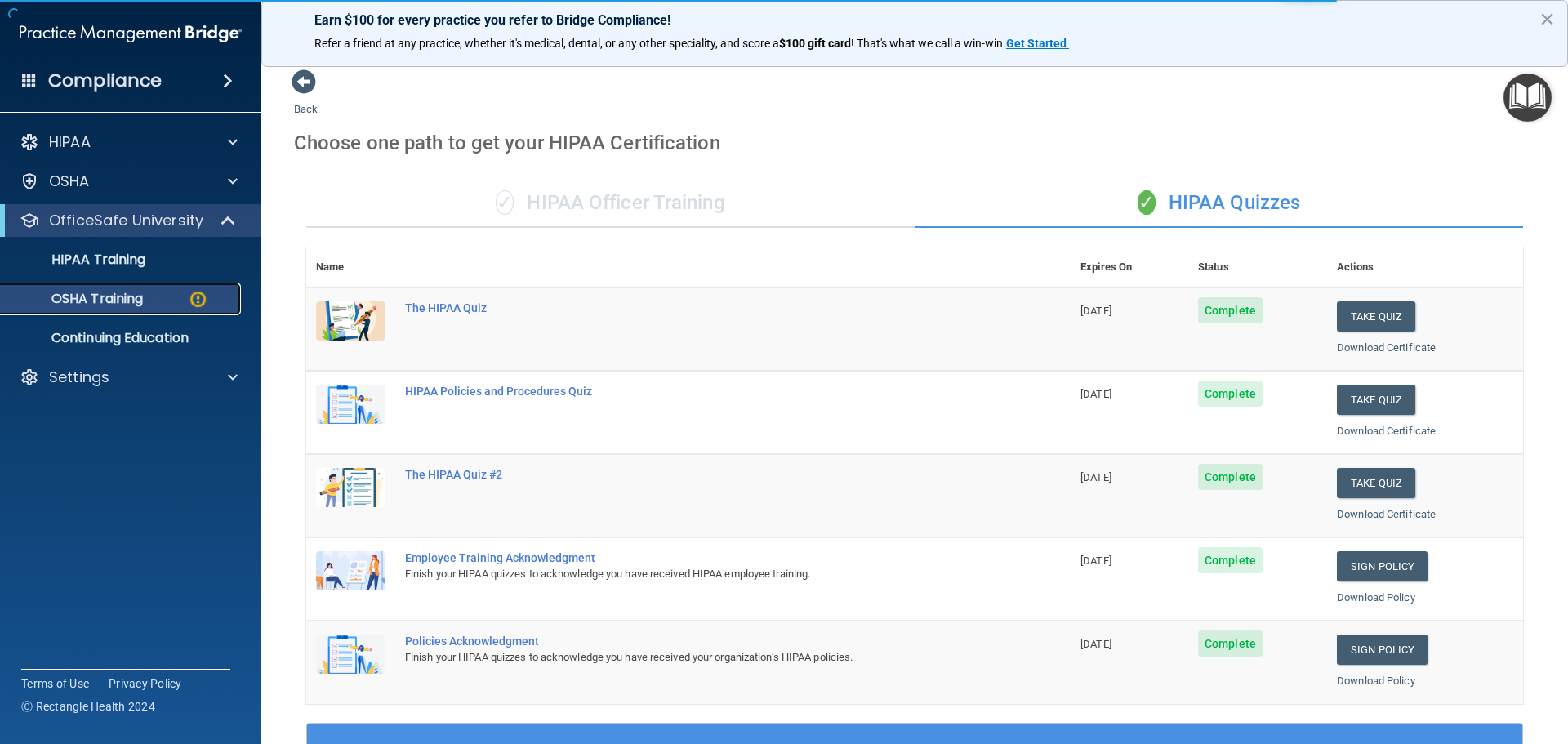
click at [96, 298] on p "OSHA Training" at bounding box center [77, 298] width 132 height 17
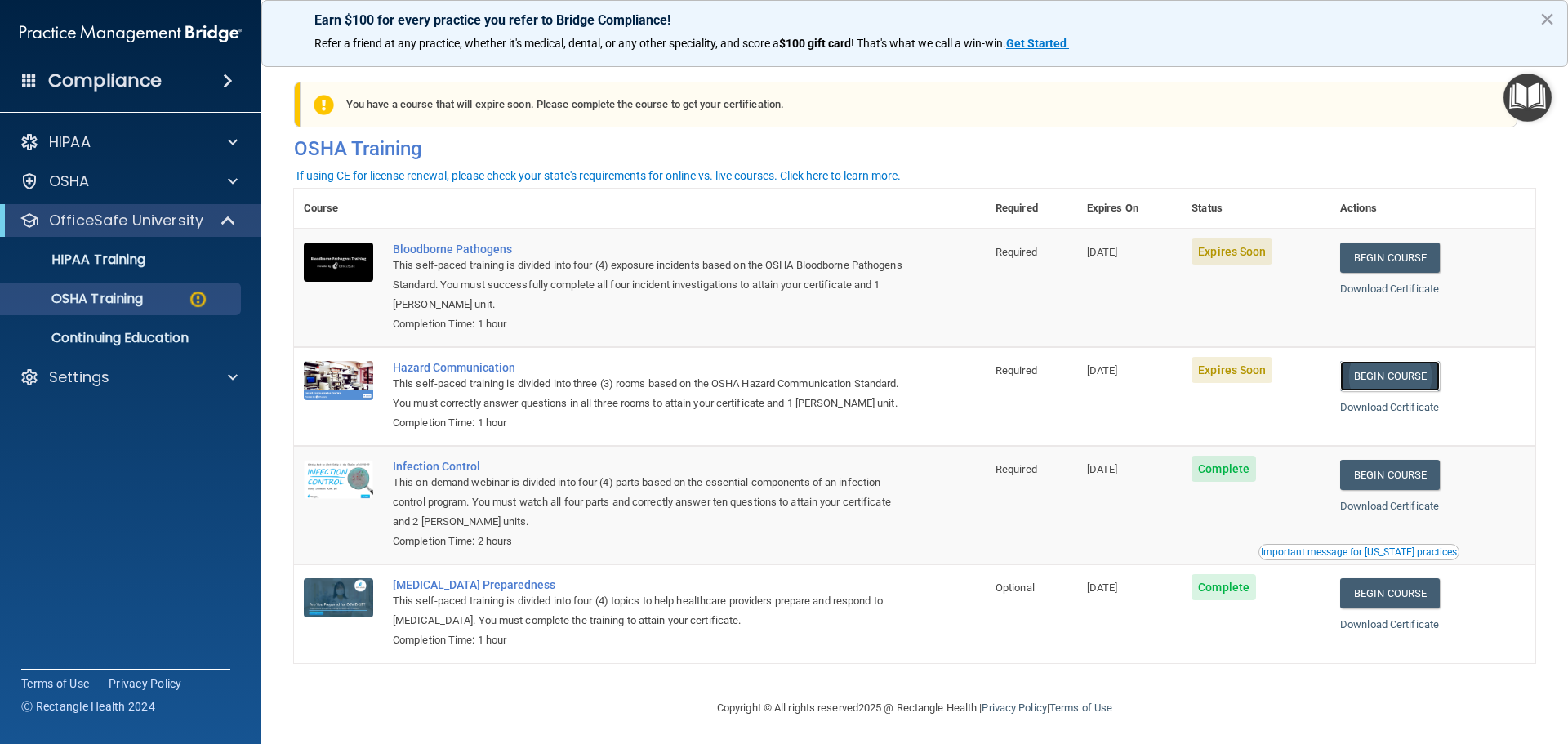
click at [1392, 376] on link "Begin Course" at bounding box center [1390, 376] width 100 height 30
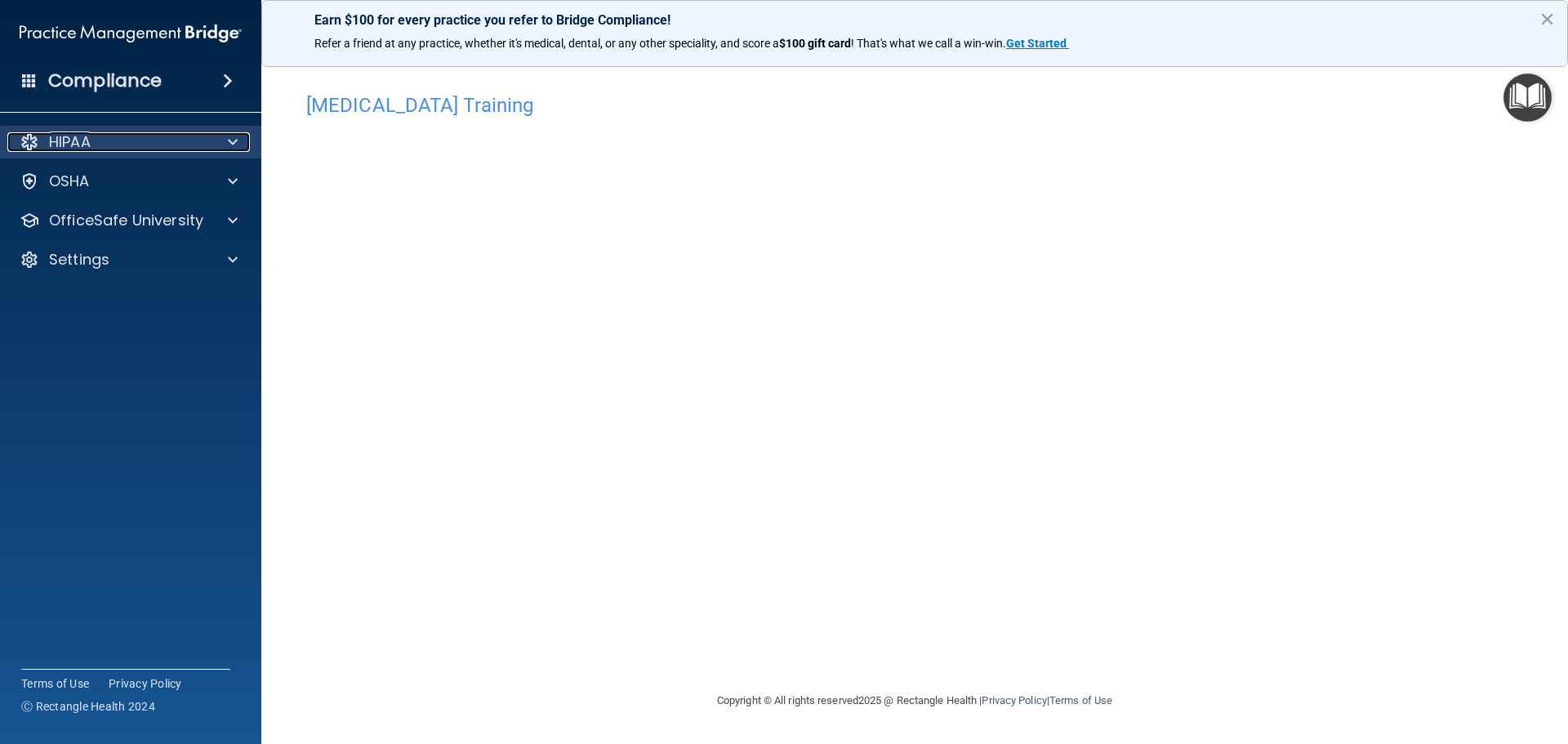
click at [237, 140] on span at bounding box center [233, 142] width 10 height 19
click at [234, 140] on span at bounding box center [233, 142] width 10 height 19
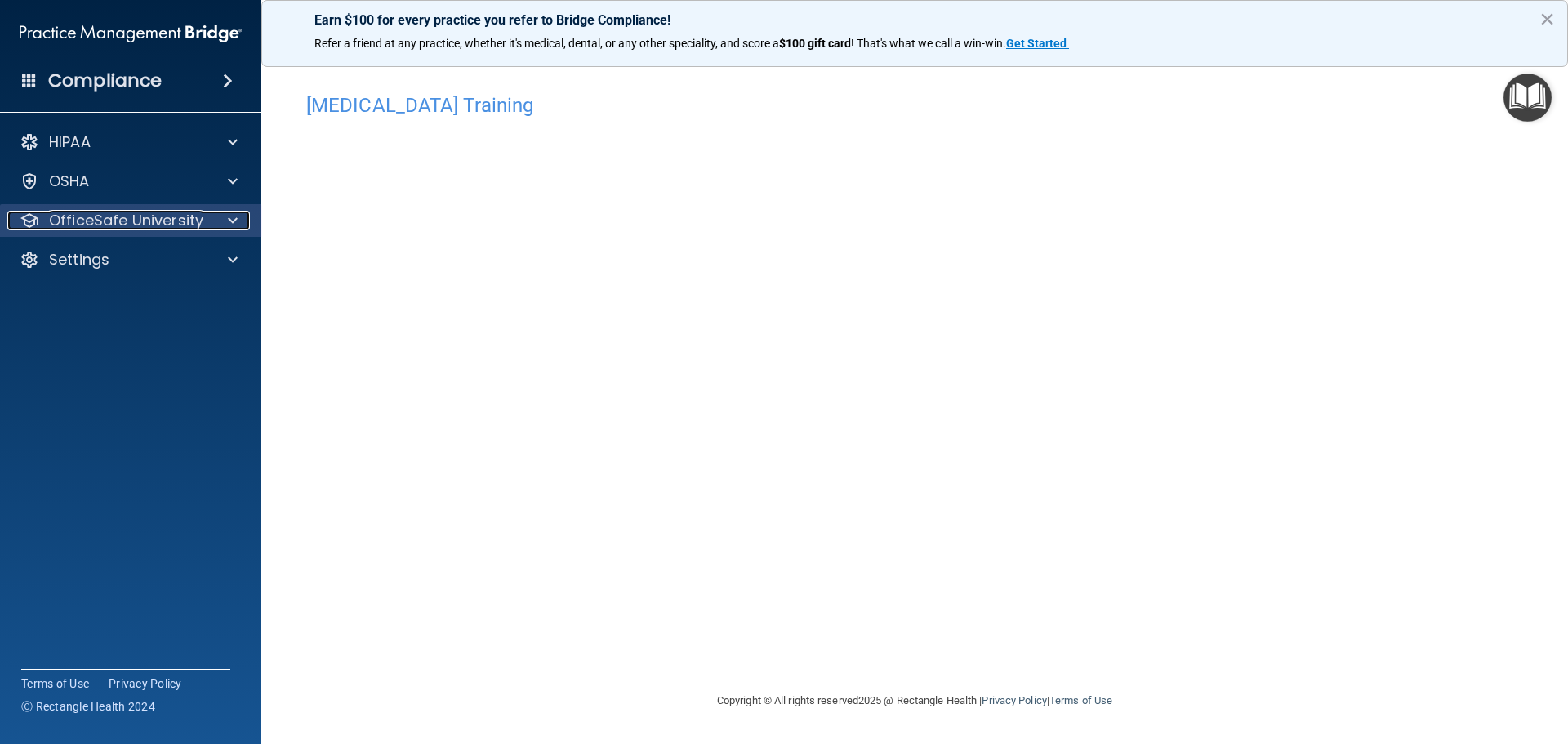
click at [239, 212] on div at bounding box center [230, 220] width 41 height 19
click at [236, 215] on span at bounding box center [233, 220] width 10 height 19
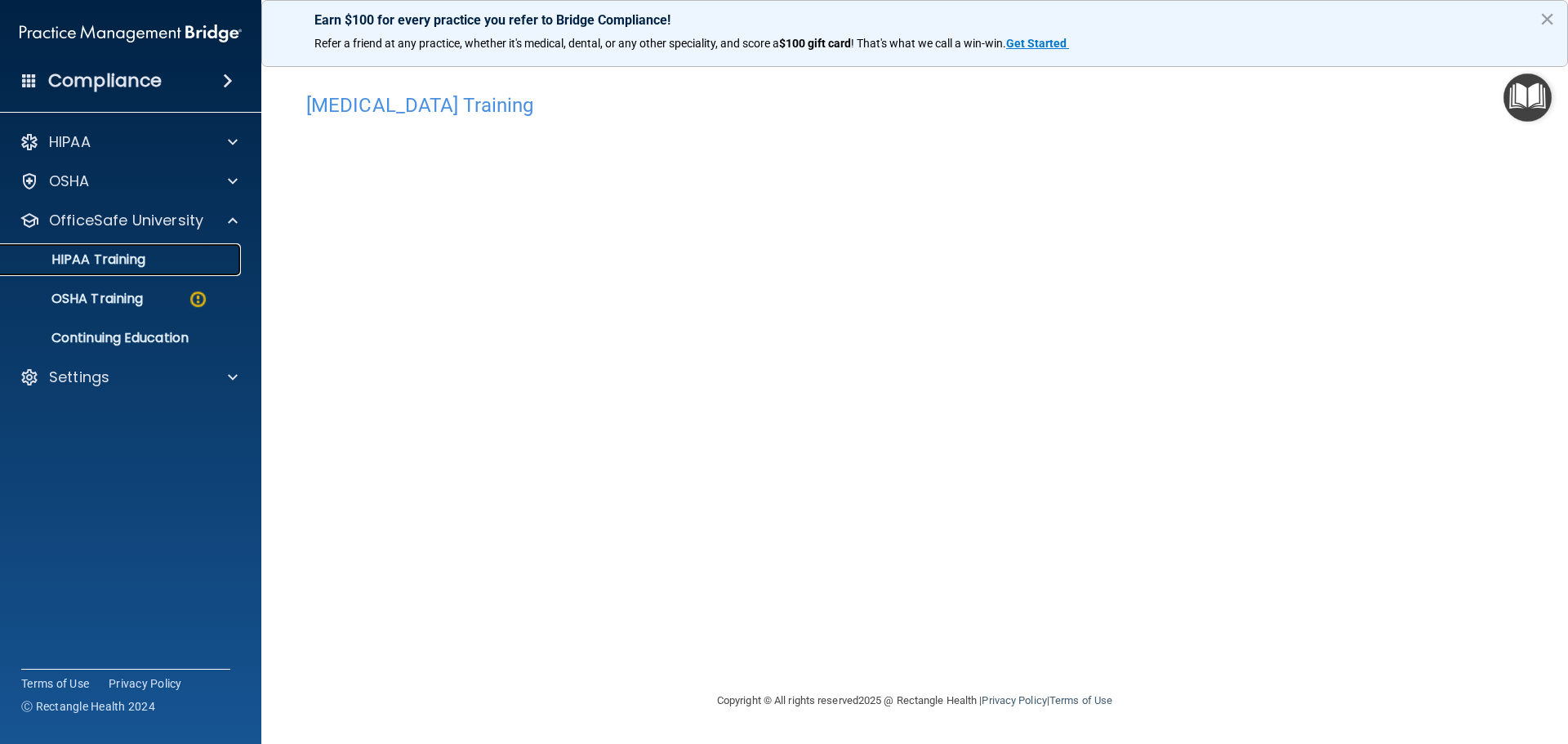
click at [142, 262] on p "HIPAA Training" at bounding box center [78, 260] width 135 height 17
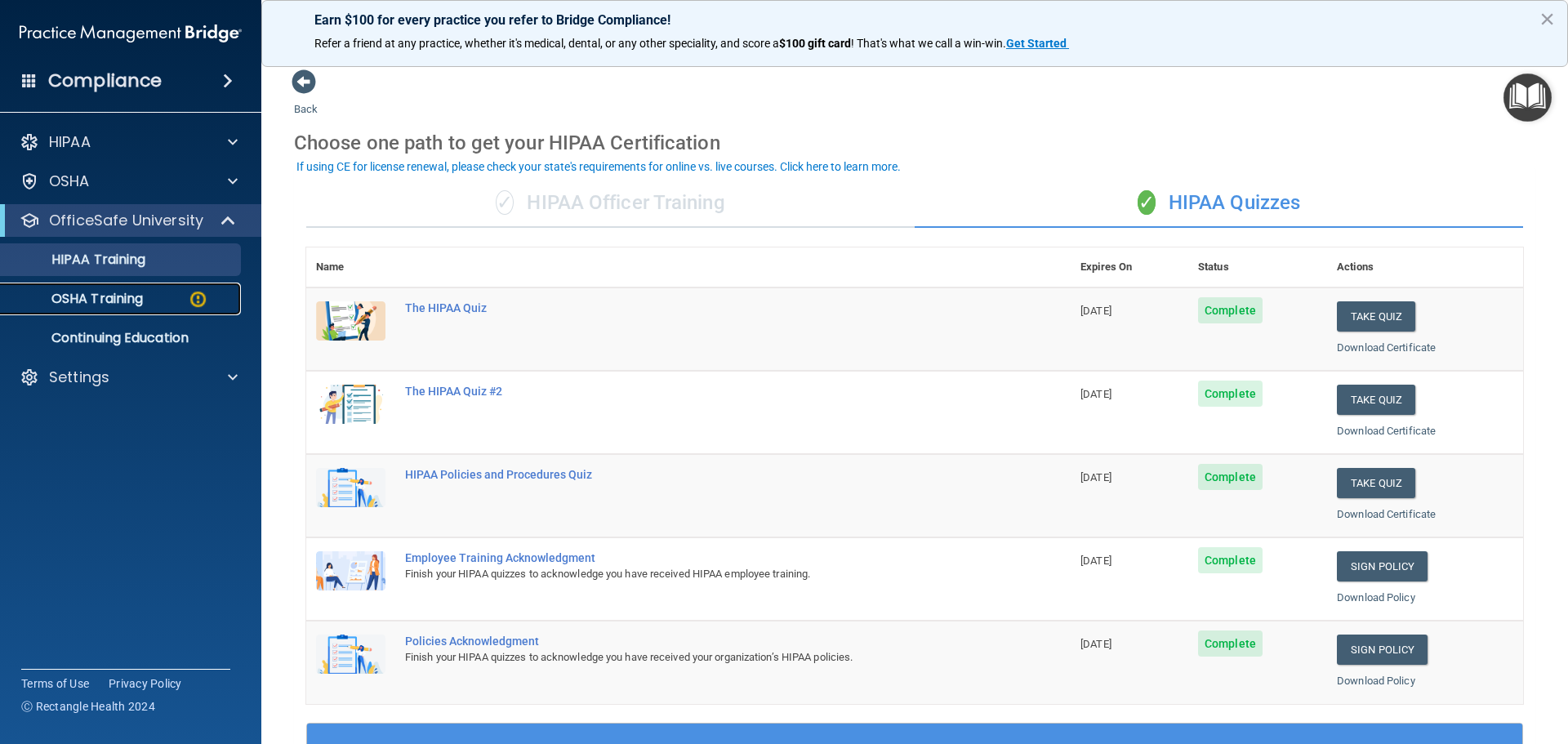
click at [137, 306] on p "OSHA Training" at bounding box center [77, 298] width 132 height 17
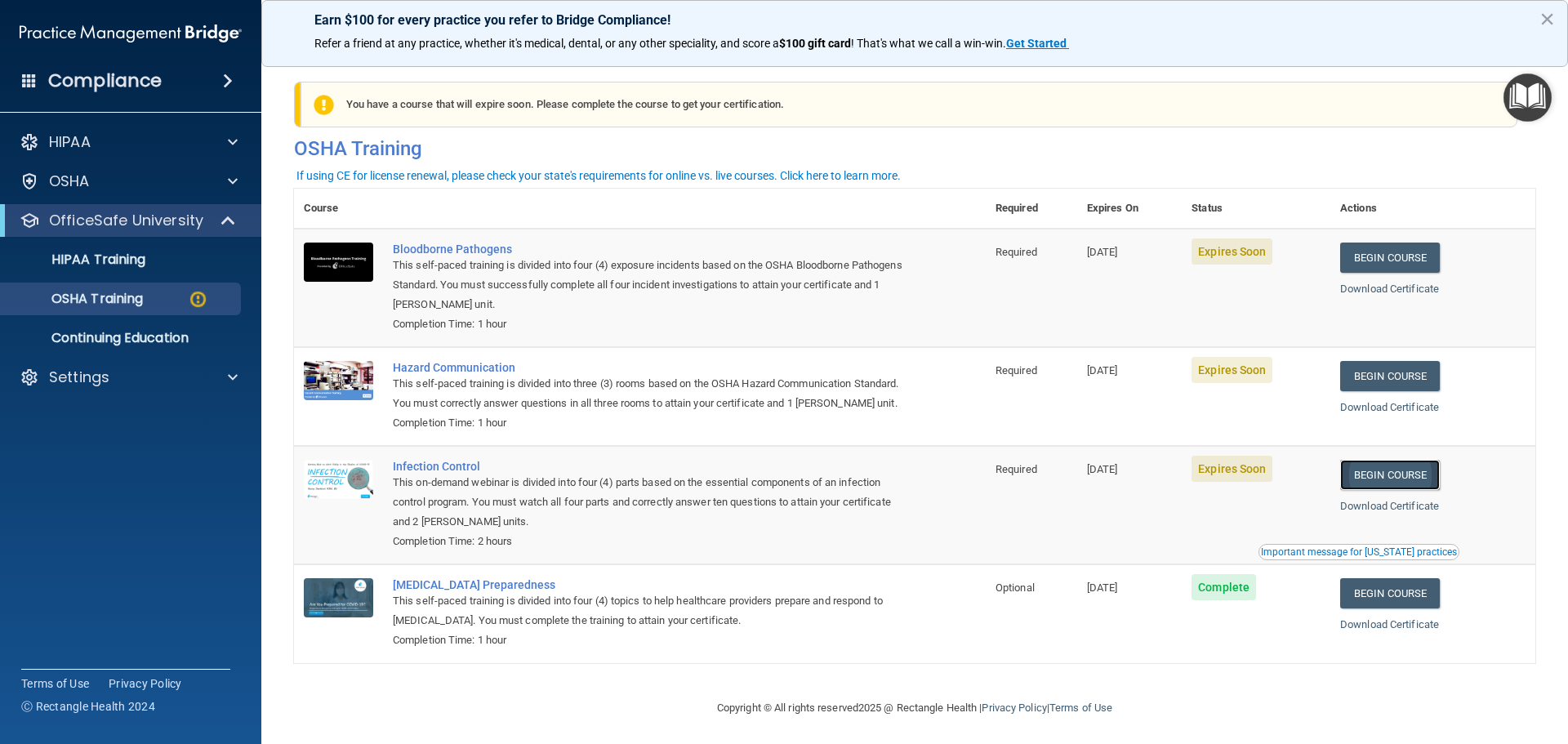
click at [1380, 490] on link "Begin Course" at bounding box center [1390, 475] width 100 height 30
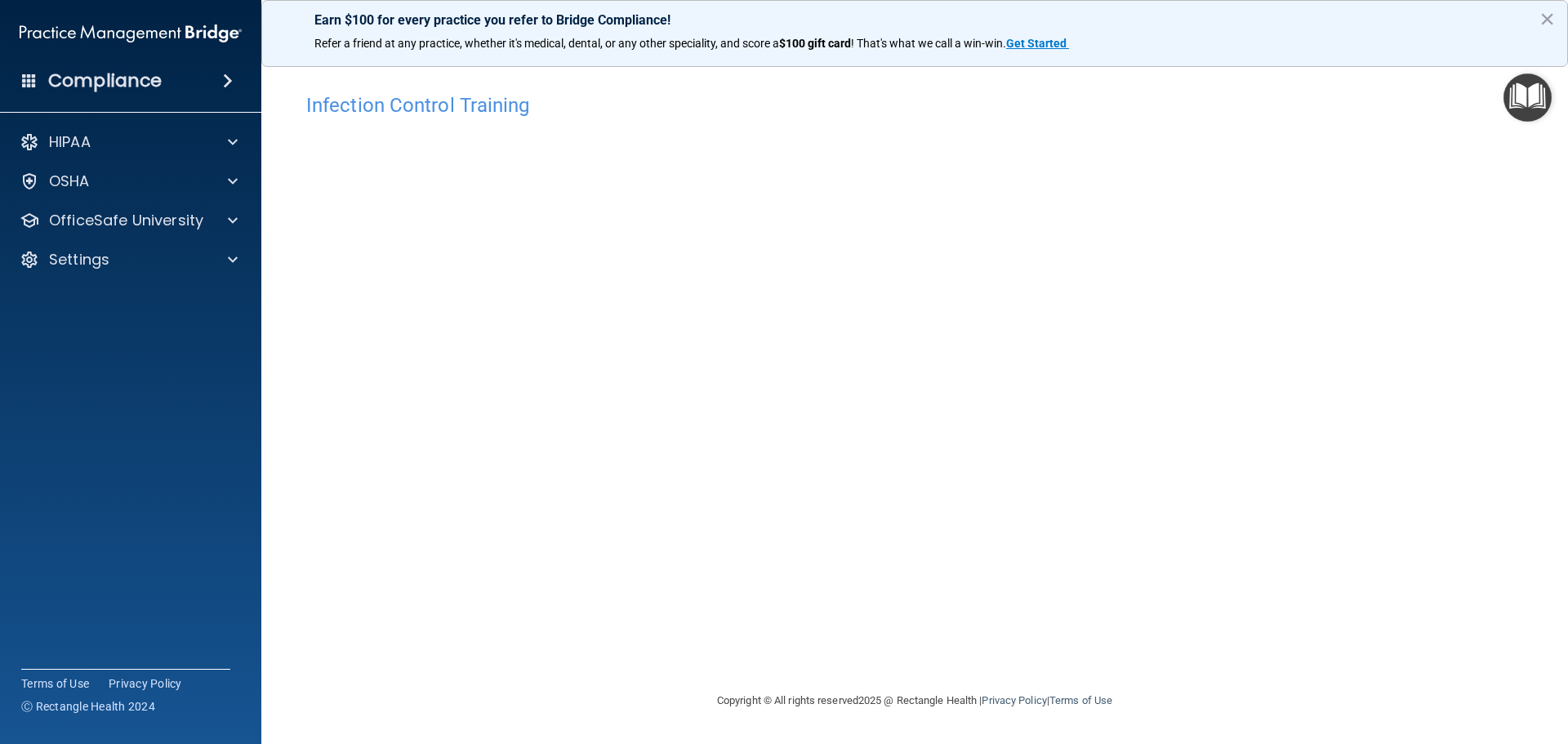
click at [287, 425] on main "Infection Control Training This course doesn’t expire until 10/09/2025. Are you…" at bounding box center [915, 397] width 1307 height 691
click at [1231, 269] on div "Infection Control Training This course doesn’t expire until 10/09/2025. Are you…" at bounding box center [915, 387] width 1242 height 606
drag, startPoint x: 234, startPoint y: 217, endPoint x: 269, endPoint y: 212, distance: 35.4
click at [233, 219] on span at bounding box center [233, 220] width 10 height 19
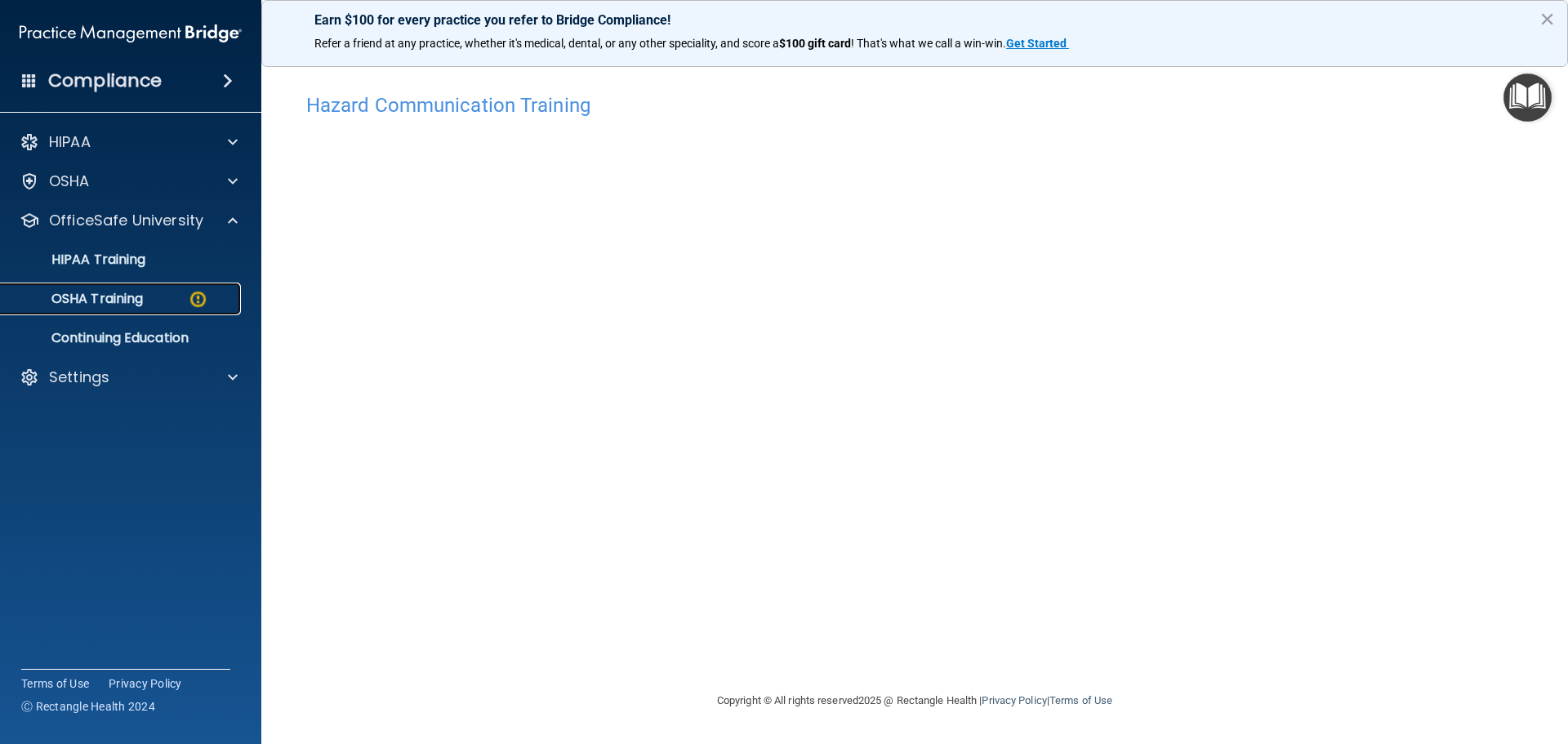
click at [141, 298] on p "OSHA Training" at bounding box center [77, 298] width 132 height 17
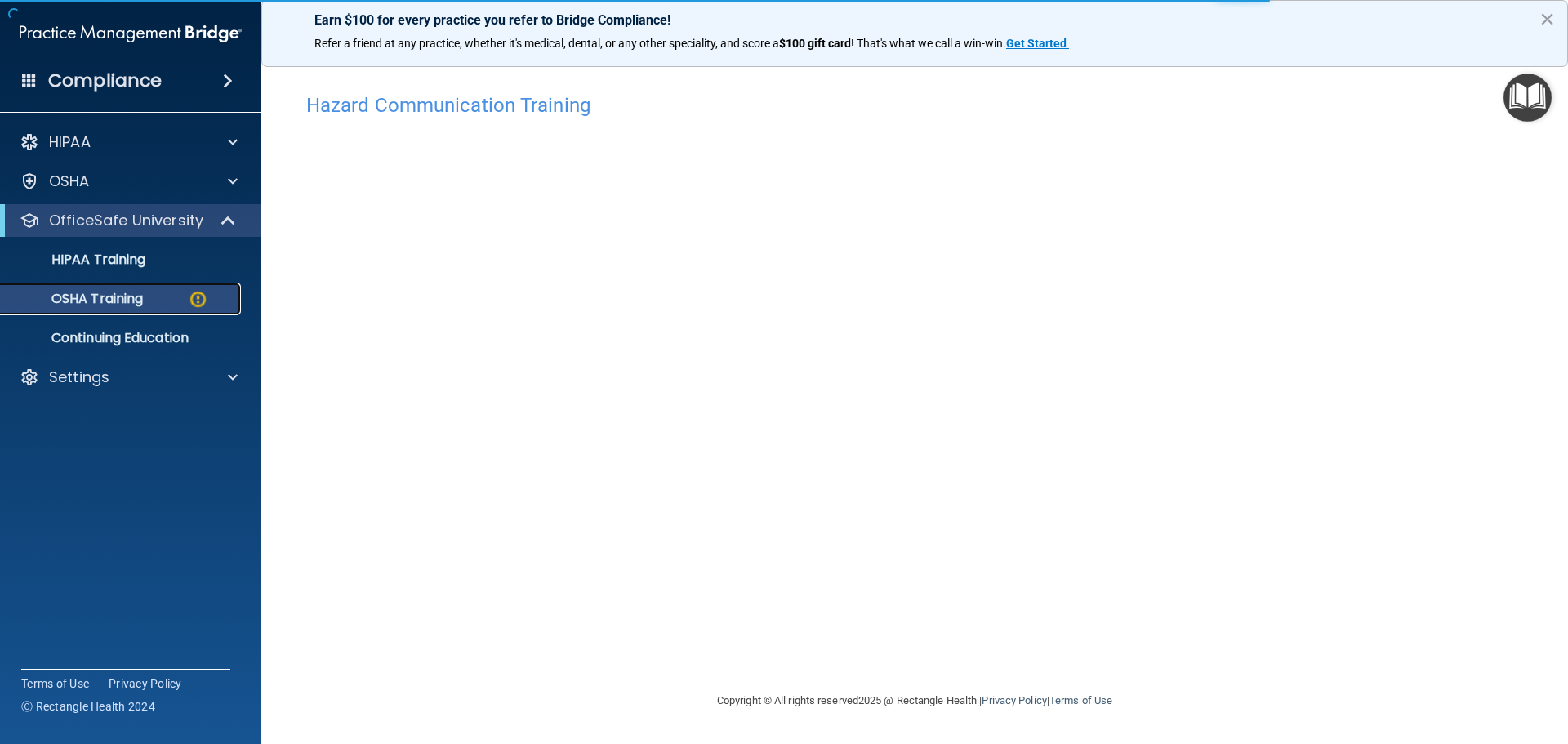
click at [114, 298] on p "OSHA Training" at bounding box center [77, 298] width 132 height 17
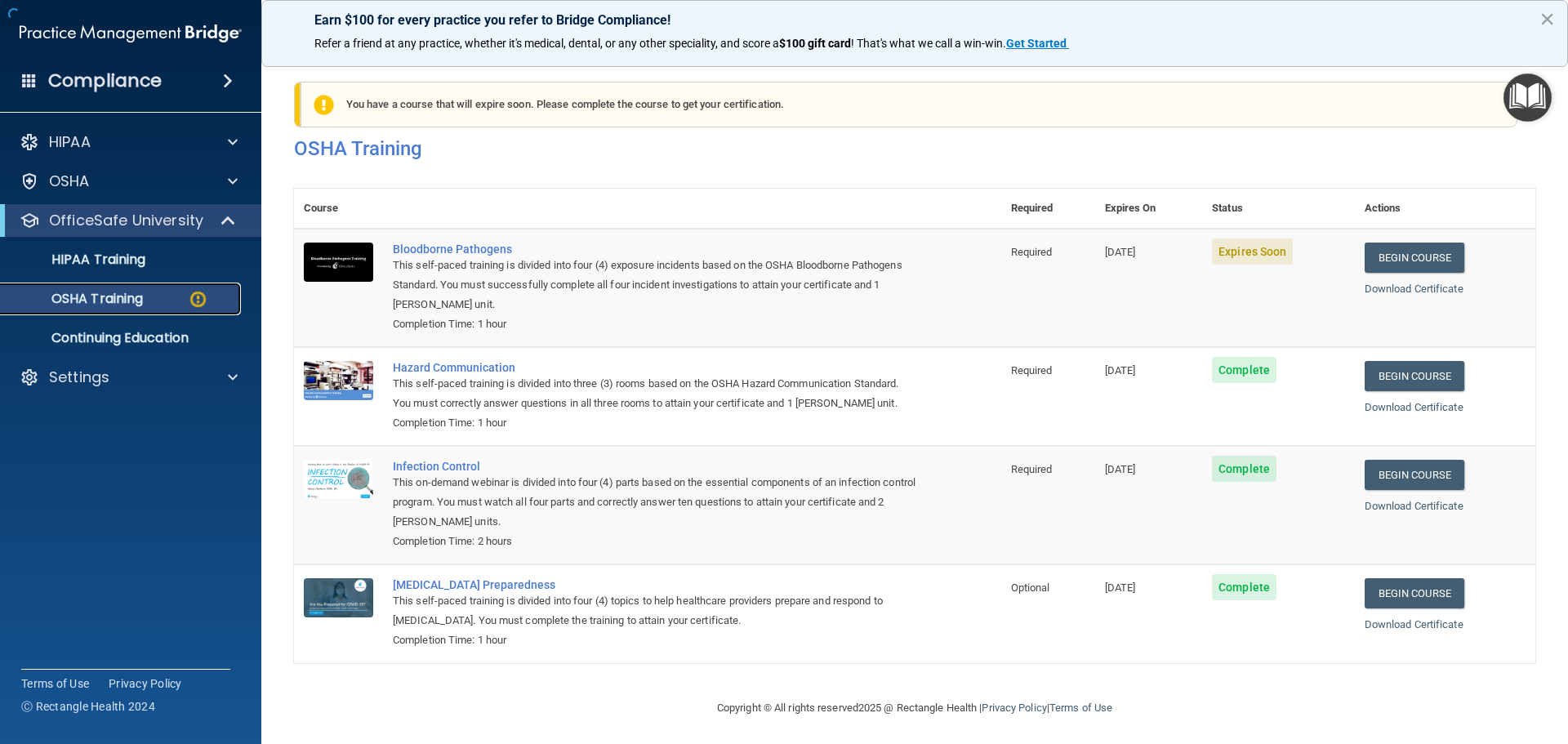
click at [137, 304] on p "OSHA Training" at bounding box center [77, 298] width 132 height 17
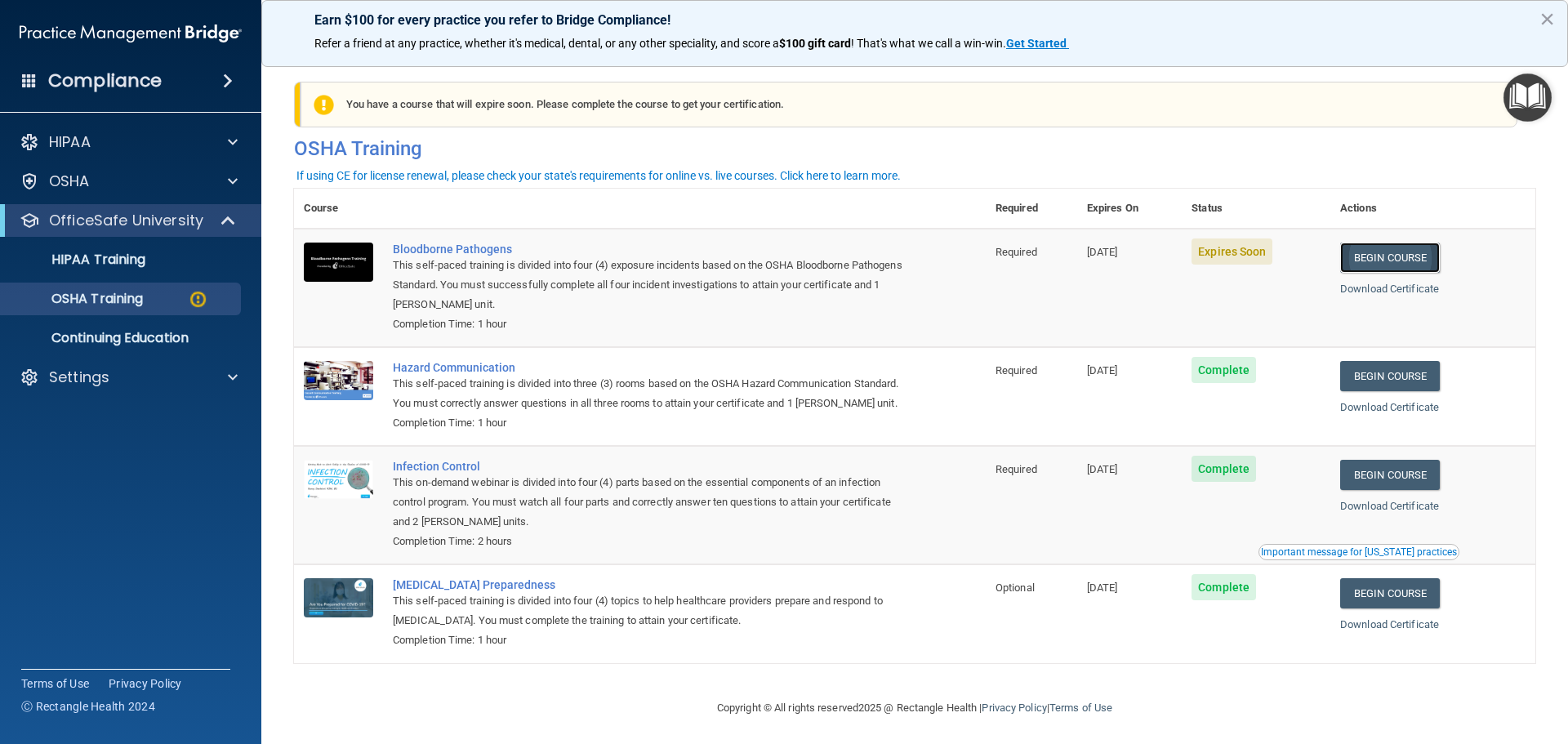
click at [1408, 251] on link "Begin Course" at bounding box center [1390, 257] width 100 height 30
